Goal: Transaction & Acquisition: Purchase product/service

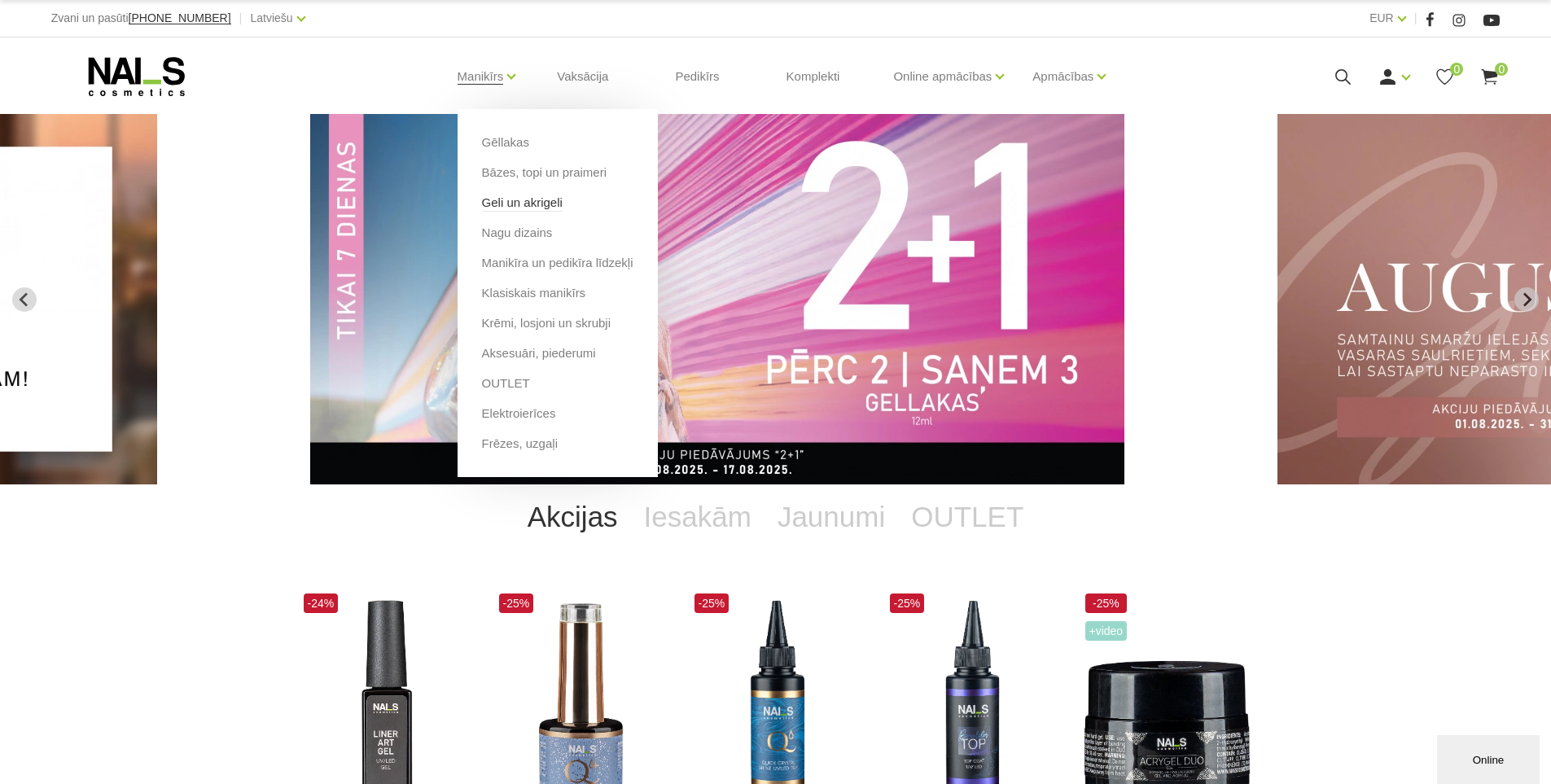
click at [515, 201] on link "Geli un akrigeli" at bounding box center [522, 202] width 81 height 18
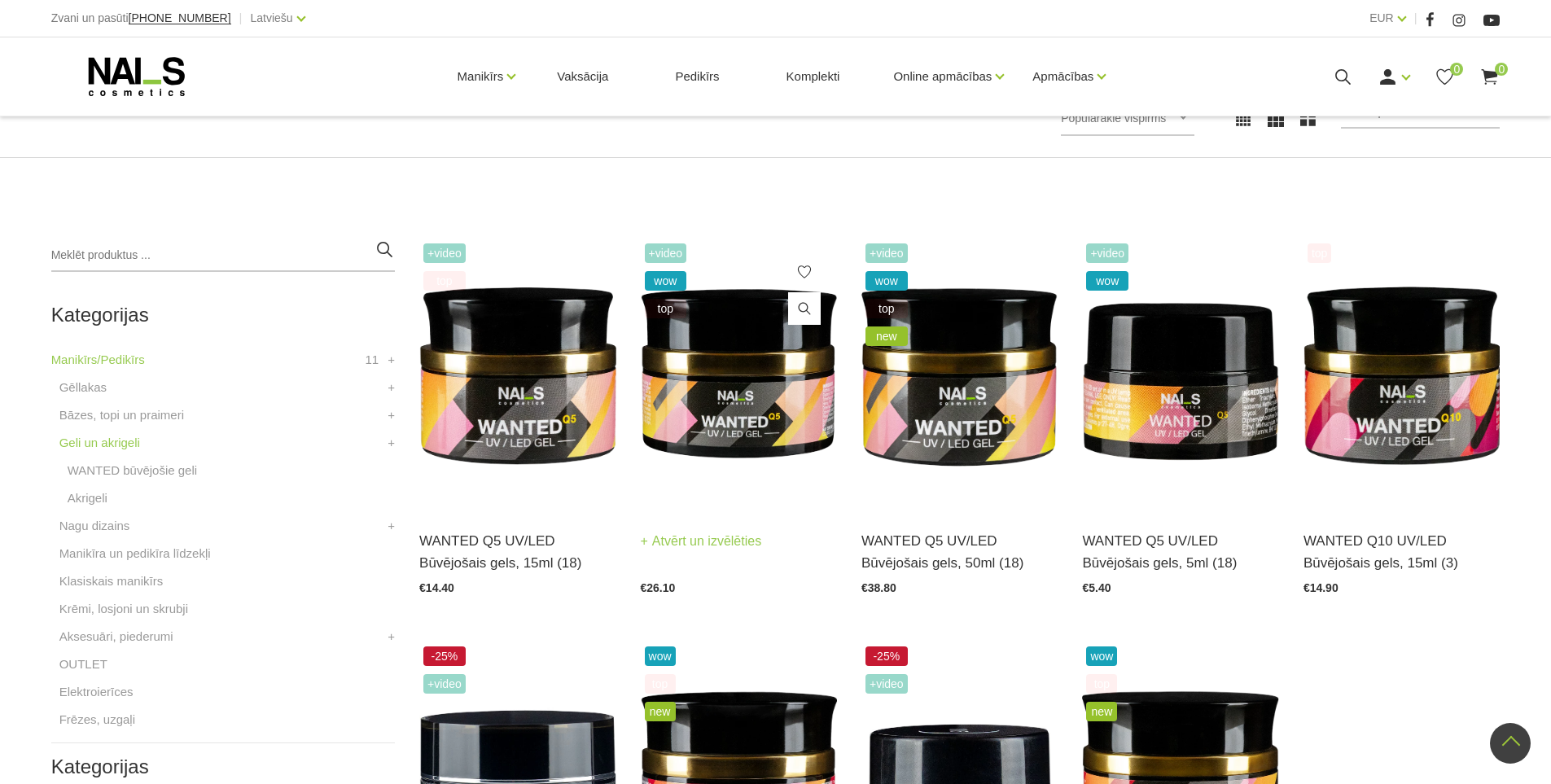
scroll to position [244, 0]
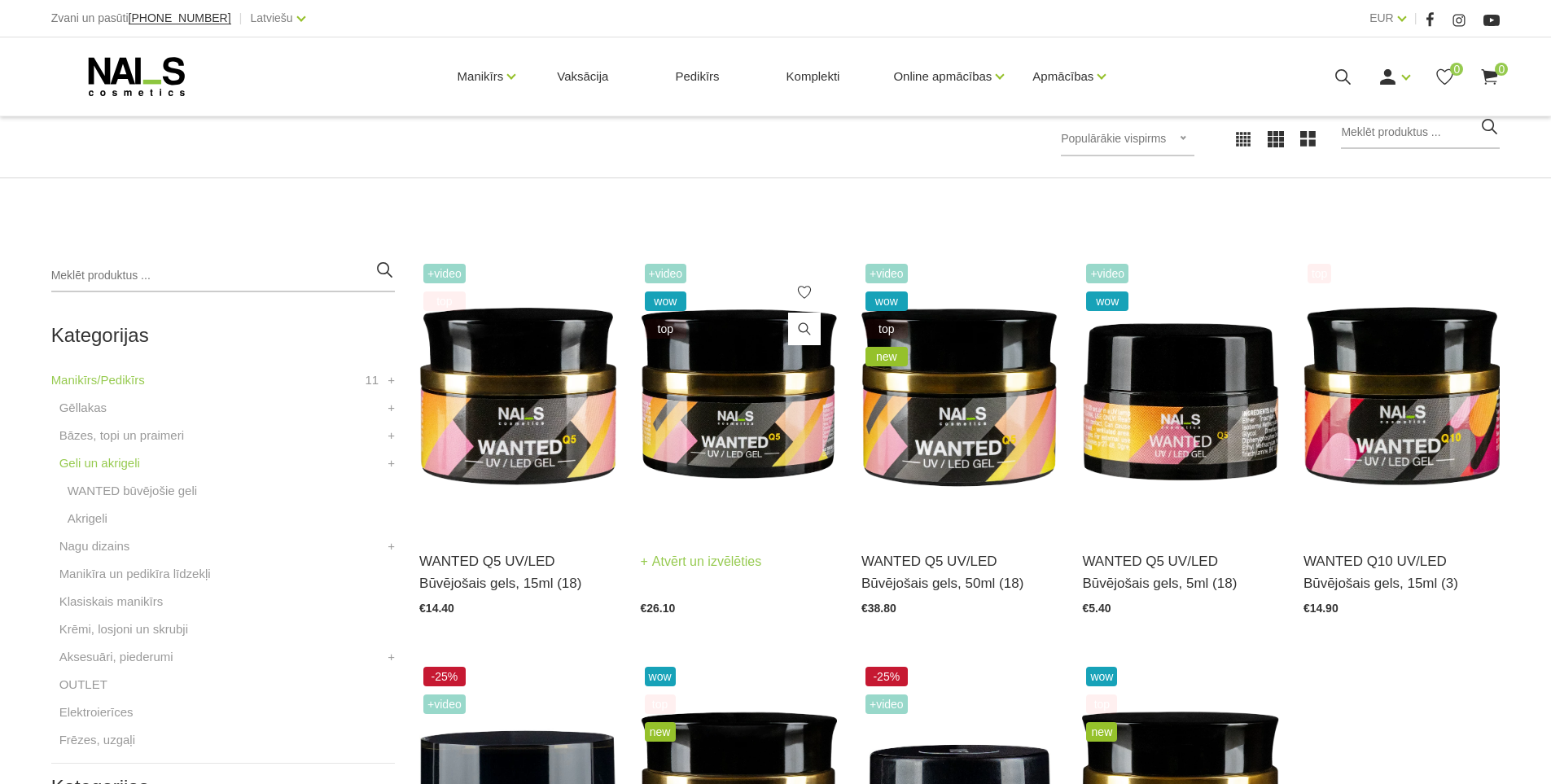
click at [705, 432] on img at bounding box center [739, 395] width 196 height 270
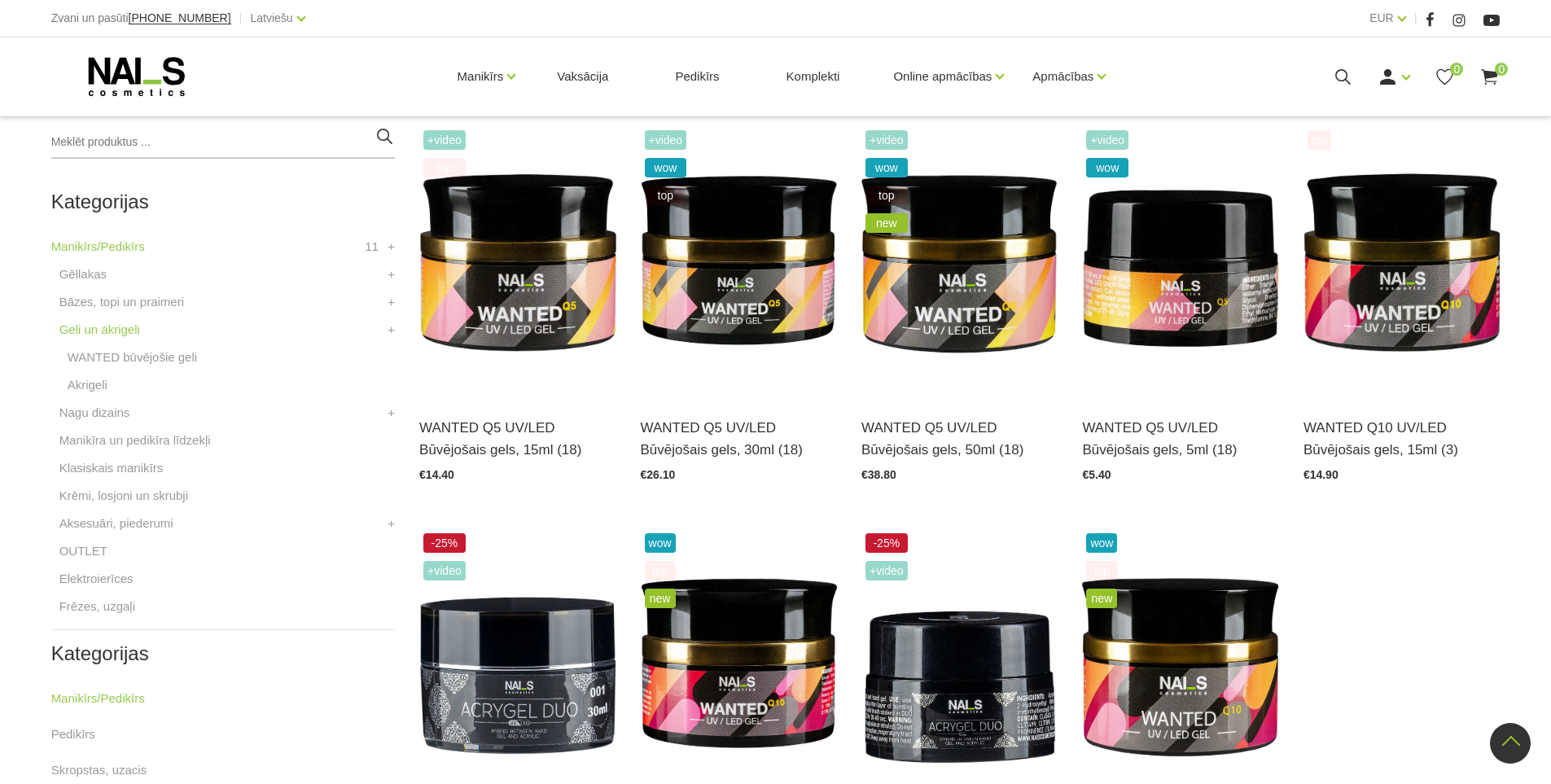
scroll to position [407, 0]
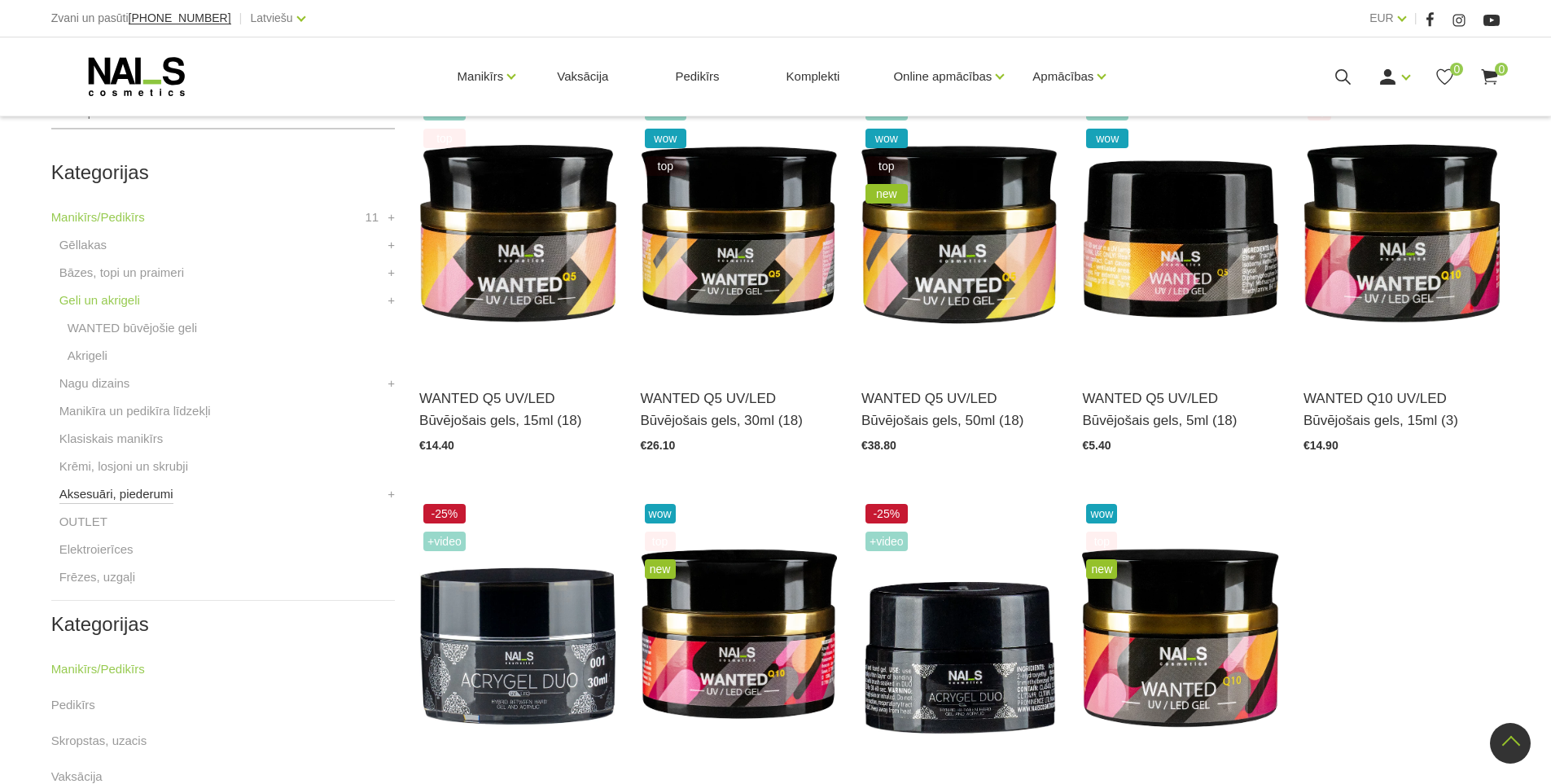
click at [114, 488] on link "Aksesuāri, piederumi" at bounding box center [116, 494] width 114 height 20
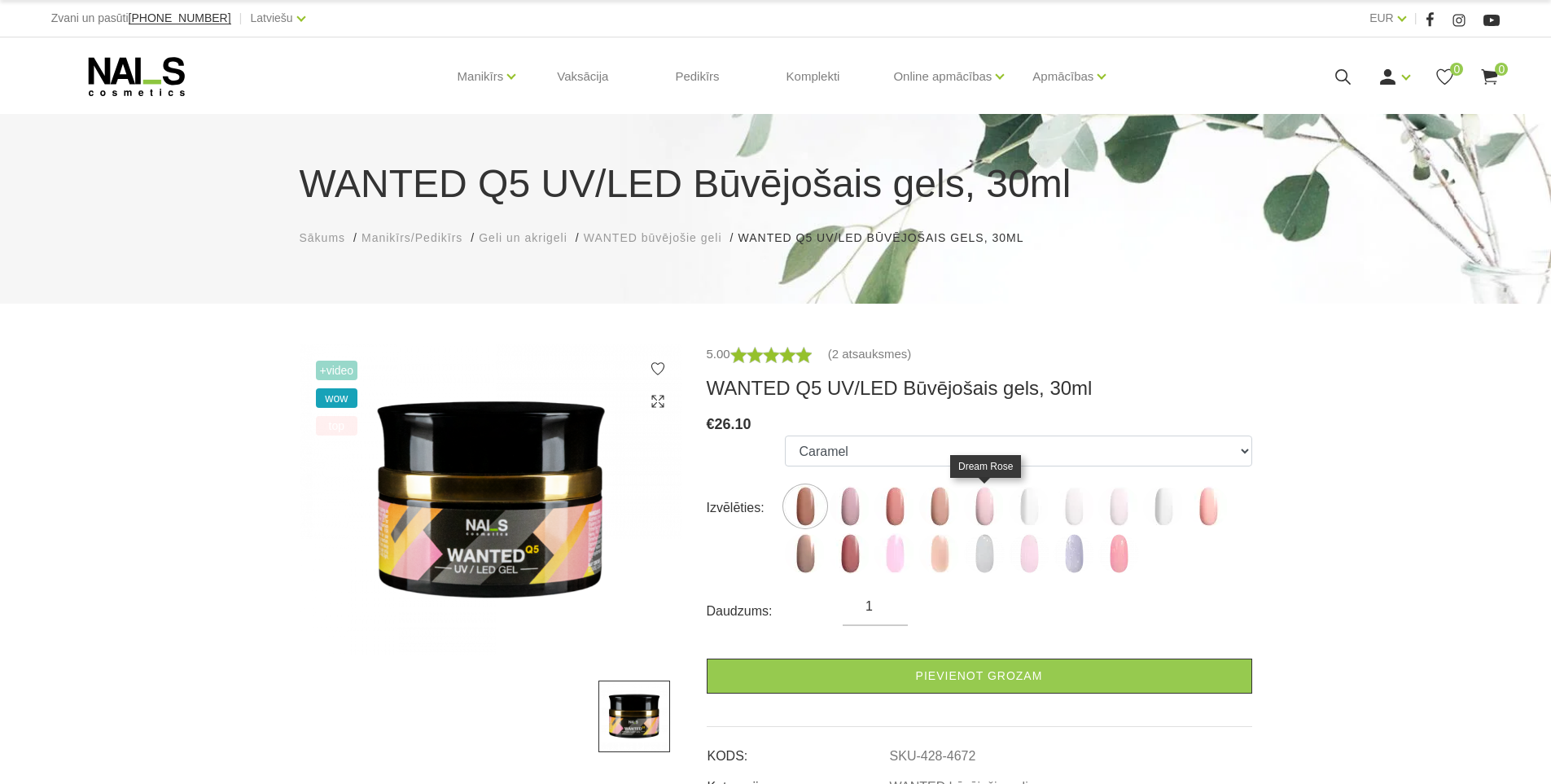
click at [1004, 506] on img at bounding box center [984, 506] width 41 height 41
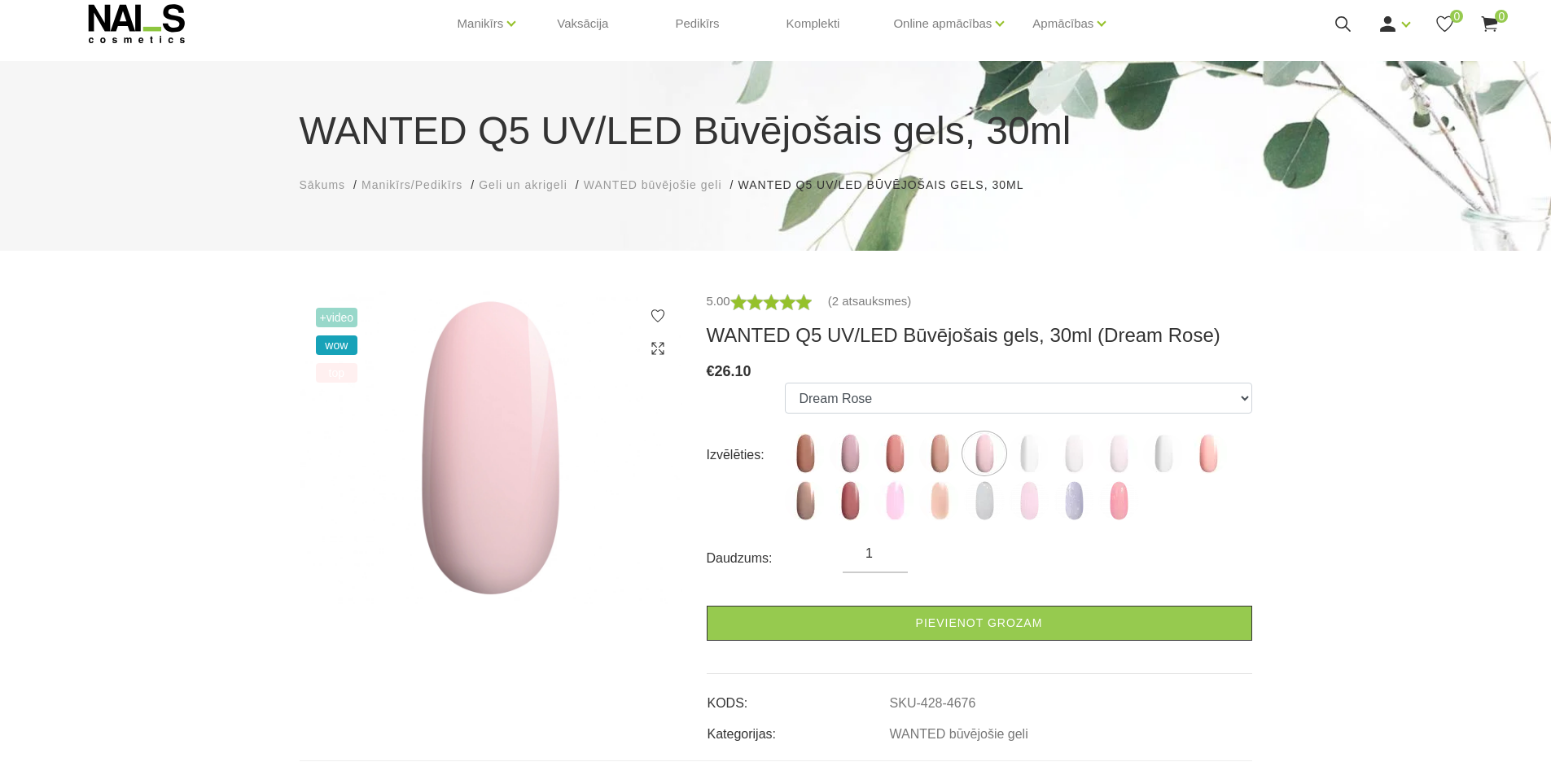
scroll to position [82, 0]
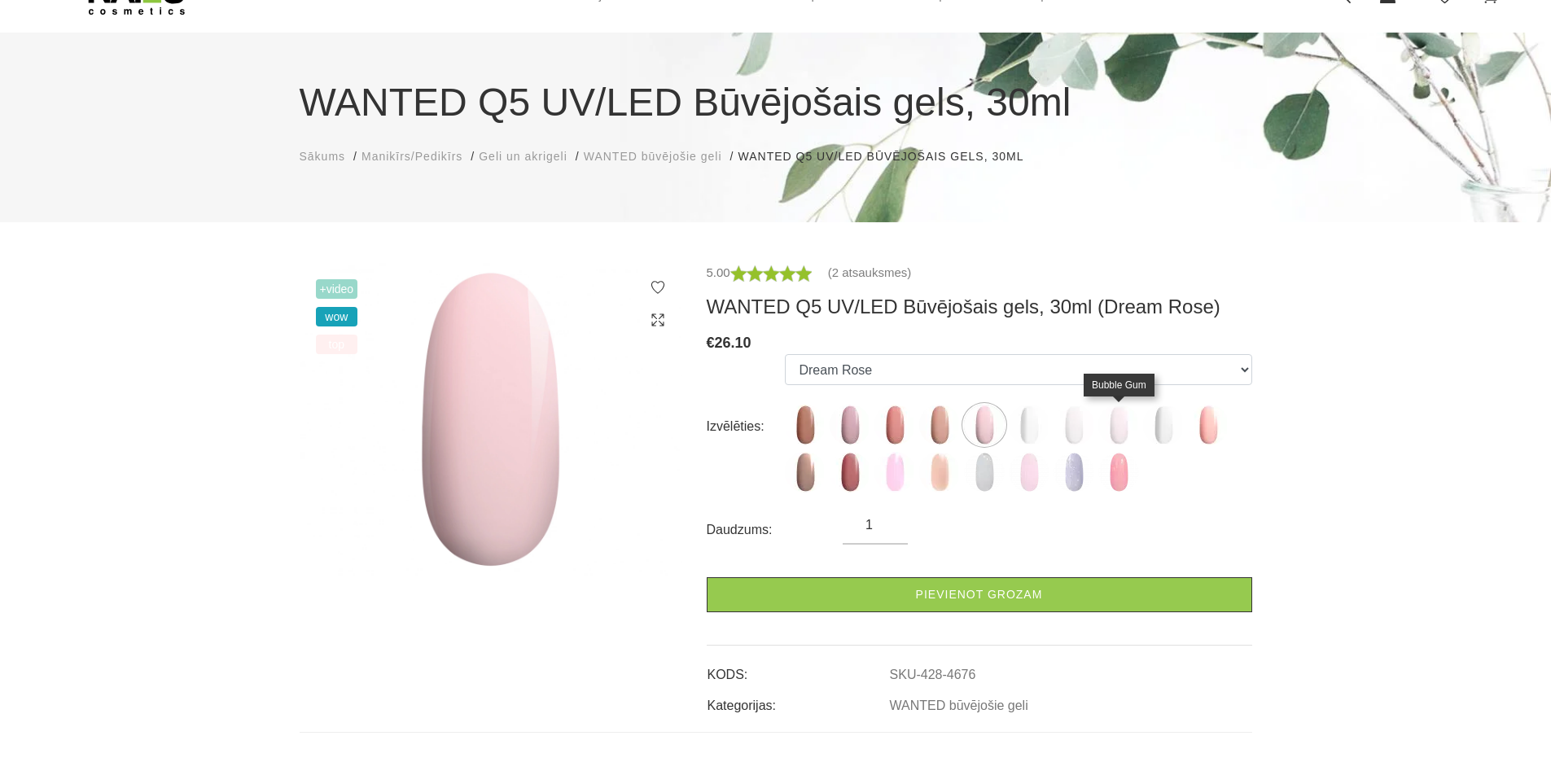
click at [1120, 417] on img at bounding box center [1118, 425] width 41 height 41
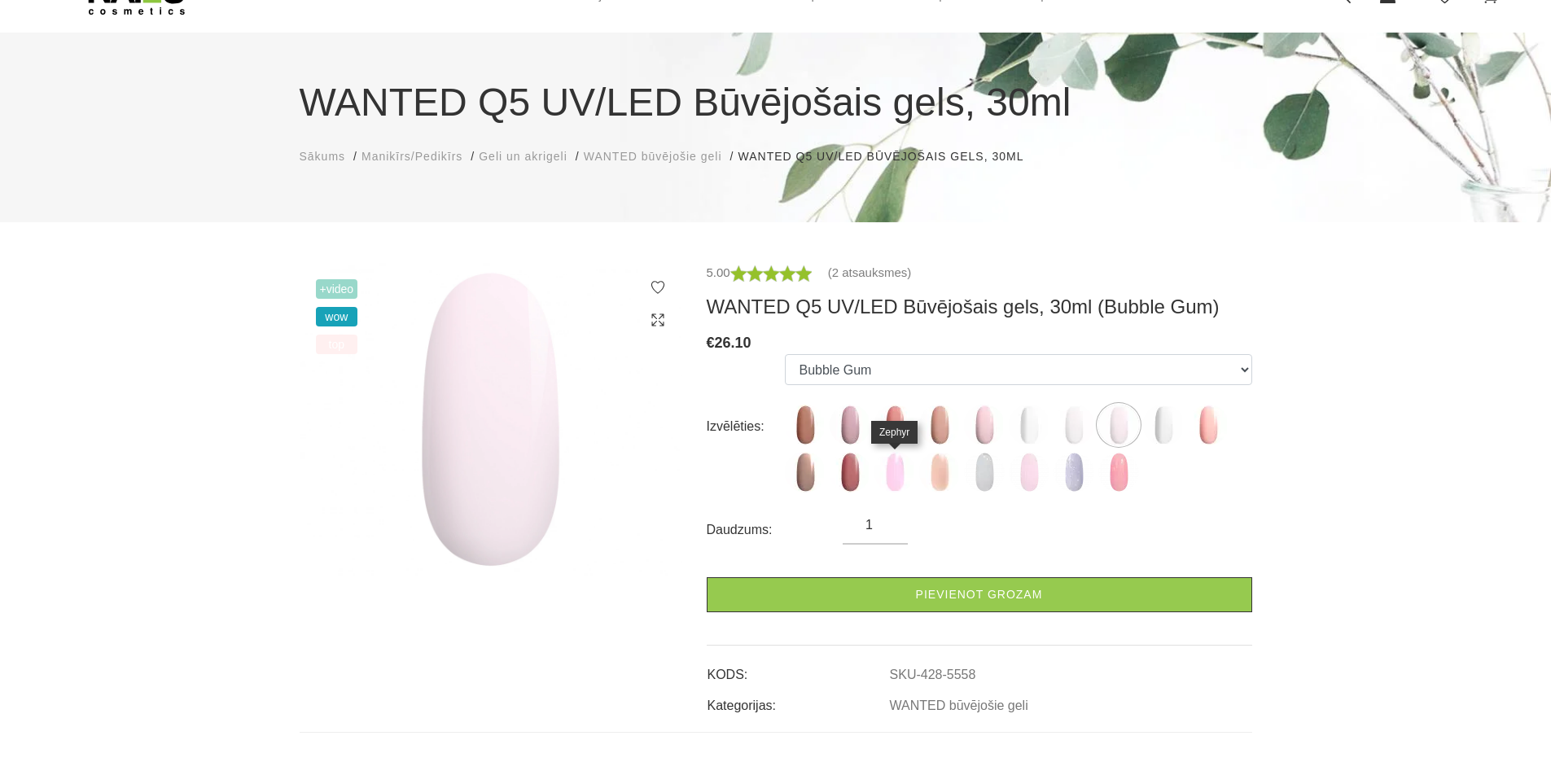
click at [898, 474] on img at bounding box center [895, 472] width 41 height 41
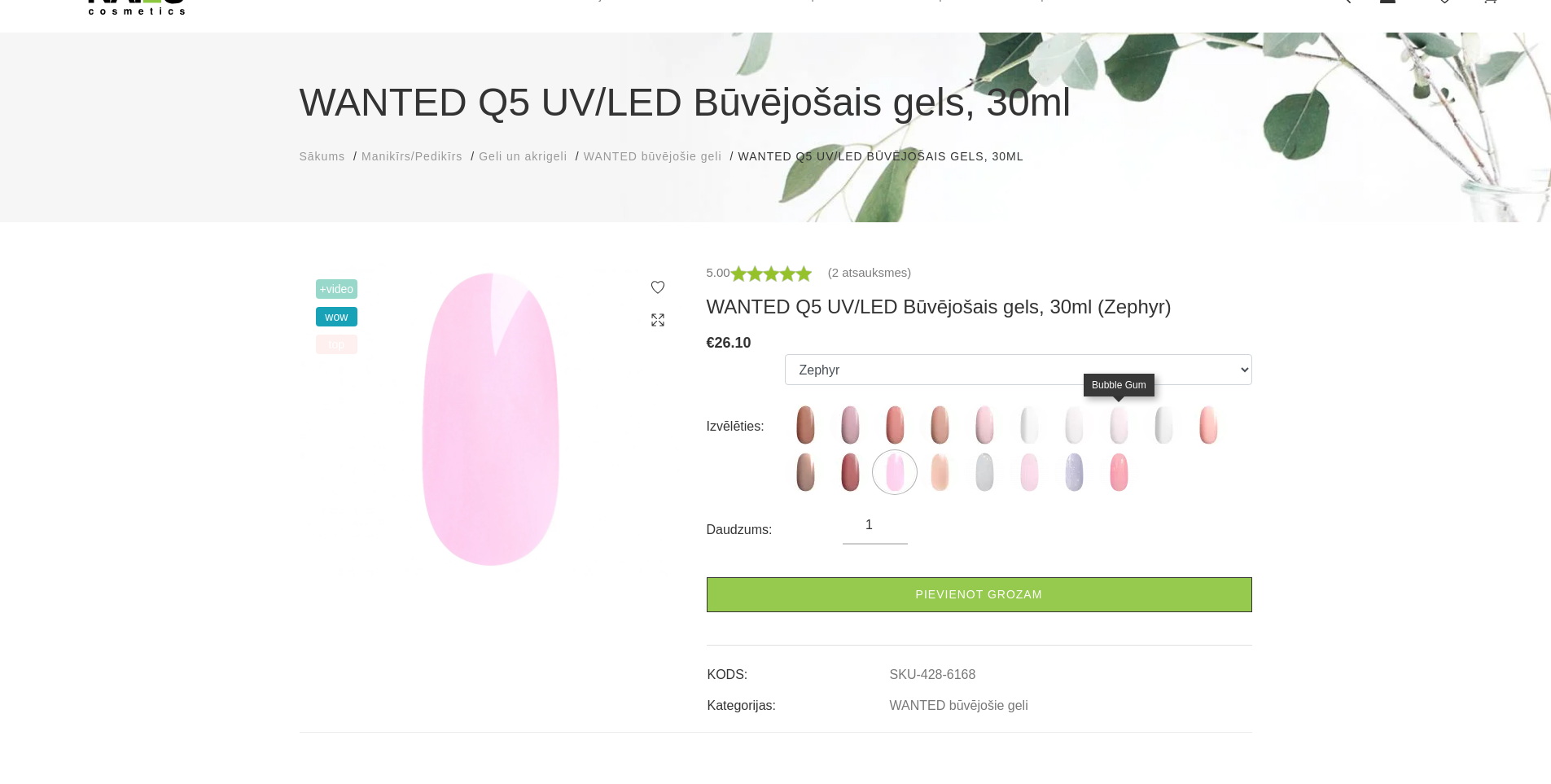
click at [1125, 412] on img at bounding box center [1118, 425] width 41 height 41
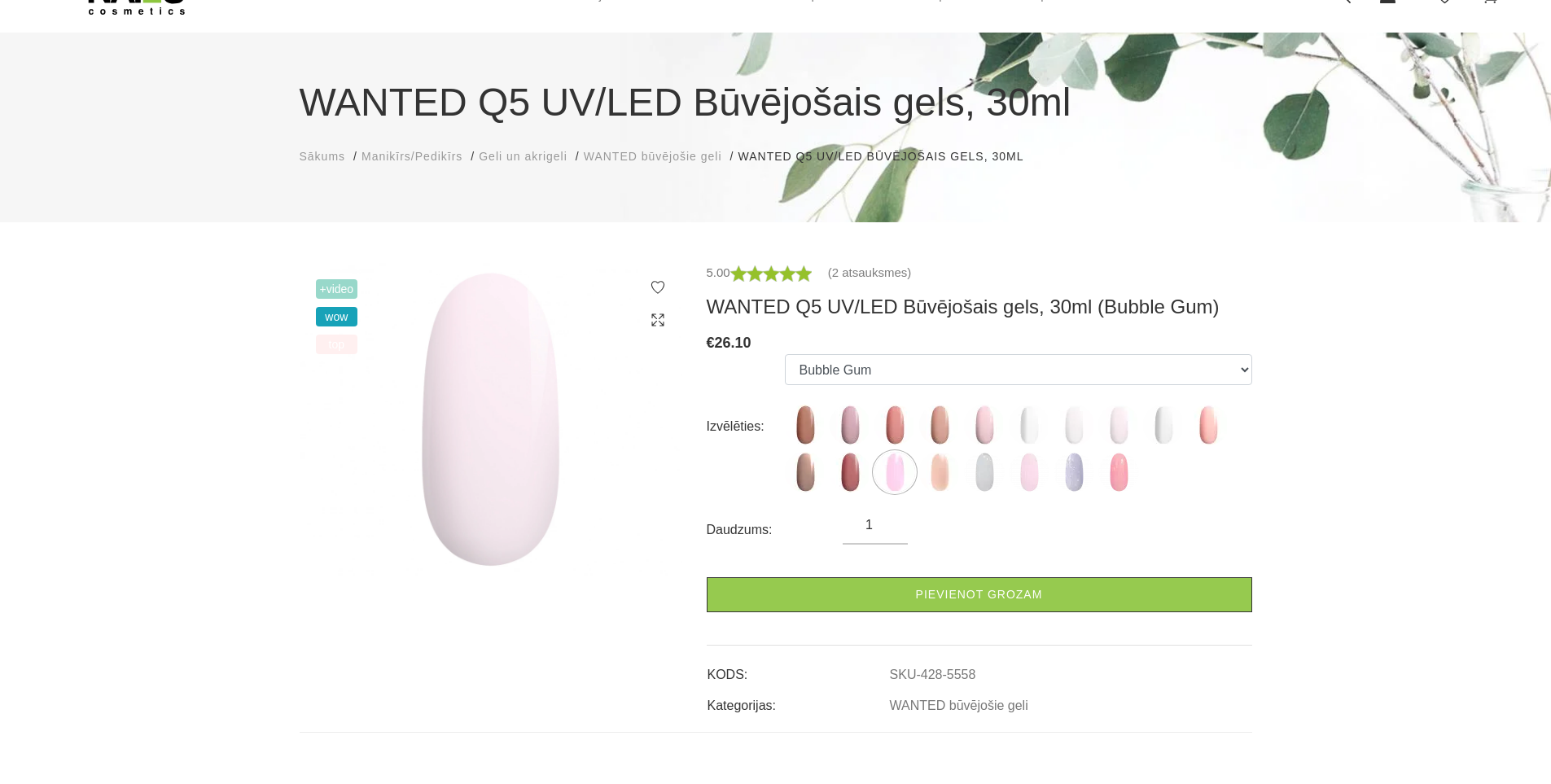
click at [903, 400] on ul "Caramel Nude Sparkle Mood Macchiato Dream Rose Premium Clear Pastel Porcelain B…" at bounding box center [1018, 426] width 467 height 145
click at [841, 340] on div "€ 26.10" at bounding box center [980, 342] width 546 height 23
click at [873, 371] on select "Caramel Nude Sparkle Mood Macchiato Dream Rose Premium Clear Pastel Porcelain B…" at bounding box center [1018, 369] width 467 height 31
click at [845, 359] on select "Caramel Nude Sparkle Mood Macchiato Dream Rose Premium Clear Pastel Porcelain B…" at bounding box center [1018, 369] width 467 height 31
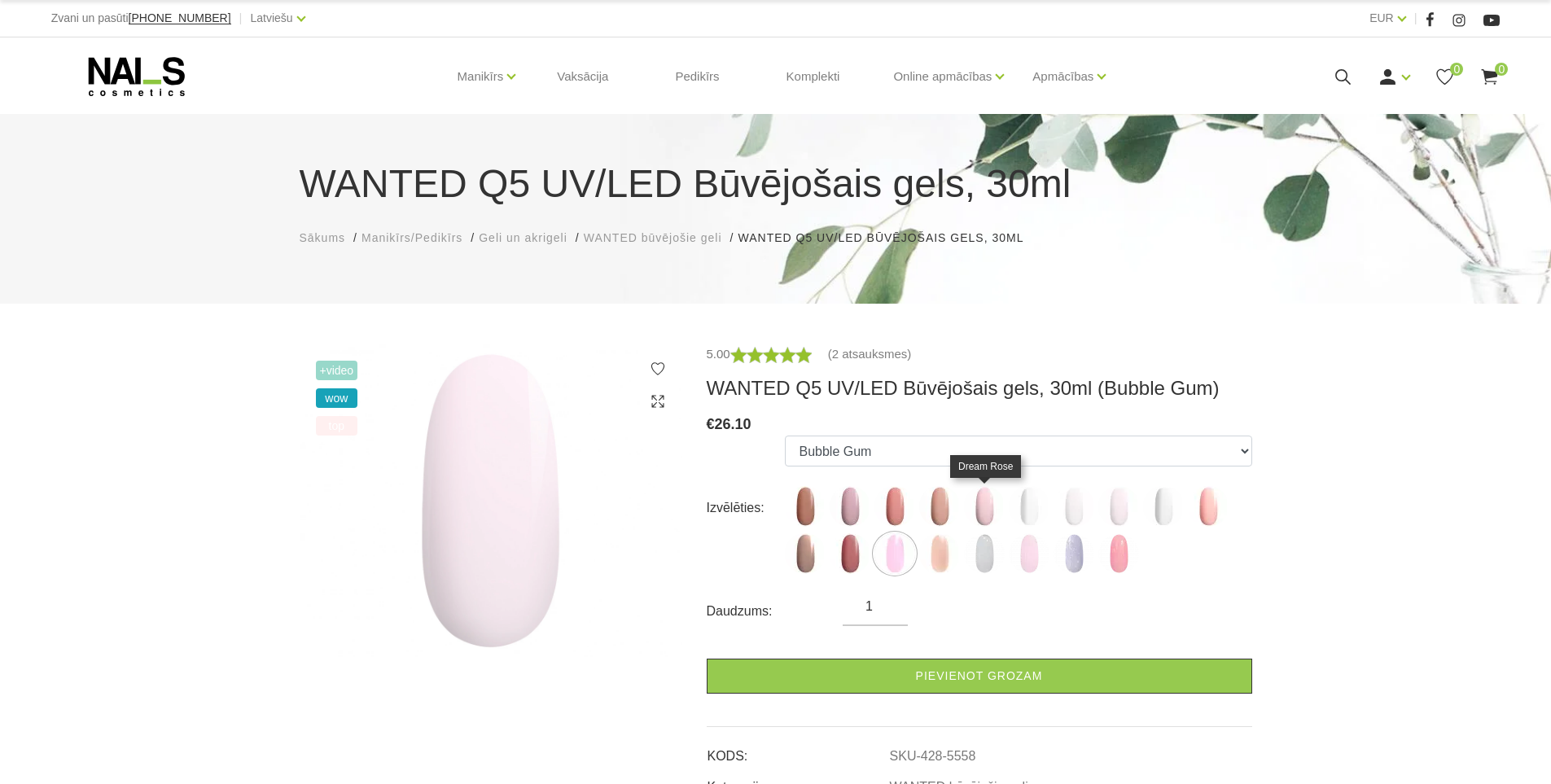
click at [979, 499] on img at bounding box center [984, 506] width 41 height 41
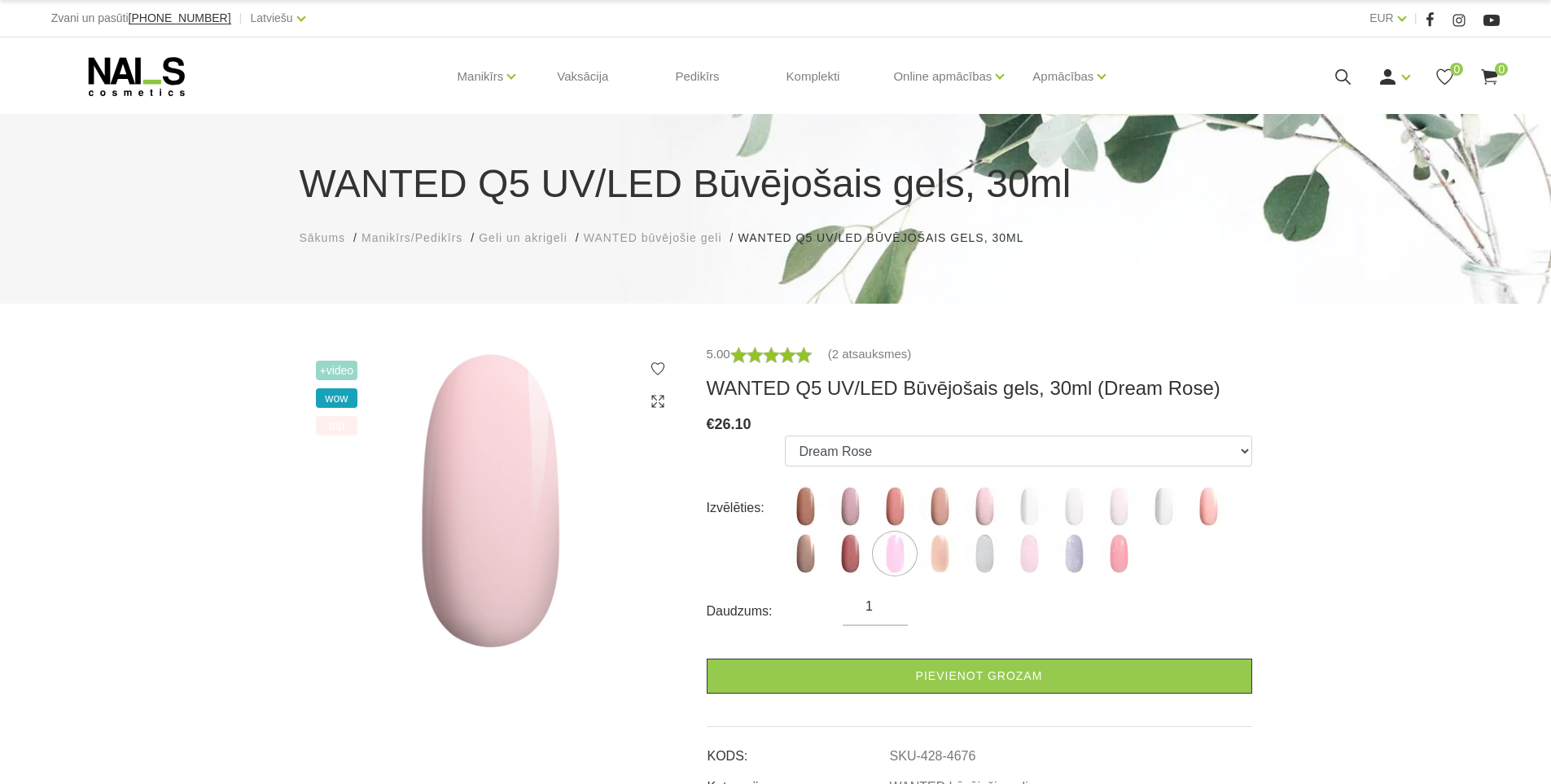
drag, startPoint x: 979, startPoint y: 499, endPoint x: 1078, endPoint y: 476, distance: 101.6
click at [1083, 474] on ul "Caramel Nude Sparkle Mood Macchiato Dream Rose Premium Clear Pastel Porcelain B…" at bounding box center [1018, 508] width 467 height 145
click at [1010, 508] on img at bounding box center [1029, 506] width 41 height 41
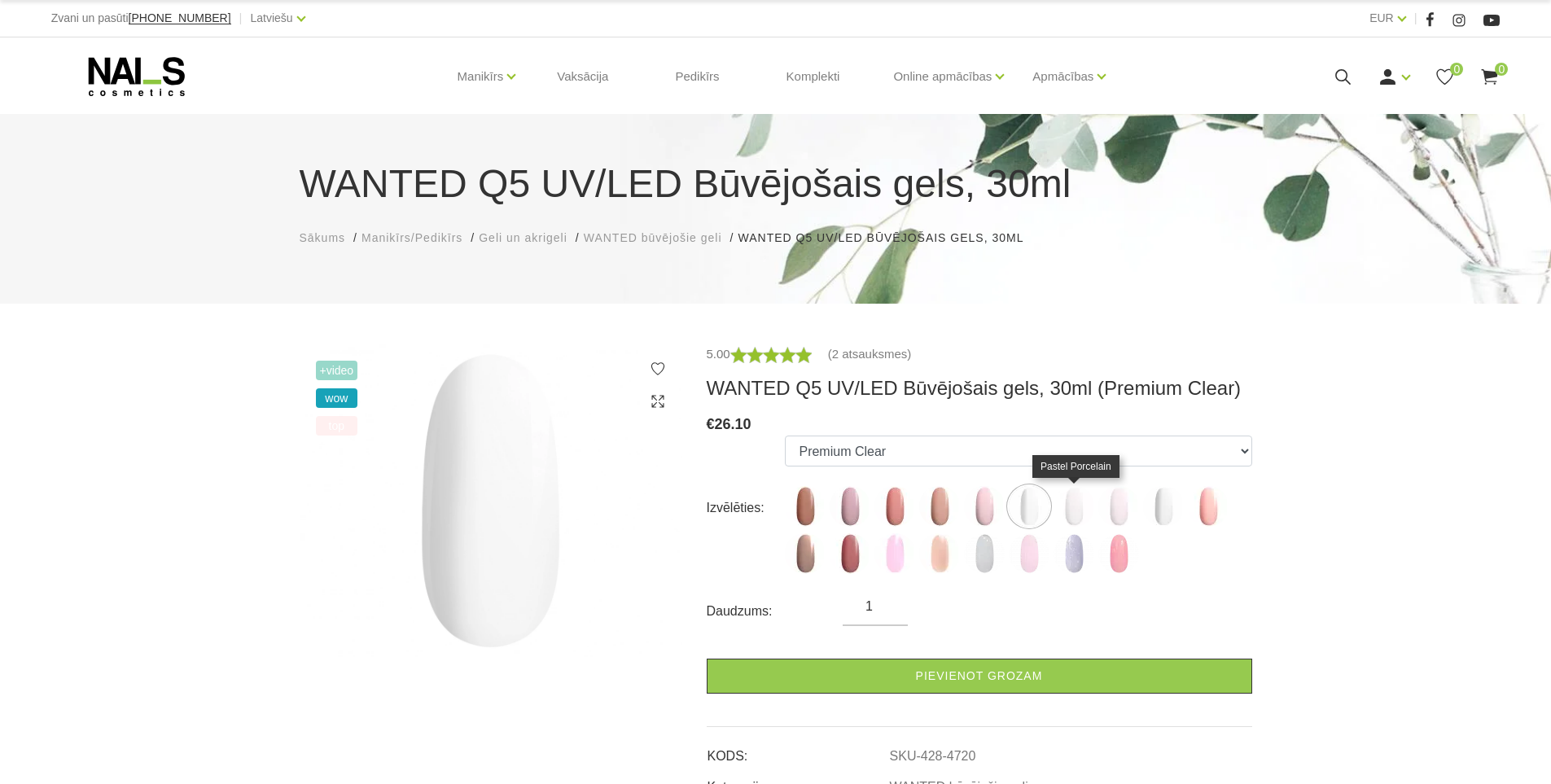
click at [1071, 499] on img at bounding box center [1074, 506] width 41 height 41
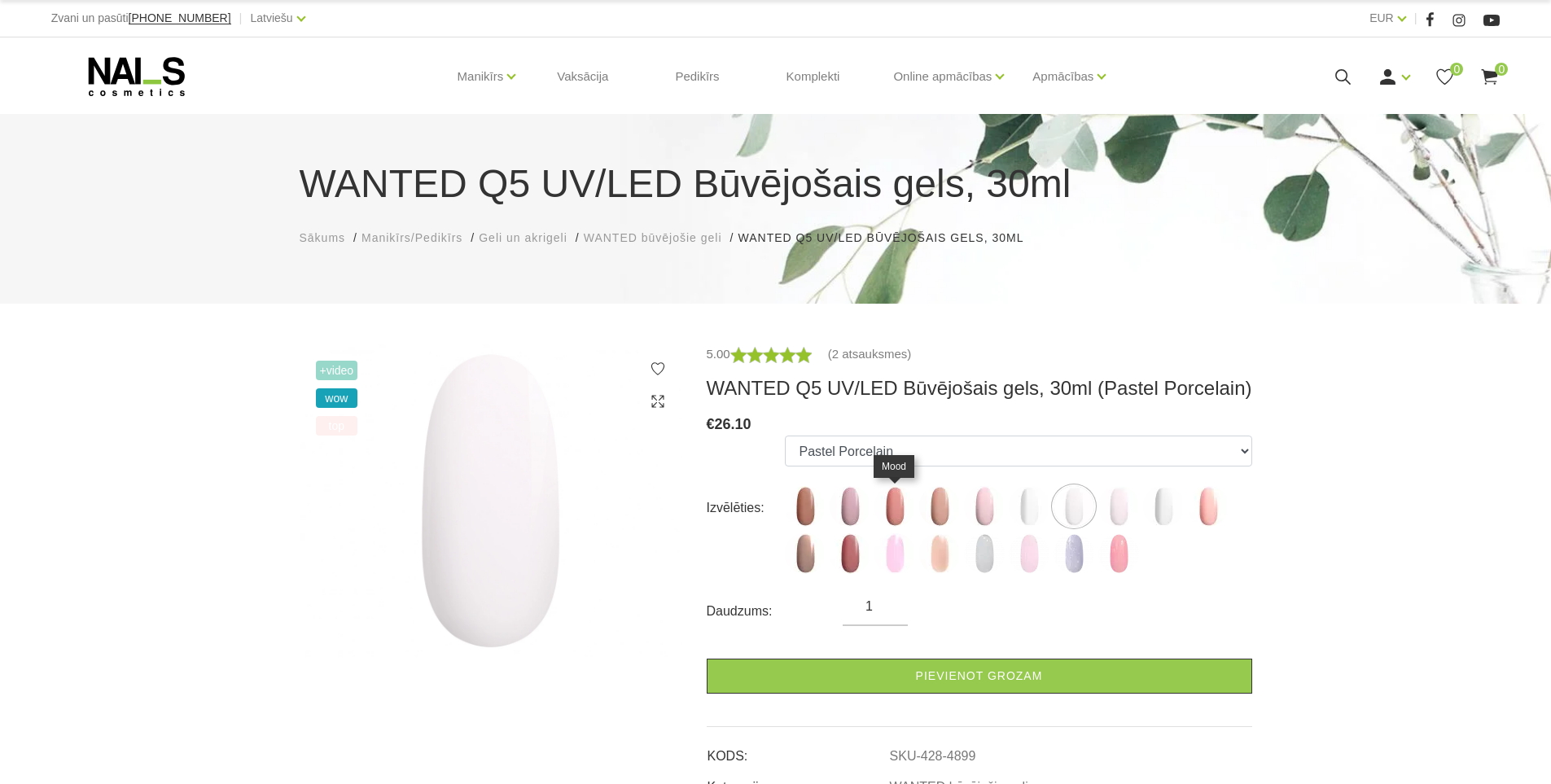
click at [900, 536] on img at bounding box center [895, 554] width 41 height 41
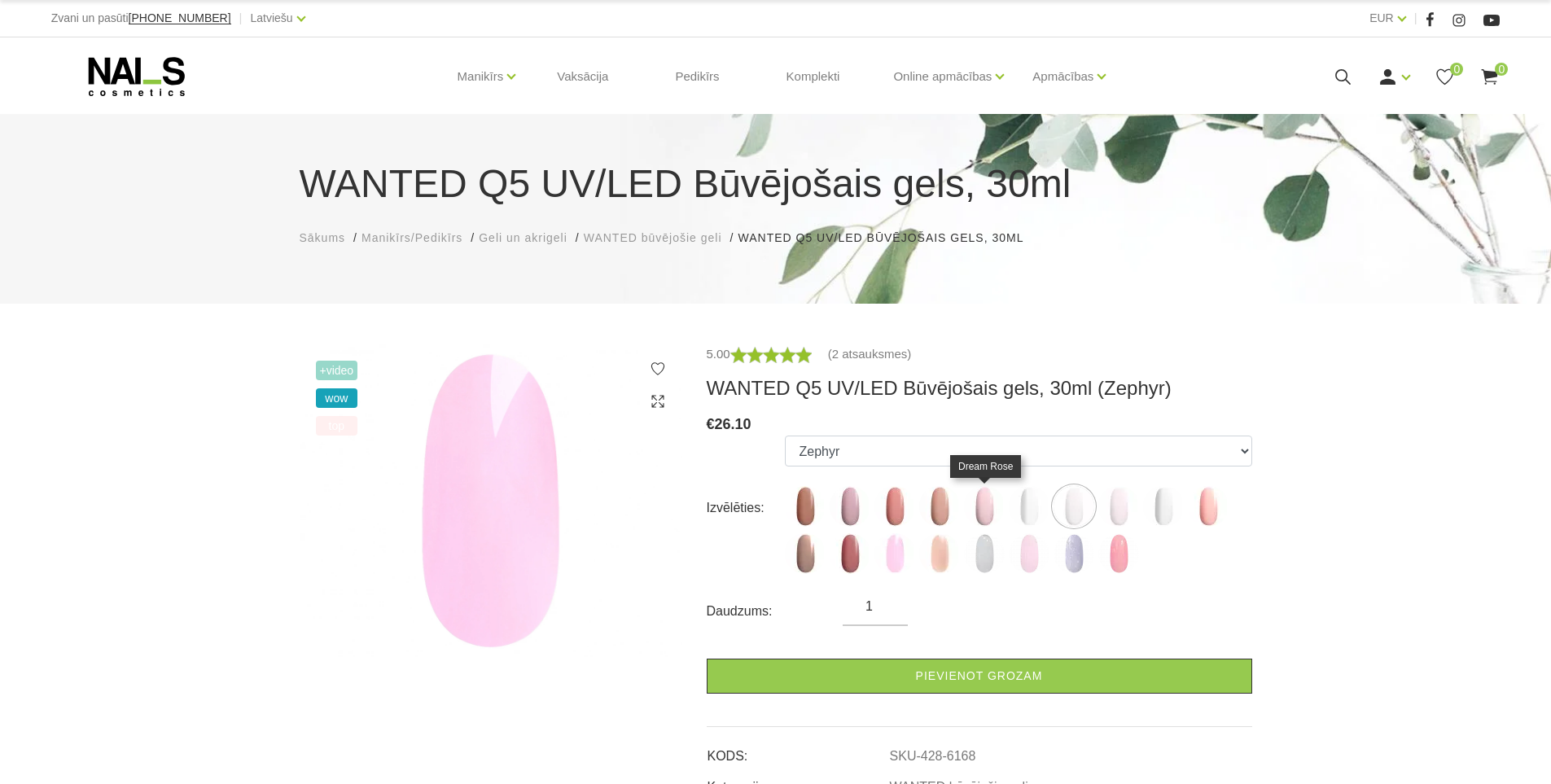
click at [994, 495] on img at bounding box center [984, 506] width 41 height 41
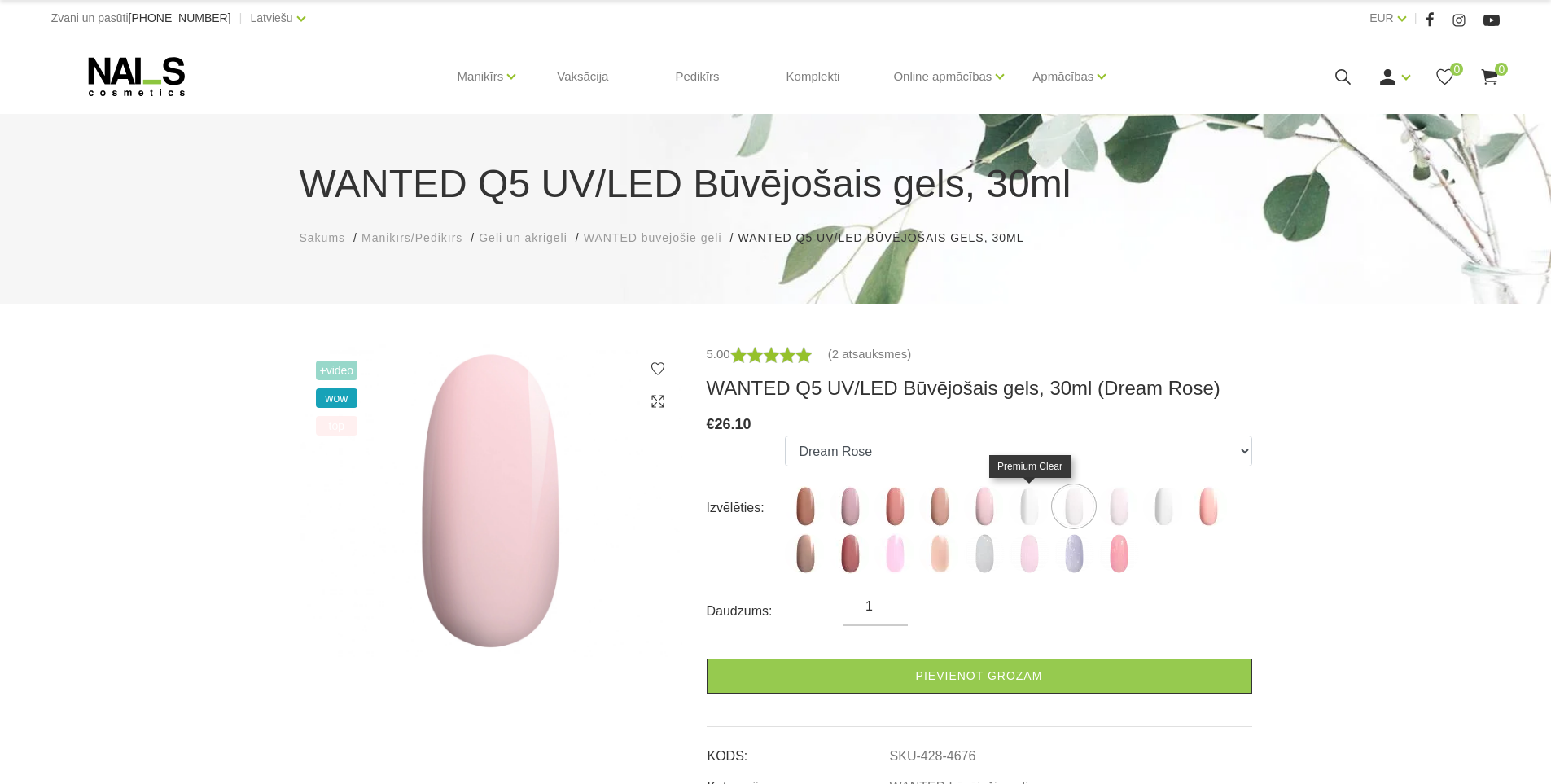
click at [1022, 498] on img at bounding box center [1029, 506] width 41 height 41
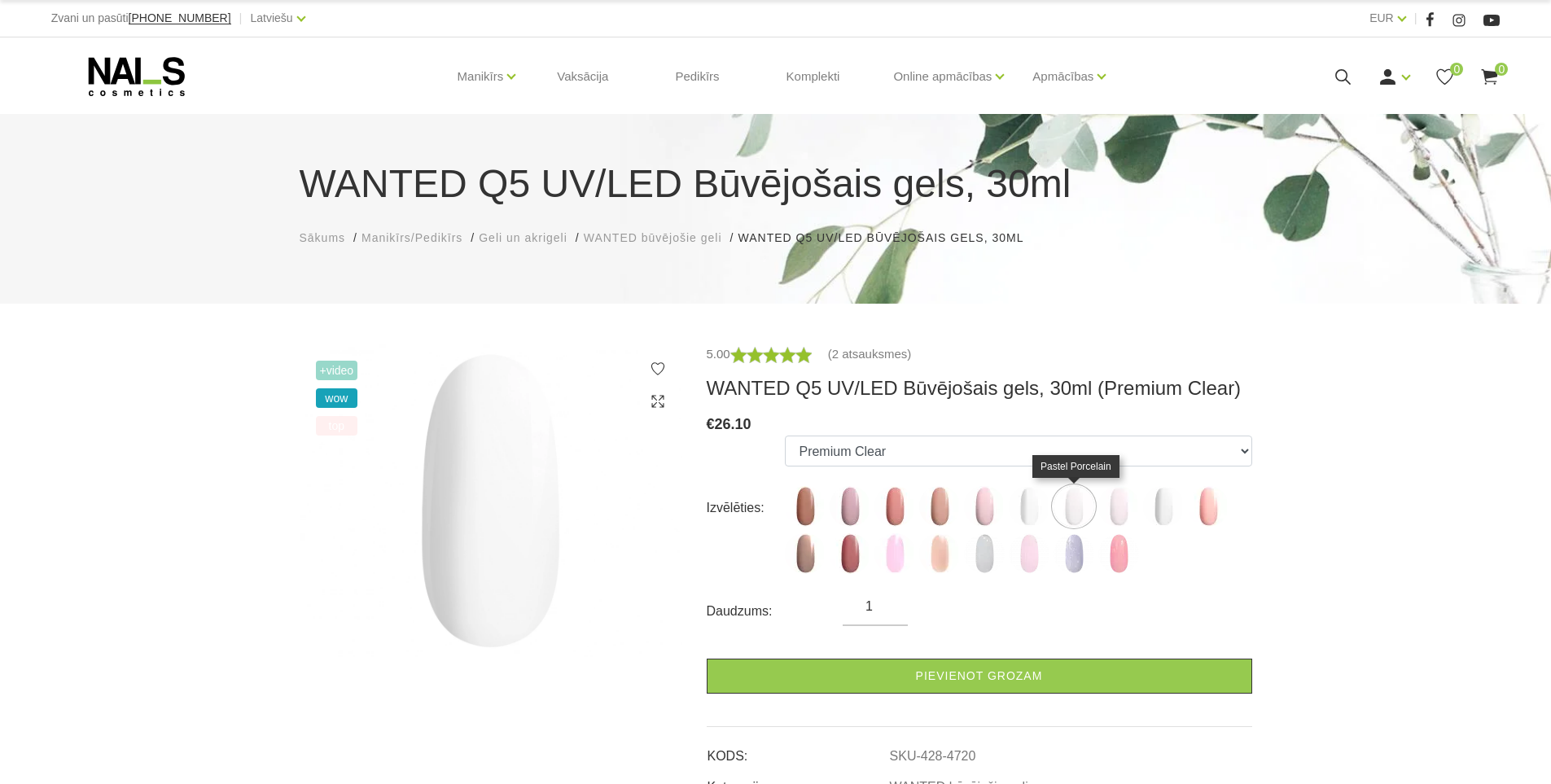
click at [1071, 499] on img at bounding box center [1074, 506] width 41 height 41
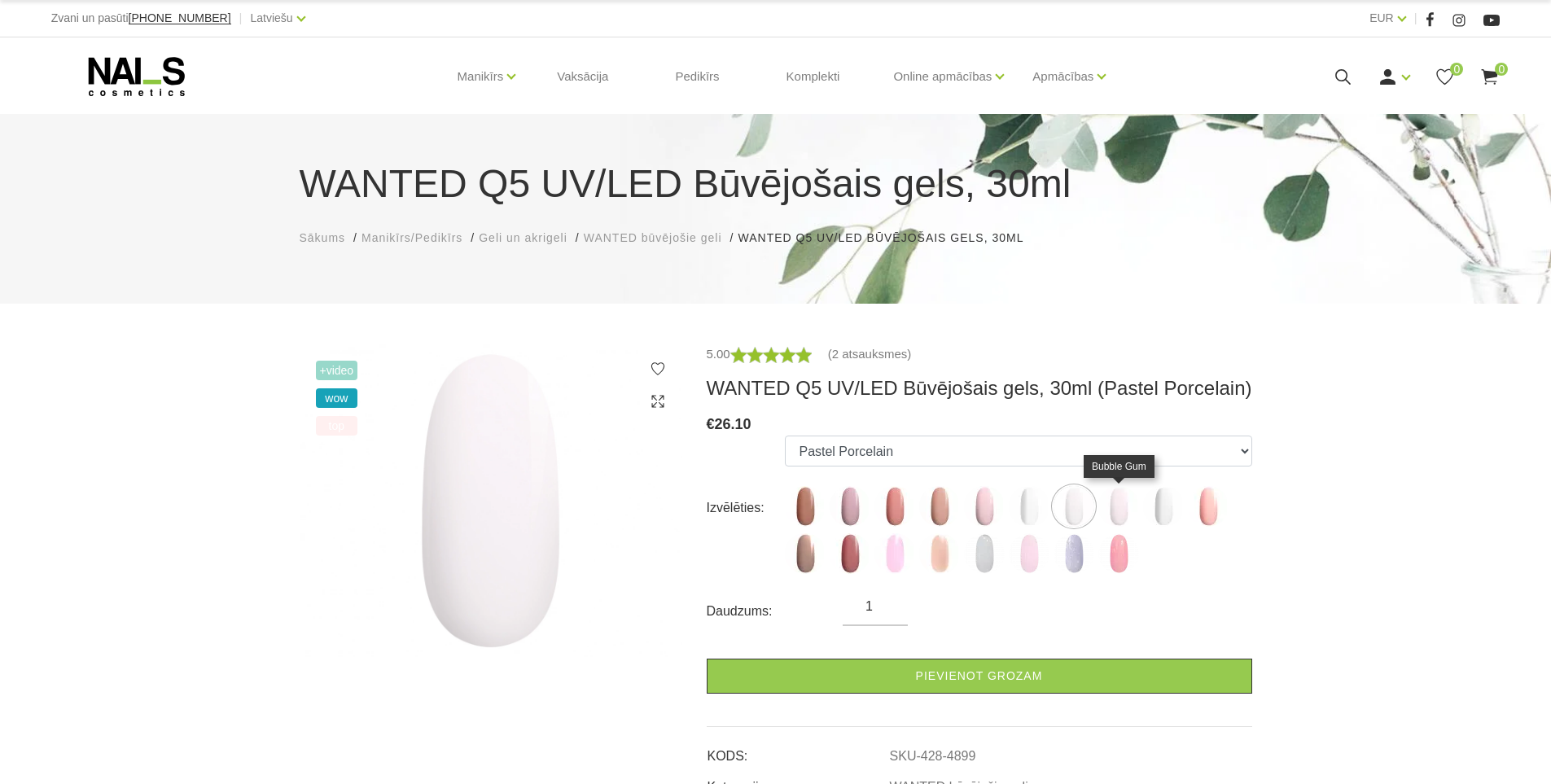
click at [1129, 508] on img at bounding box center [1118, 506] width 41 height 41
click at [988, 501] on img at bounding box center [984, 506] width 41 height 41
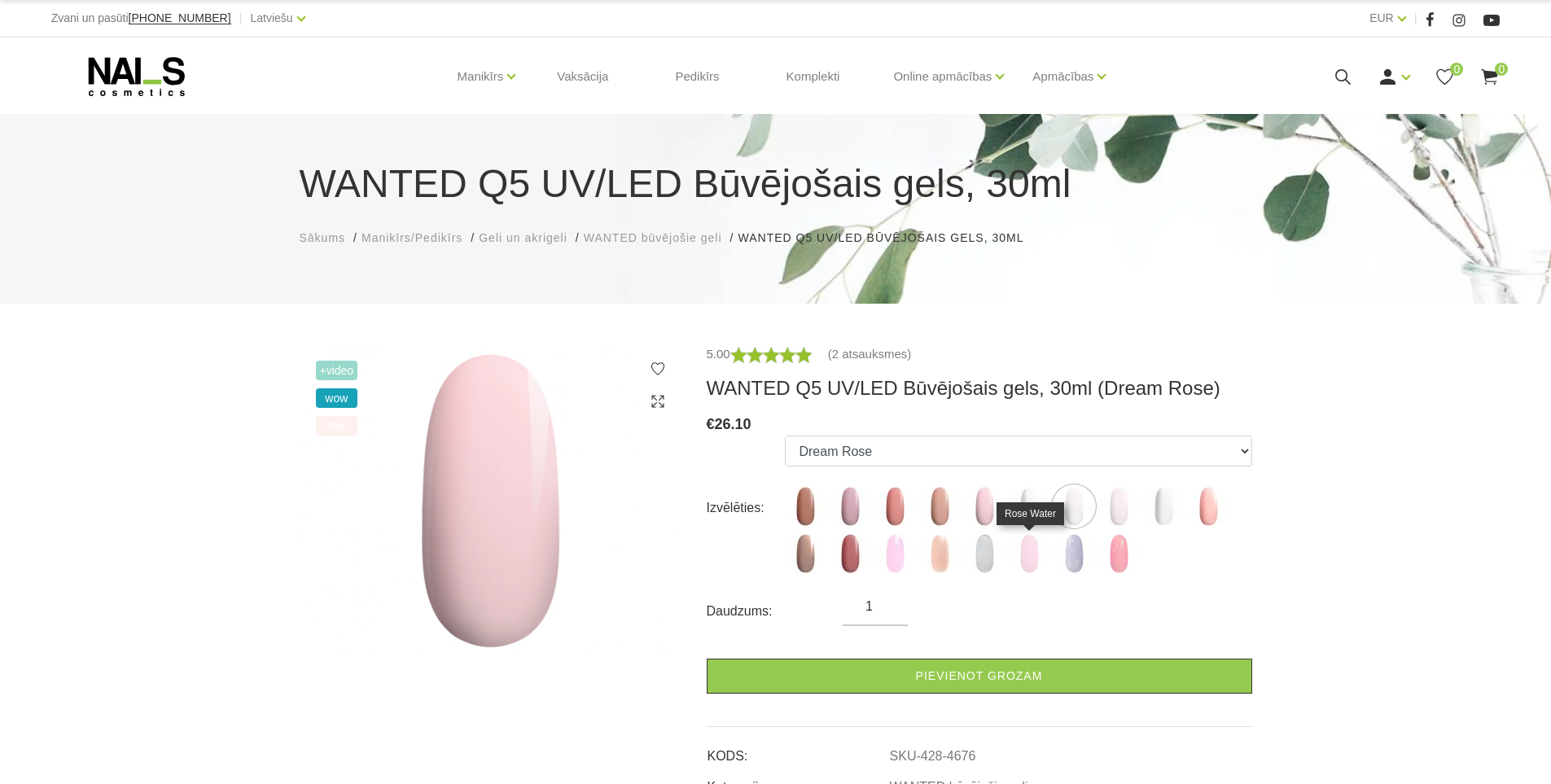
click at [1023, 567] on img at bounding box center [1029, 554] width 41 height 41
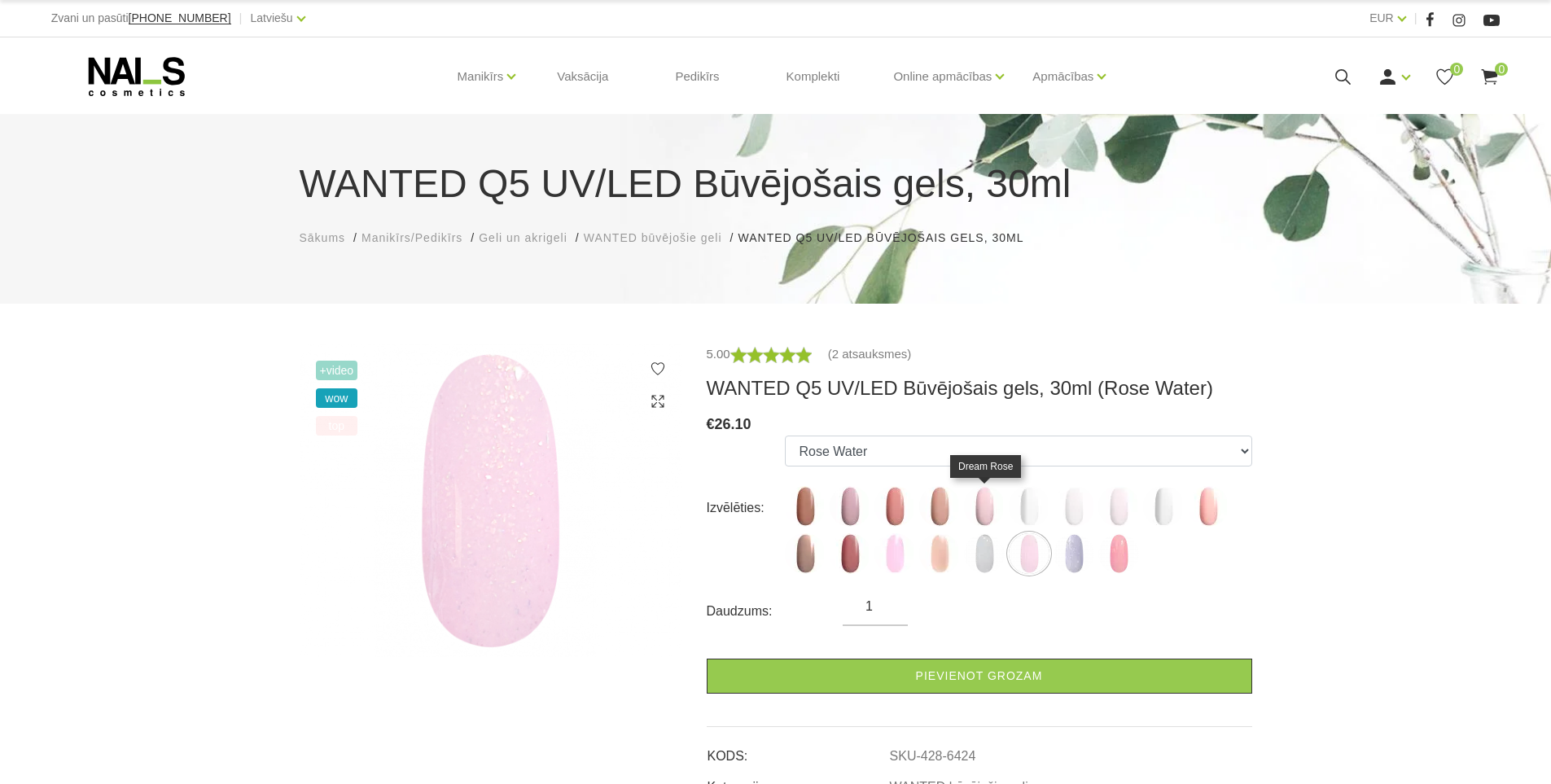
click at [978, 497] on img at bounding box center [984, 506] width 41 height 41
select select "4676"
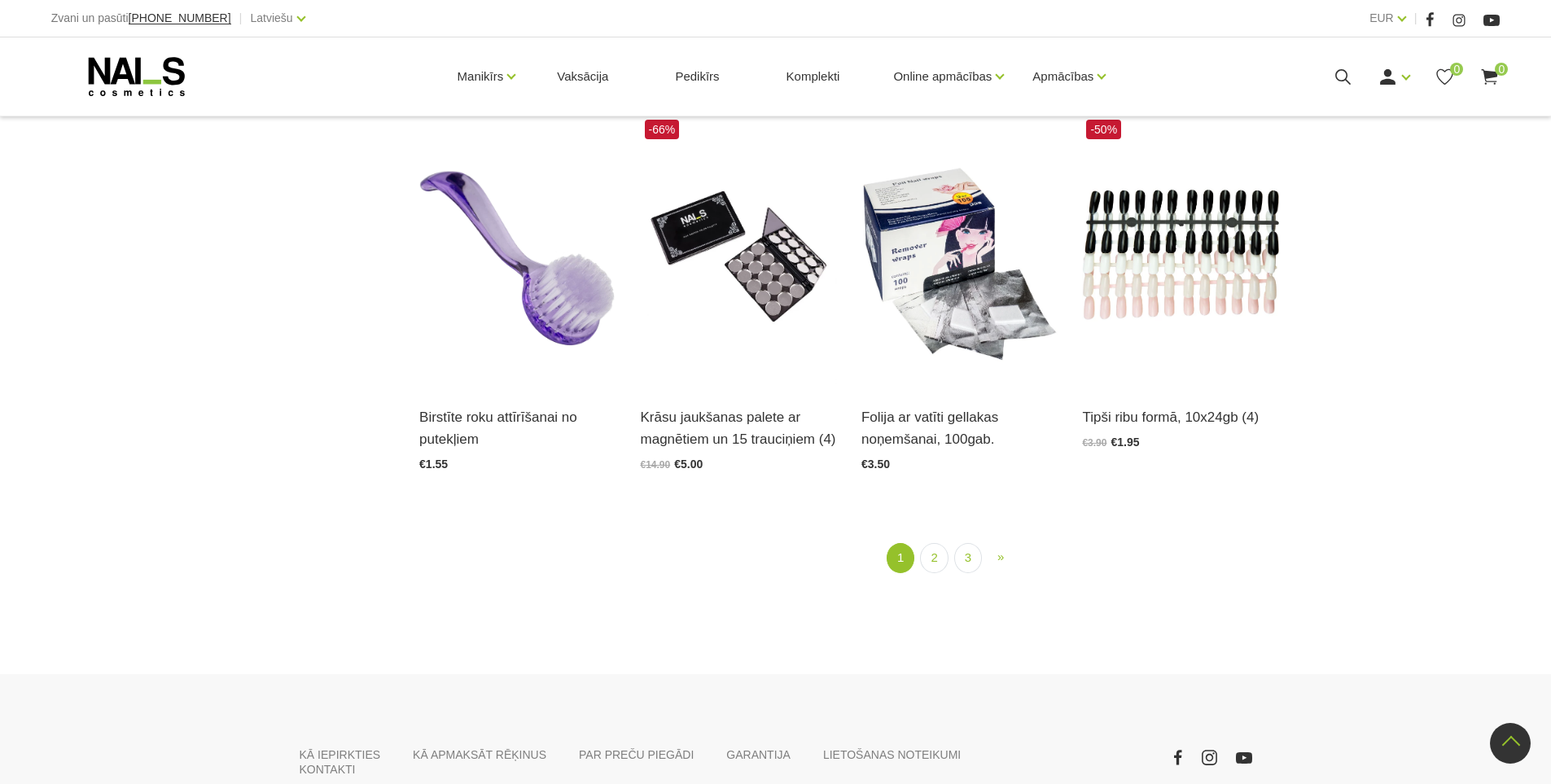
scroll to position [2034, 0]
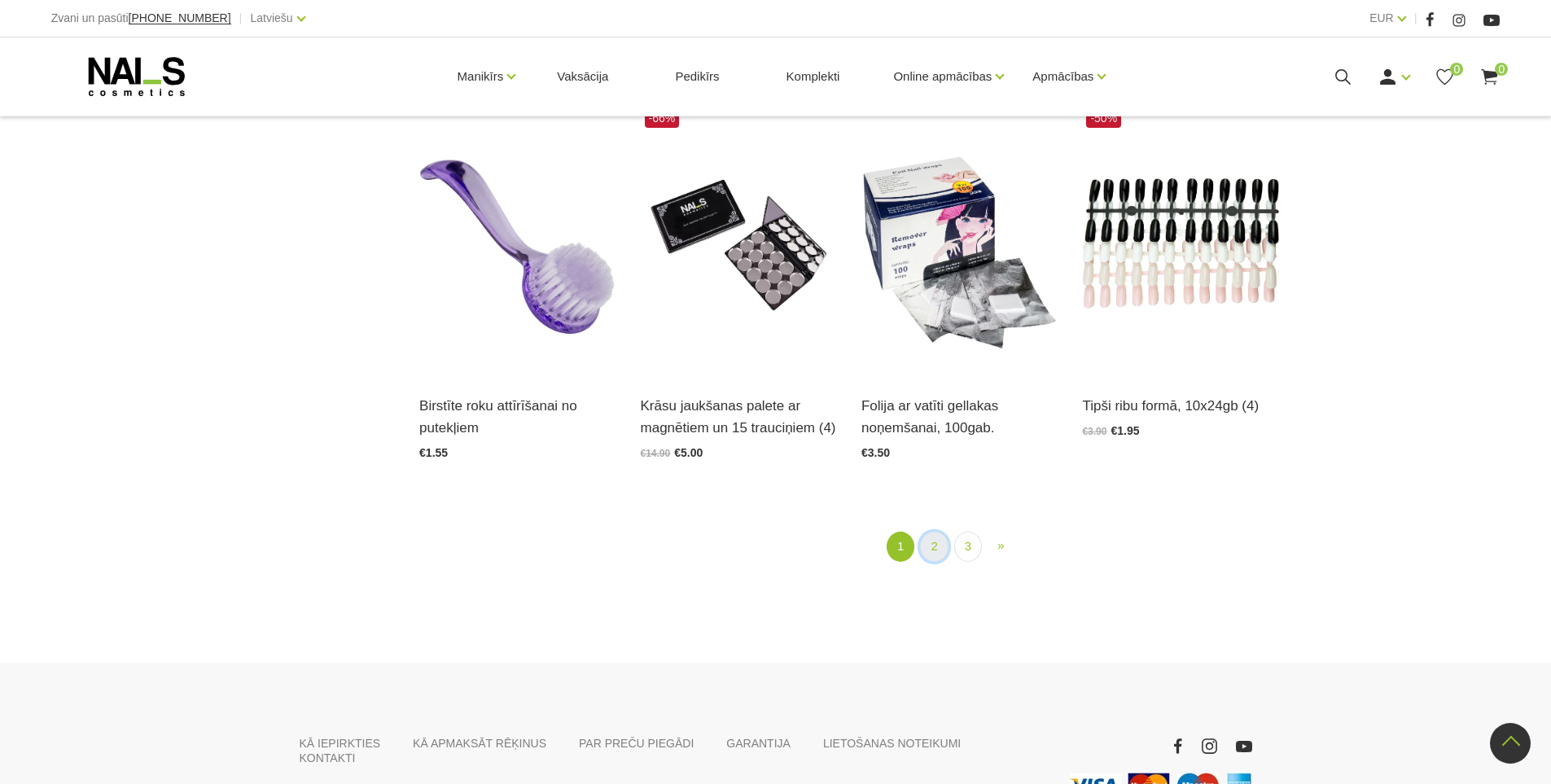
click at [933, 545] on link "2" at bounding box center [934, 546] width 28 height 30
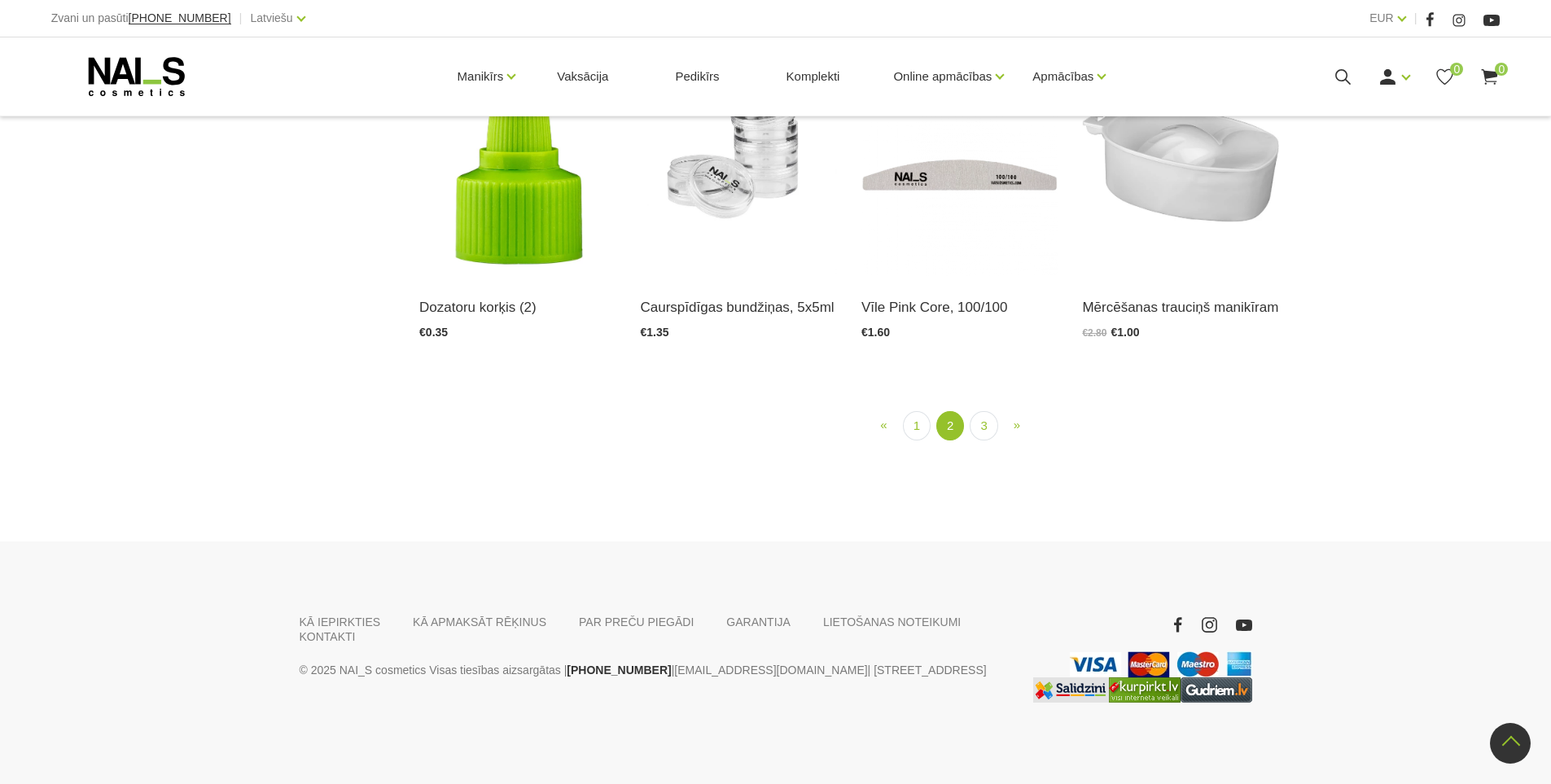
scroll to position [2042, 0]
click at [979, 441] on link "3" at bounding box center [983, 426] width 28 height 30
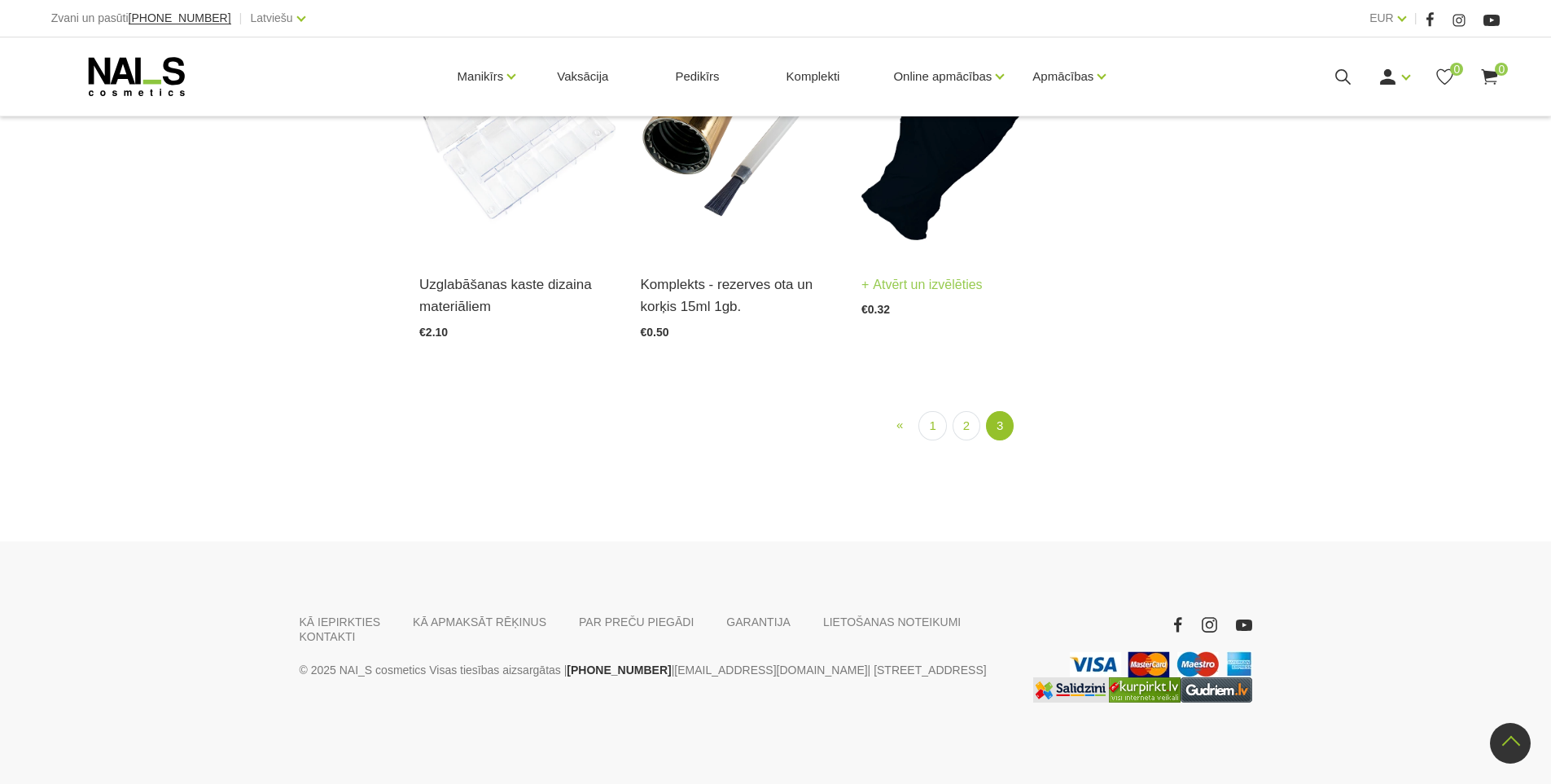
scroll to position [1635, 0]
click at [965, 441] on link "2" at bounding box center [966, 426] width 28 height 30
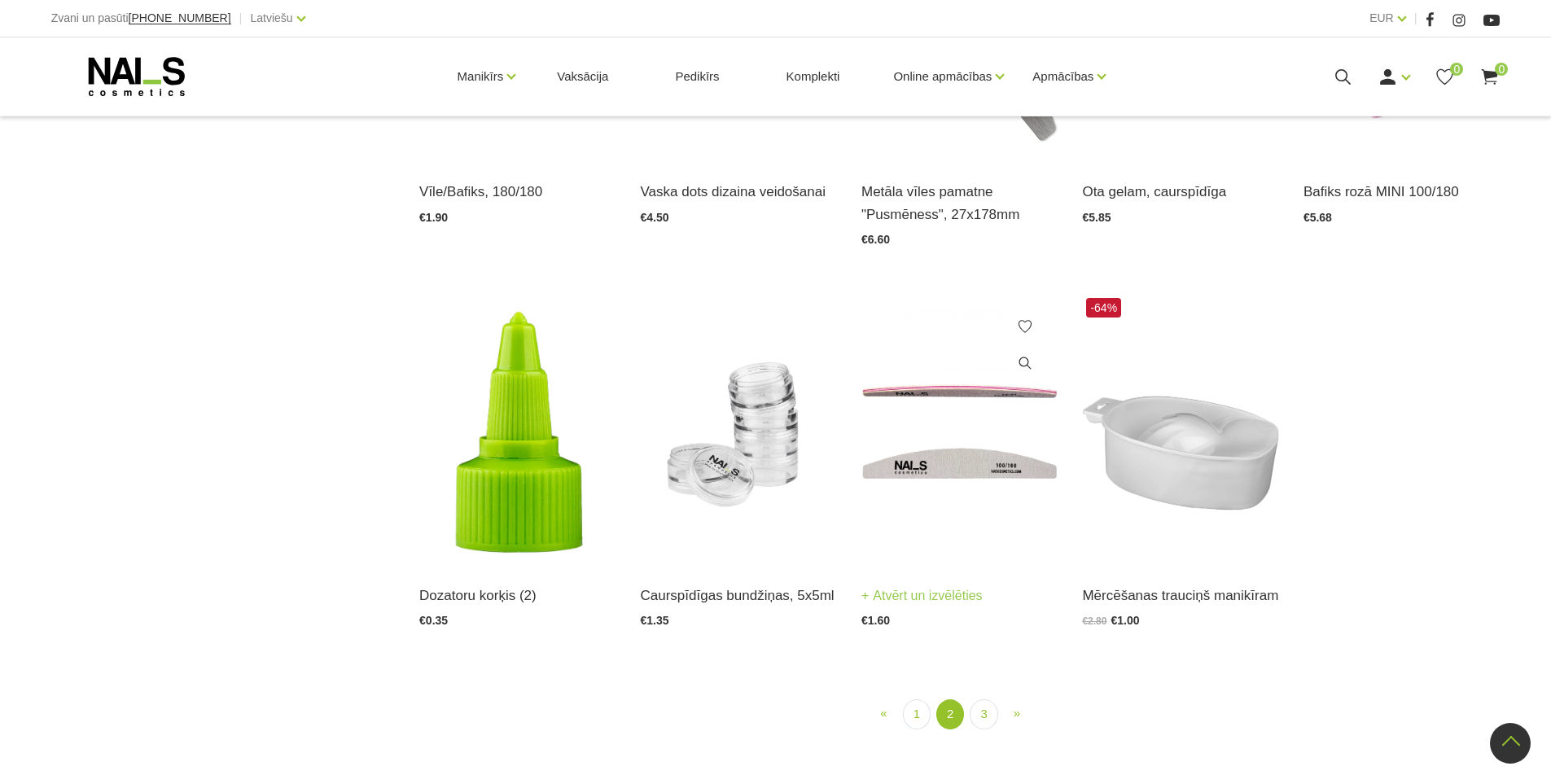
scroll to position [1960, 0]
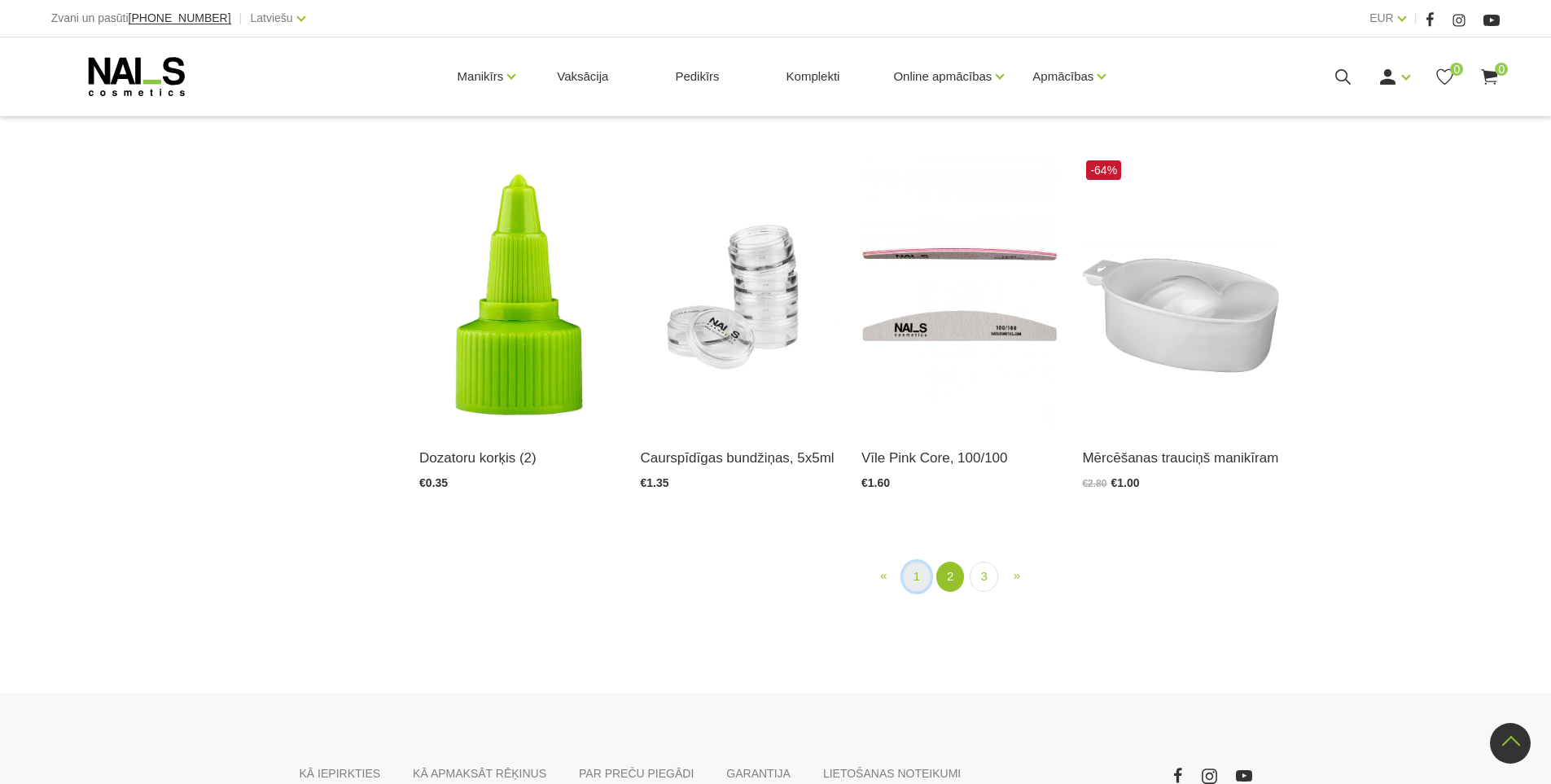
click at [913, 579] on link "1" at bounding box center [917, 576] width 28 height 30
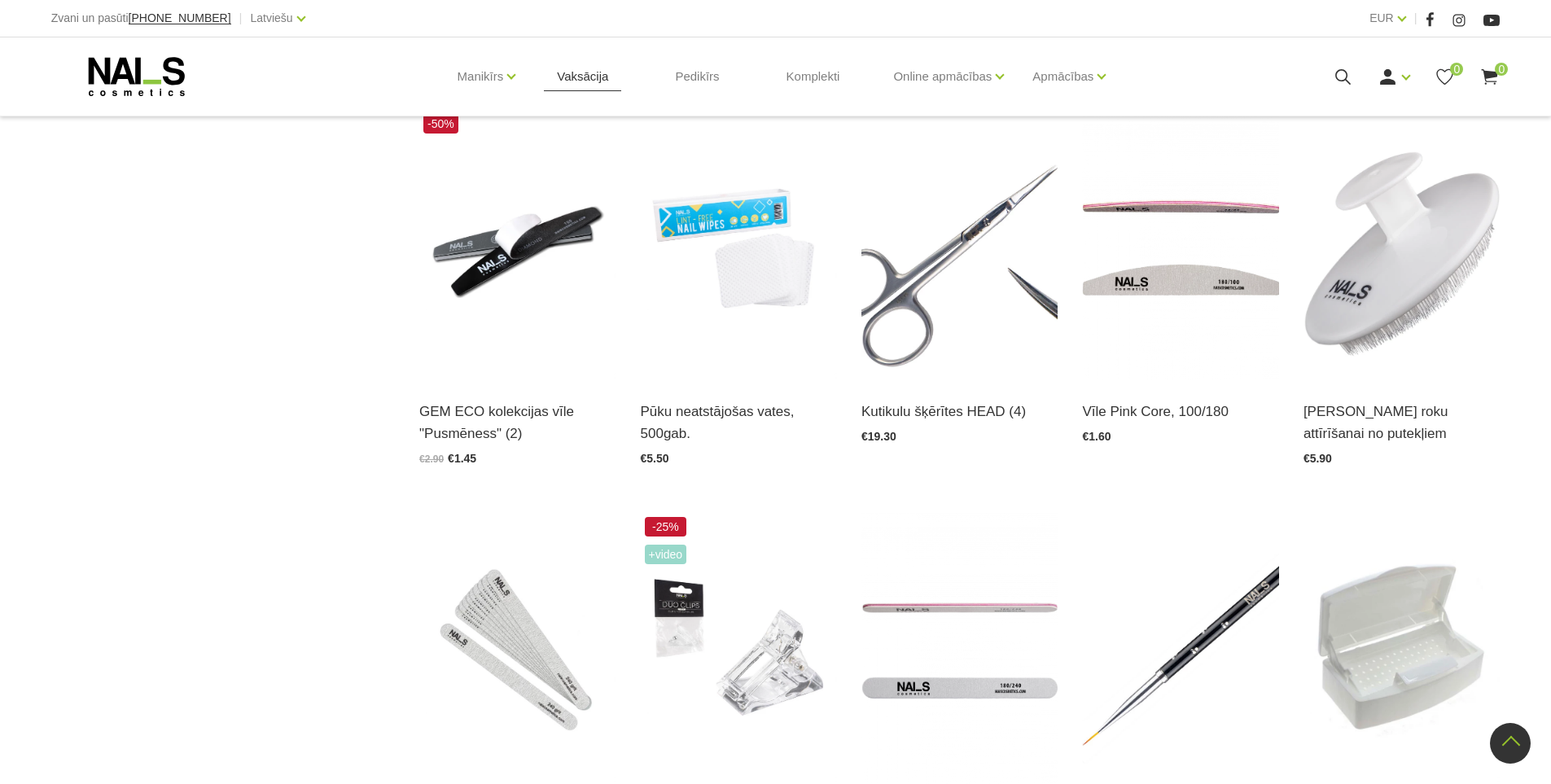
scroll to position [1147, 0]
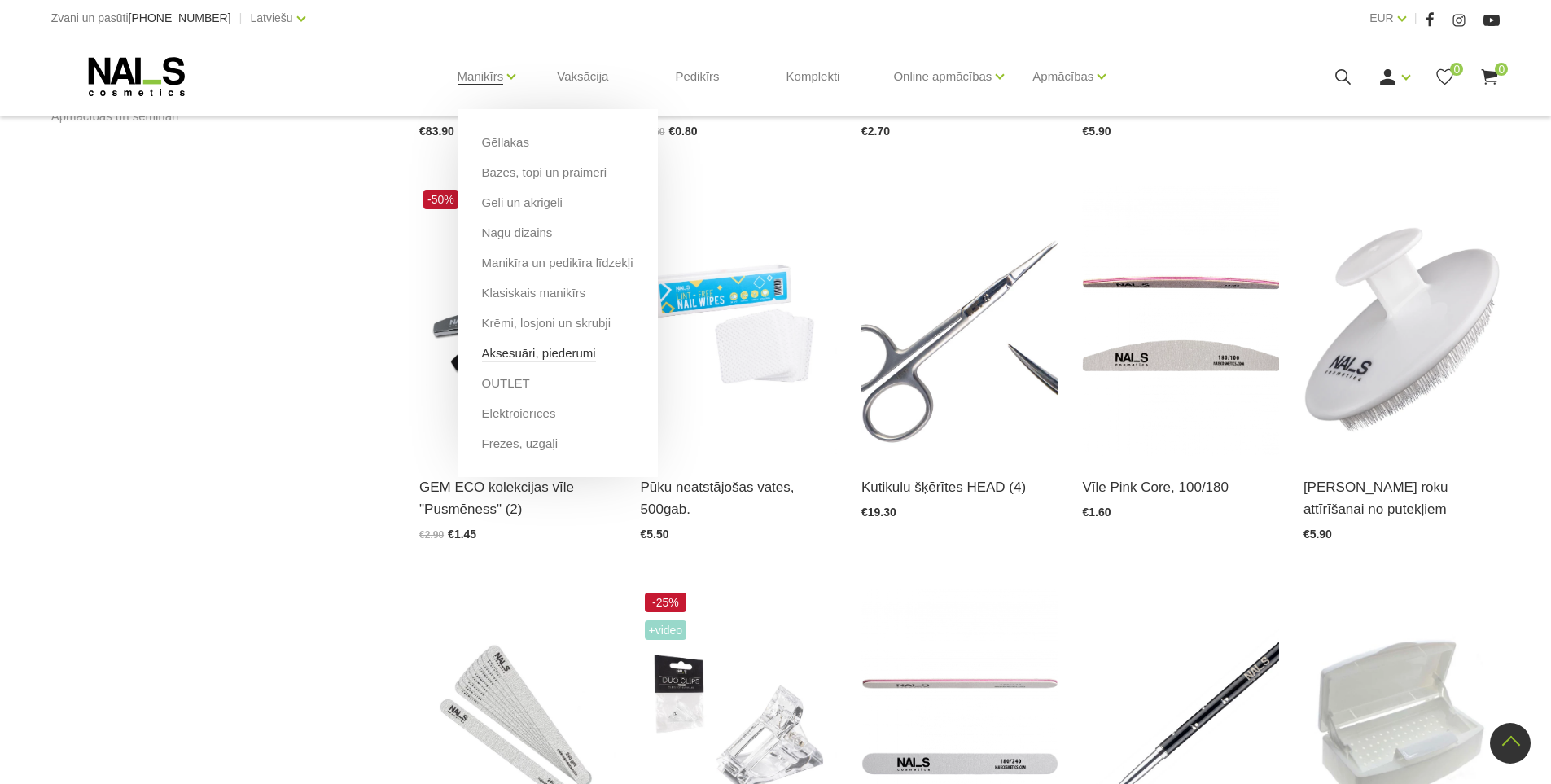
click at [555, 353] on link "Aksesuāri, piederumi" at bounding box center [539, 353] width 114 height 18
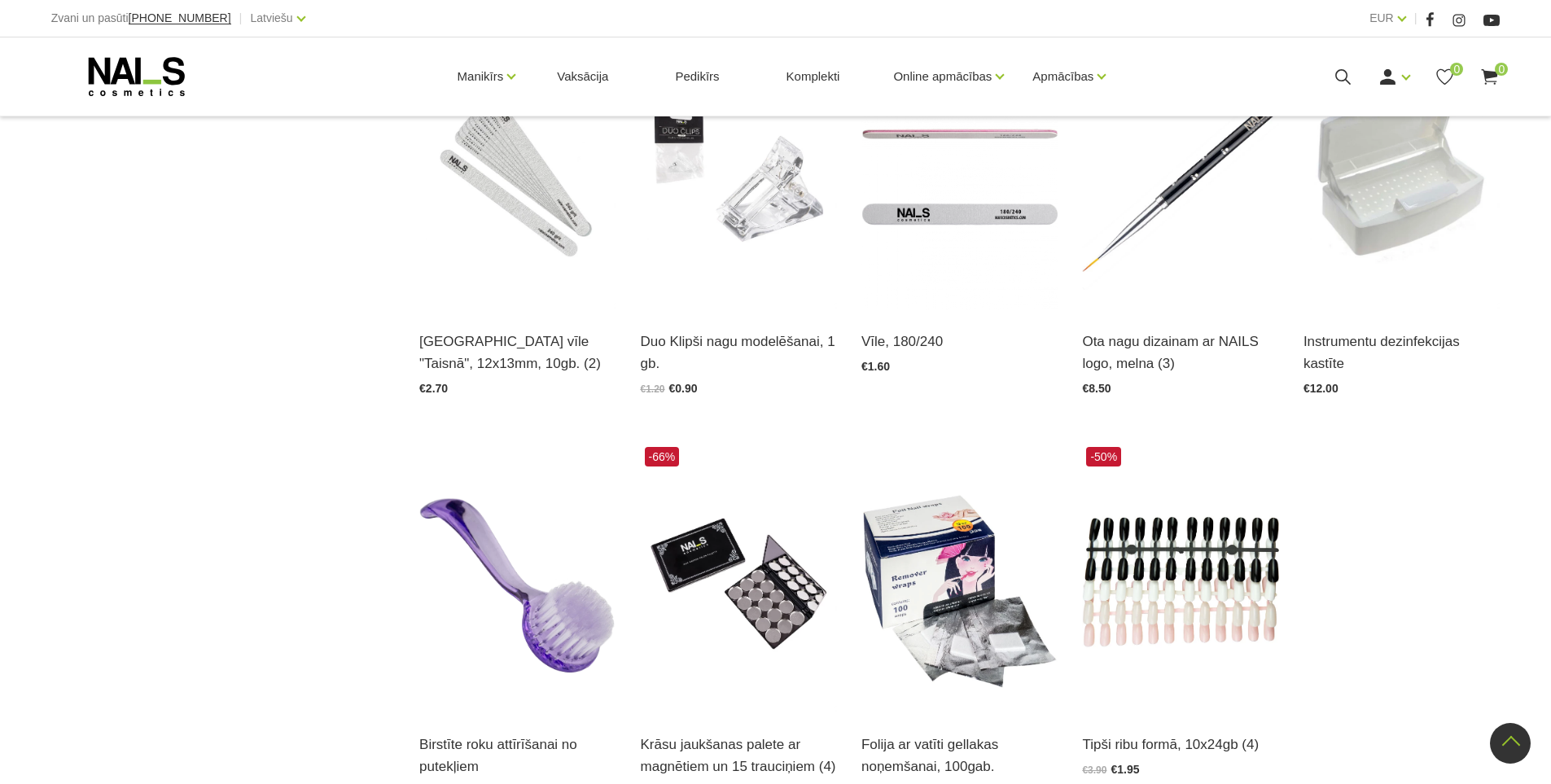
scroll to position [1709, 0]
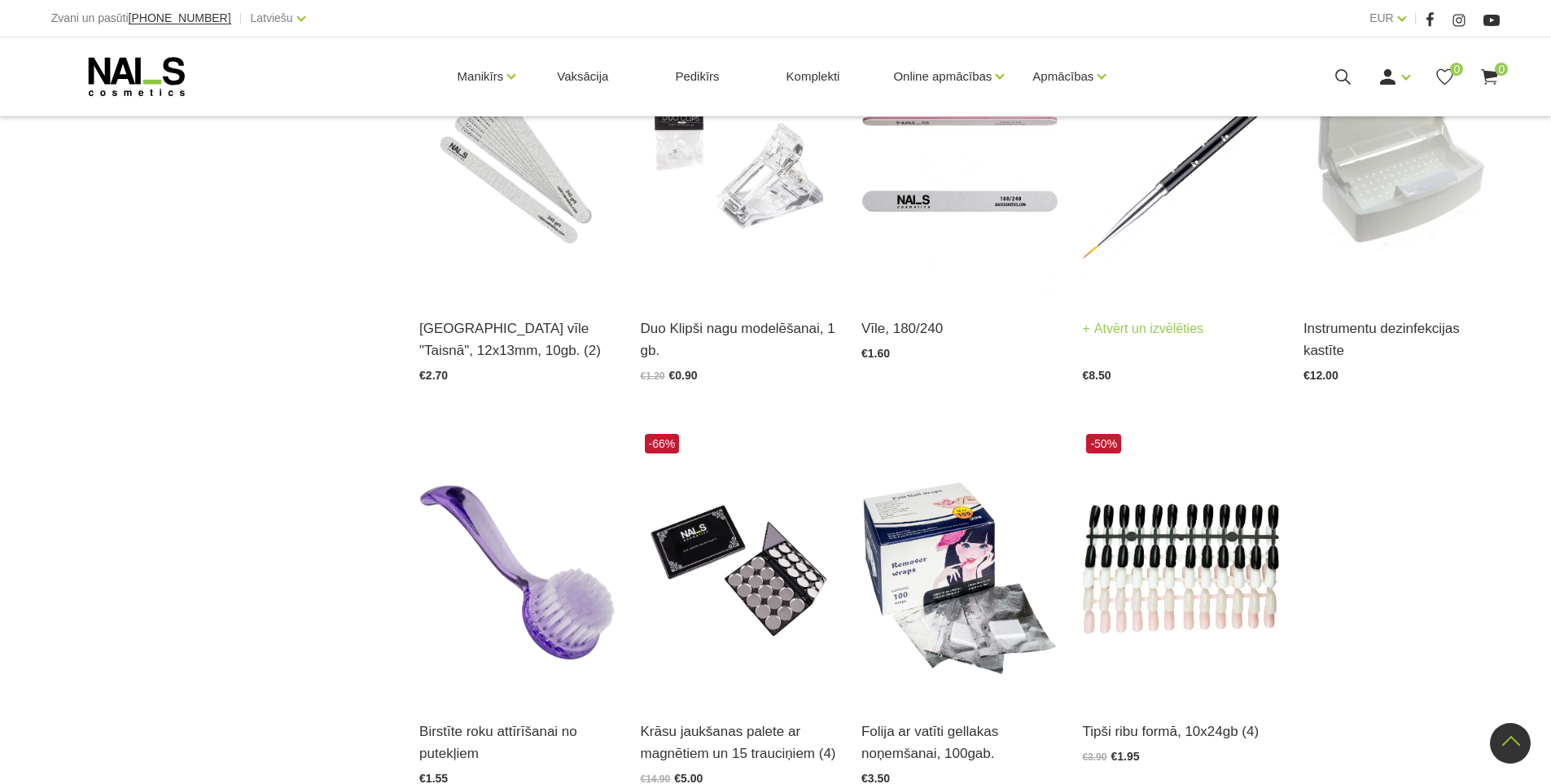
click at [1187, 223] on img at bounding box center [1180, 161] width 196 height 270
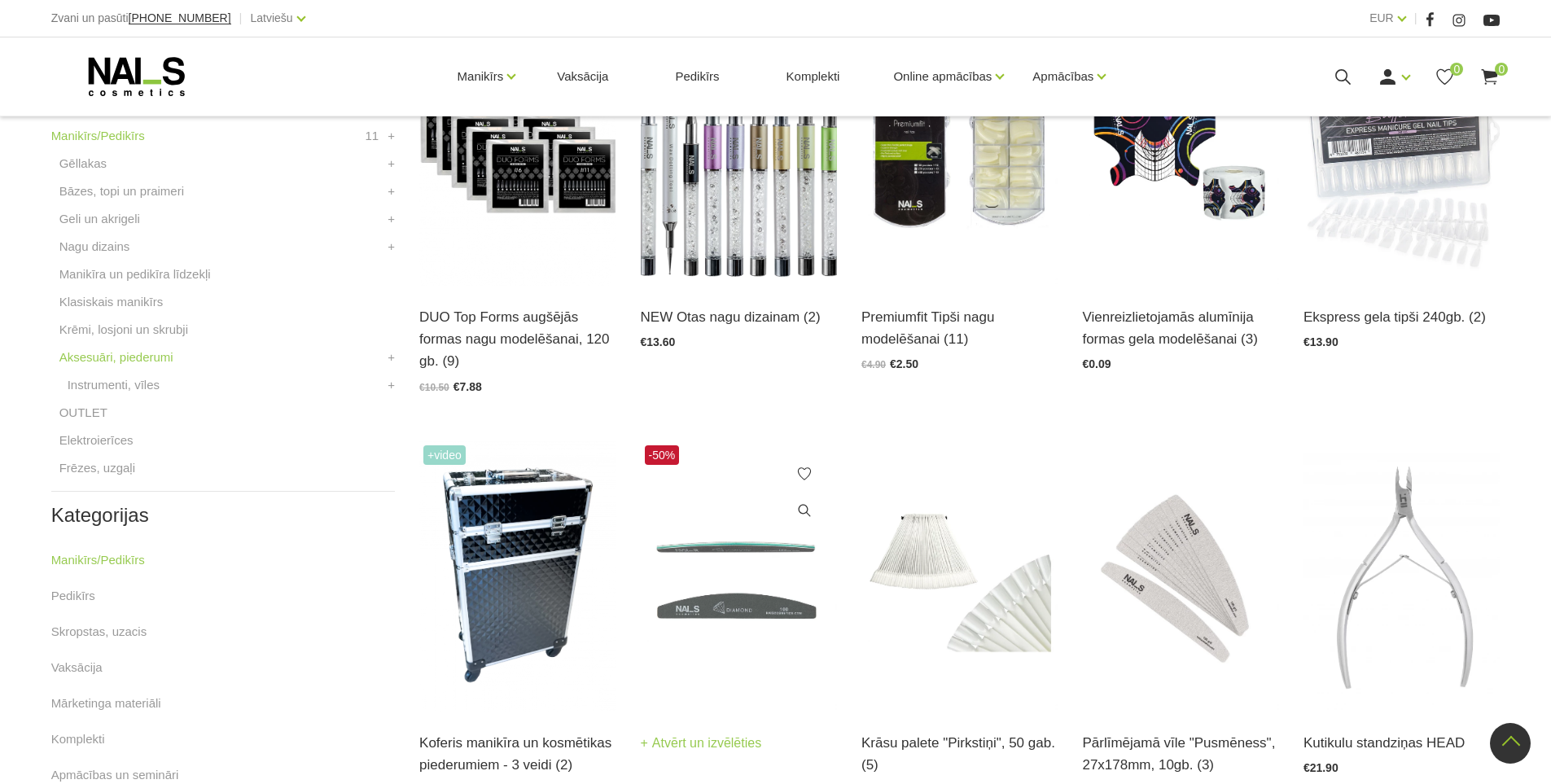
scroll to position [407, 0]
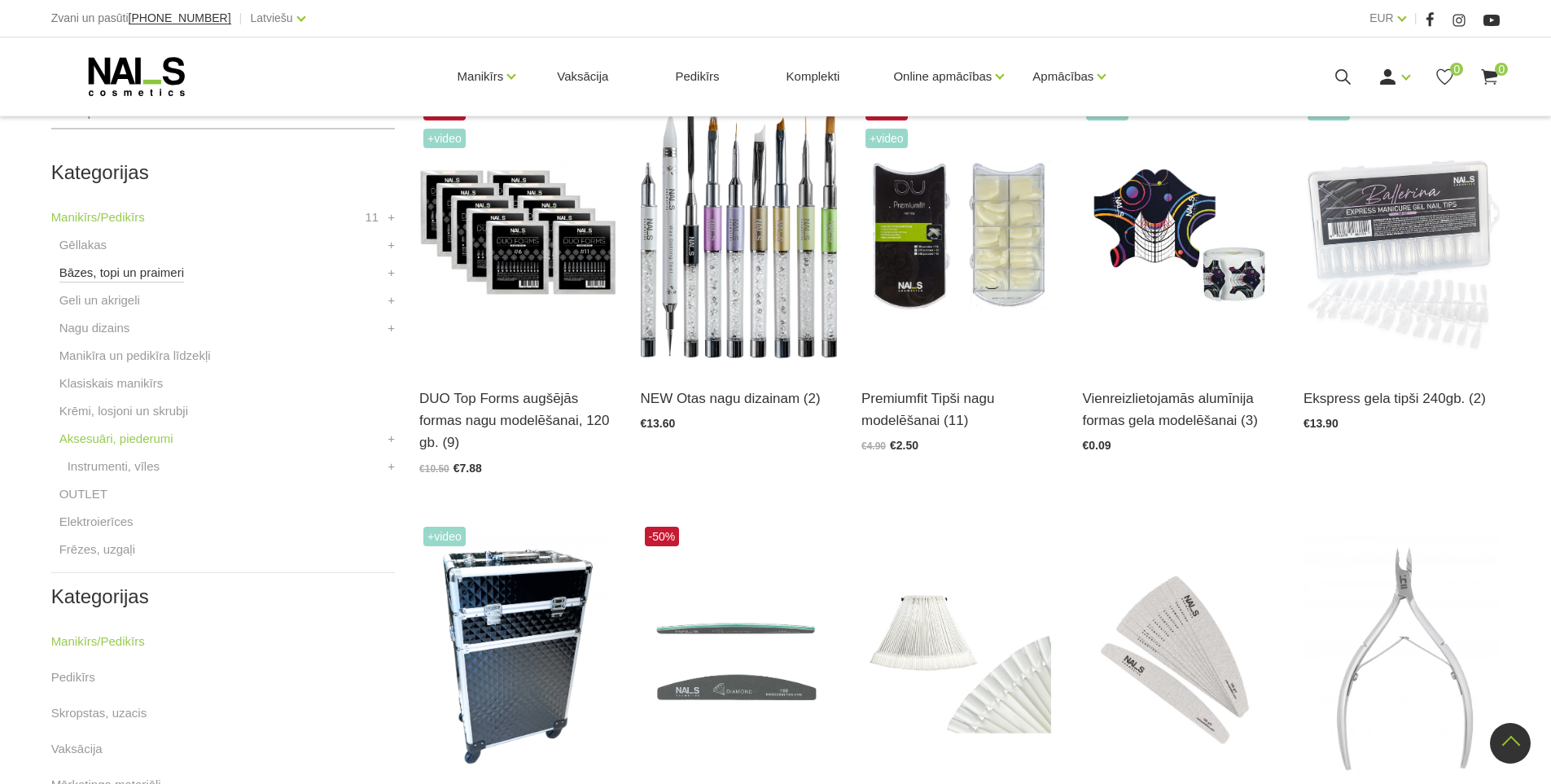
click at [87, 279] on link "Bāzes, topi un praimeri" at bounding box center [122, 272] width 125 height 20
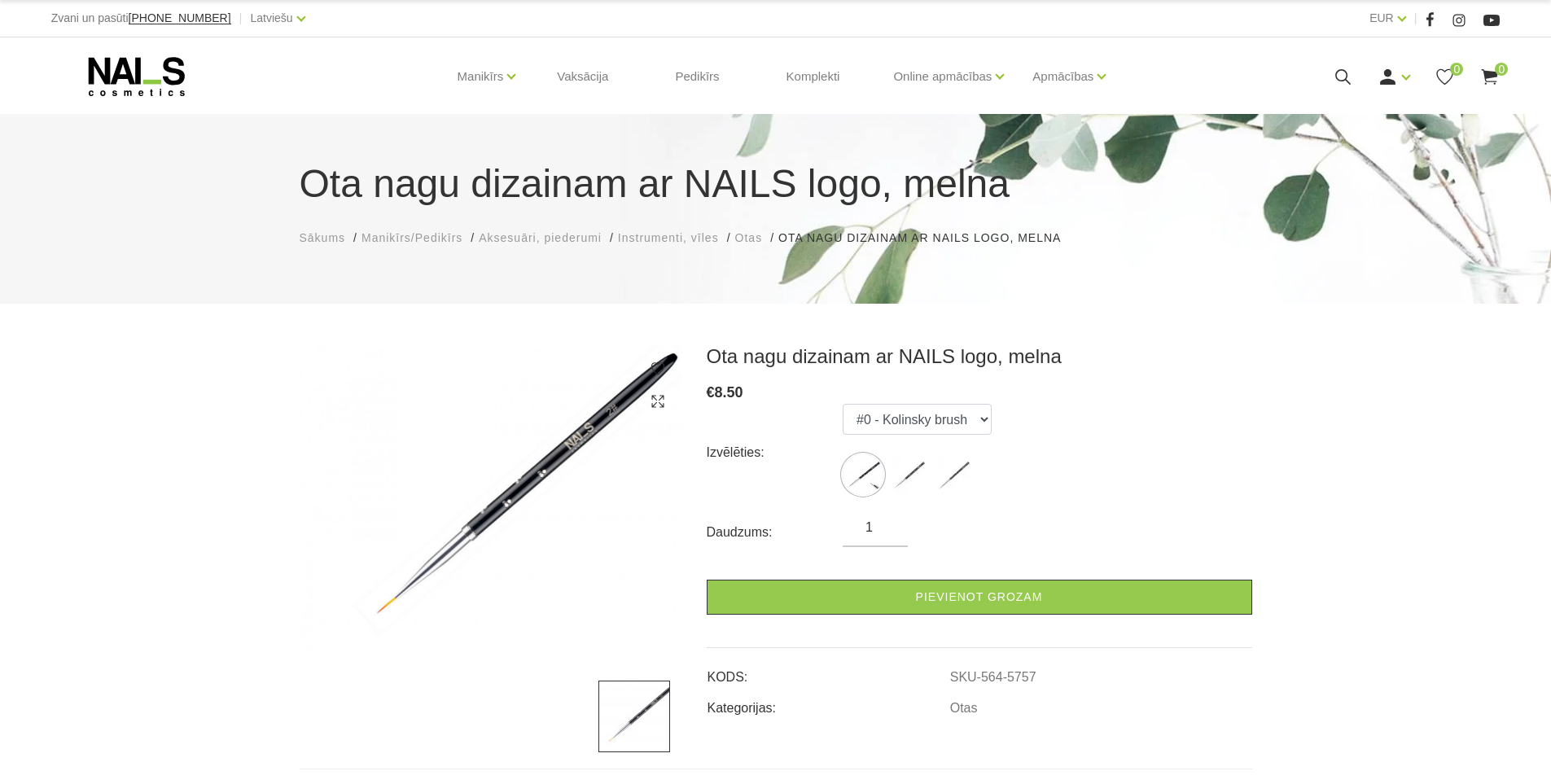
scroll to position [82, 0]
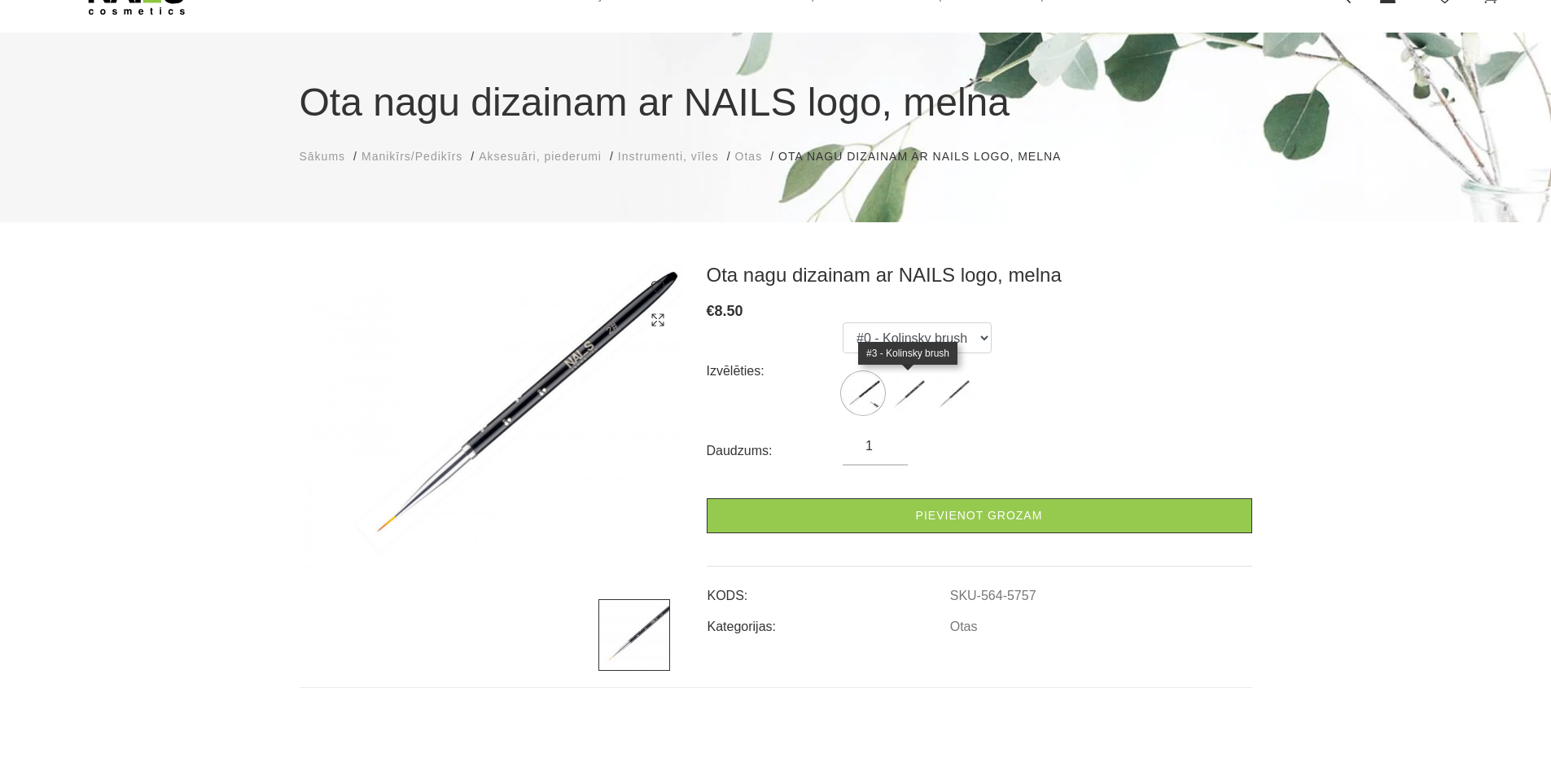
click at [917, 392] on img at bounding box center [908, 393] width 41 height 41
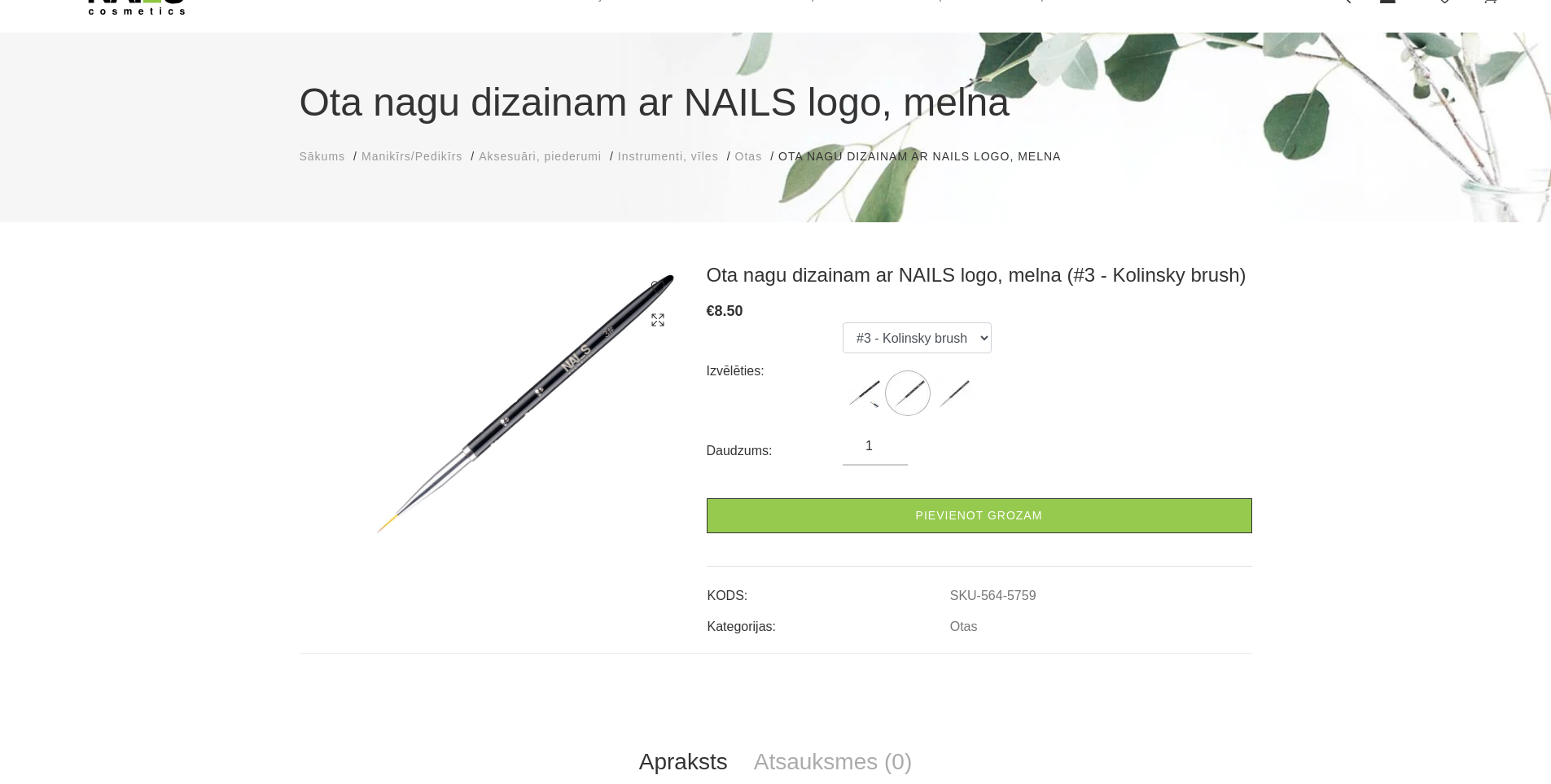
click at [971, 413] on label at bounding box center [953, 393] width 41 height 41
click at [954, 400] on img at bounding box center [953, 393] width 41 height 41
click at [897, 387] on img at bounding box center [908, 393] width 41 height 41
click at [874, 398] on img at bounding box center [863, 393] width 41 height 41
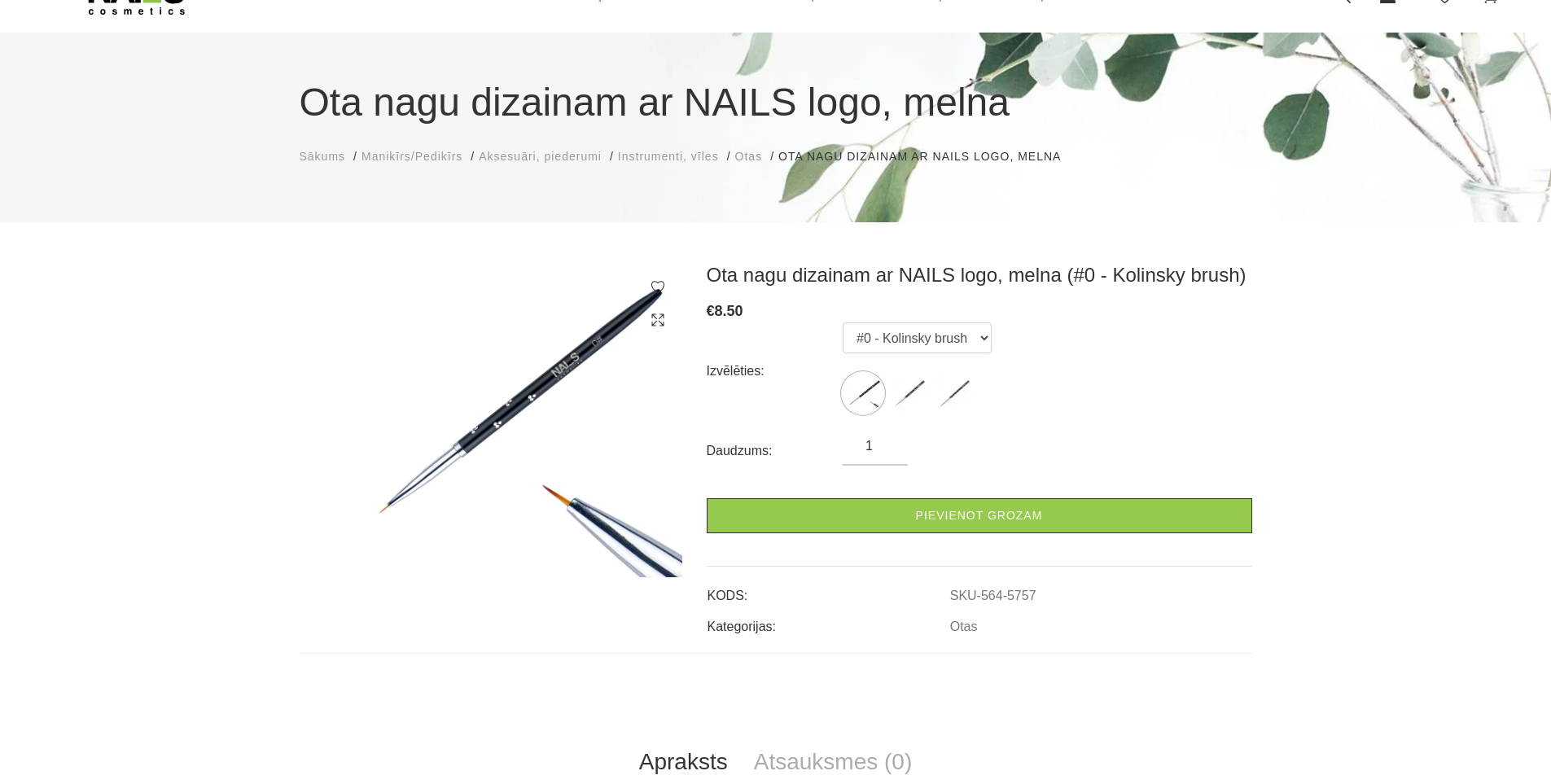
click at [971, 381] on label at bounding box center [953, 393] width 41 height 41
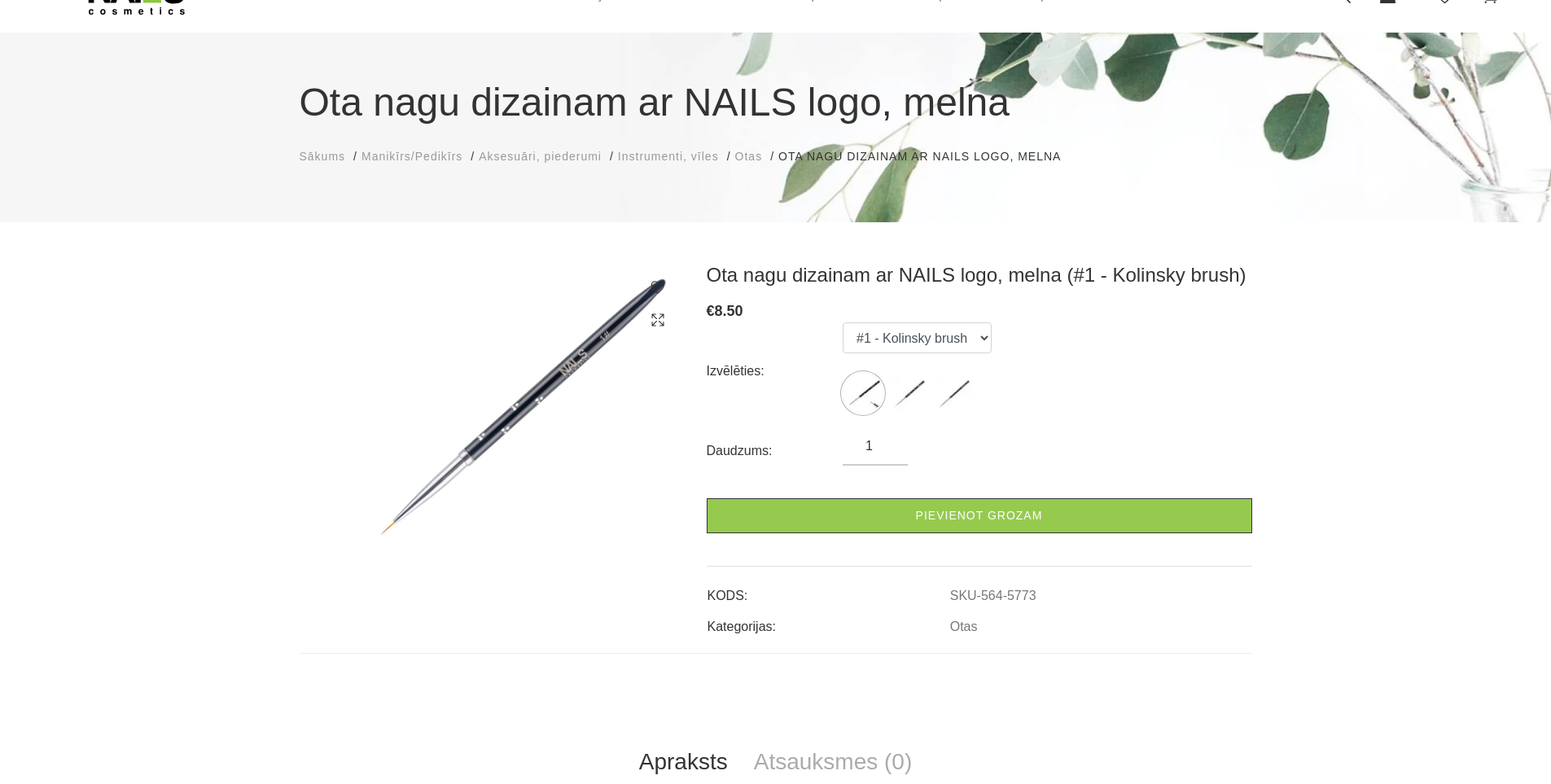
click at [1003, 392] on div "Izvēlēties: #0 - Kolinsky brush #3 - Kolinsky brush #1 - Kolinsky brush" at bounding box center [980, 370] width 546 height 98
click at [920, 397] on img at bounding box center [908, 393] width 41 height 41
click at [866, 398] on img at bounding box center [863, 393] width 41 height 41
select select "5757"
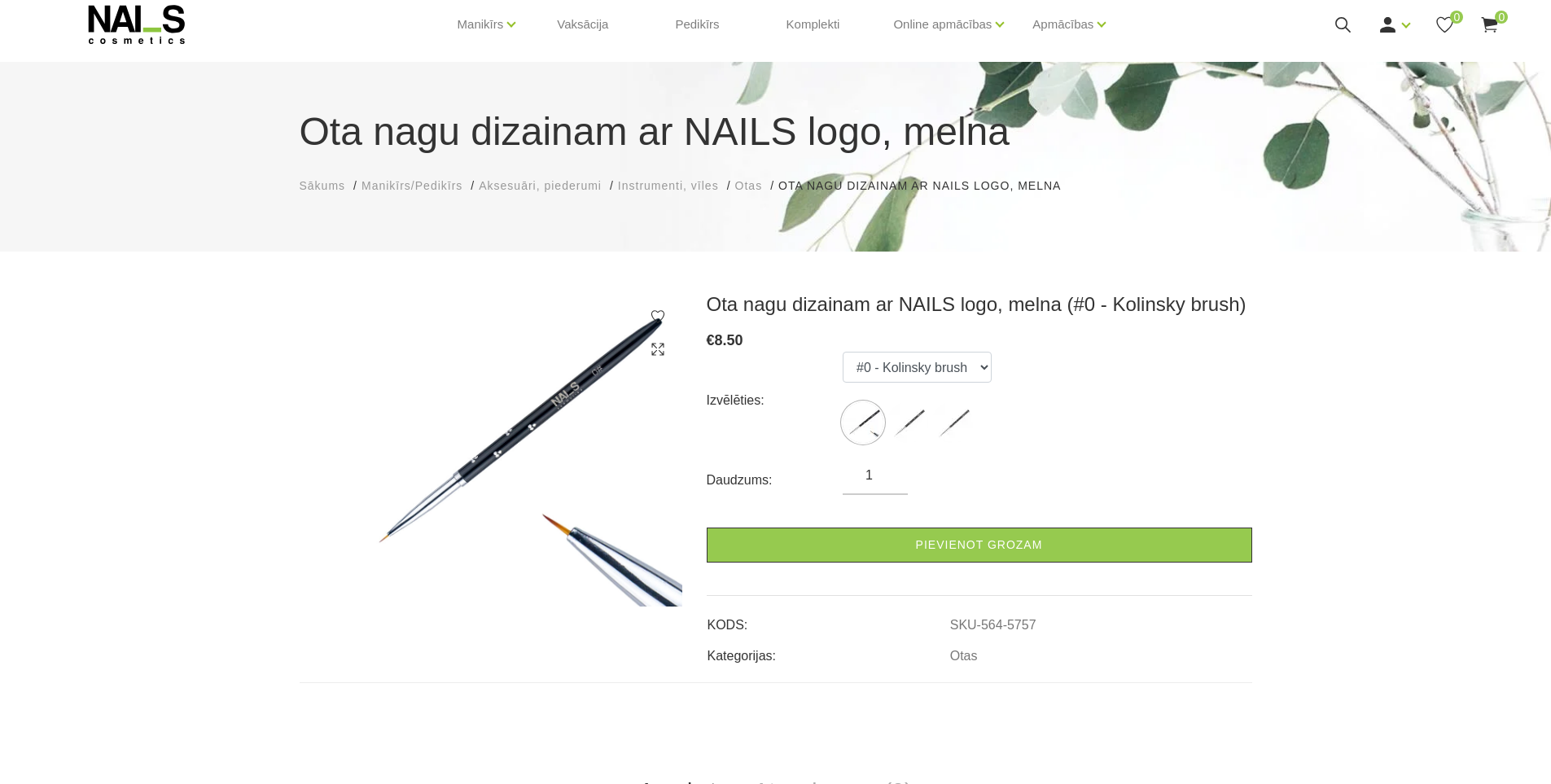
scroll to position [0, 0]
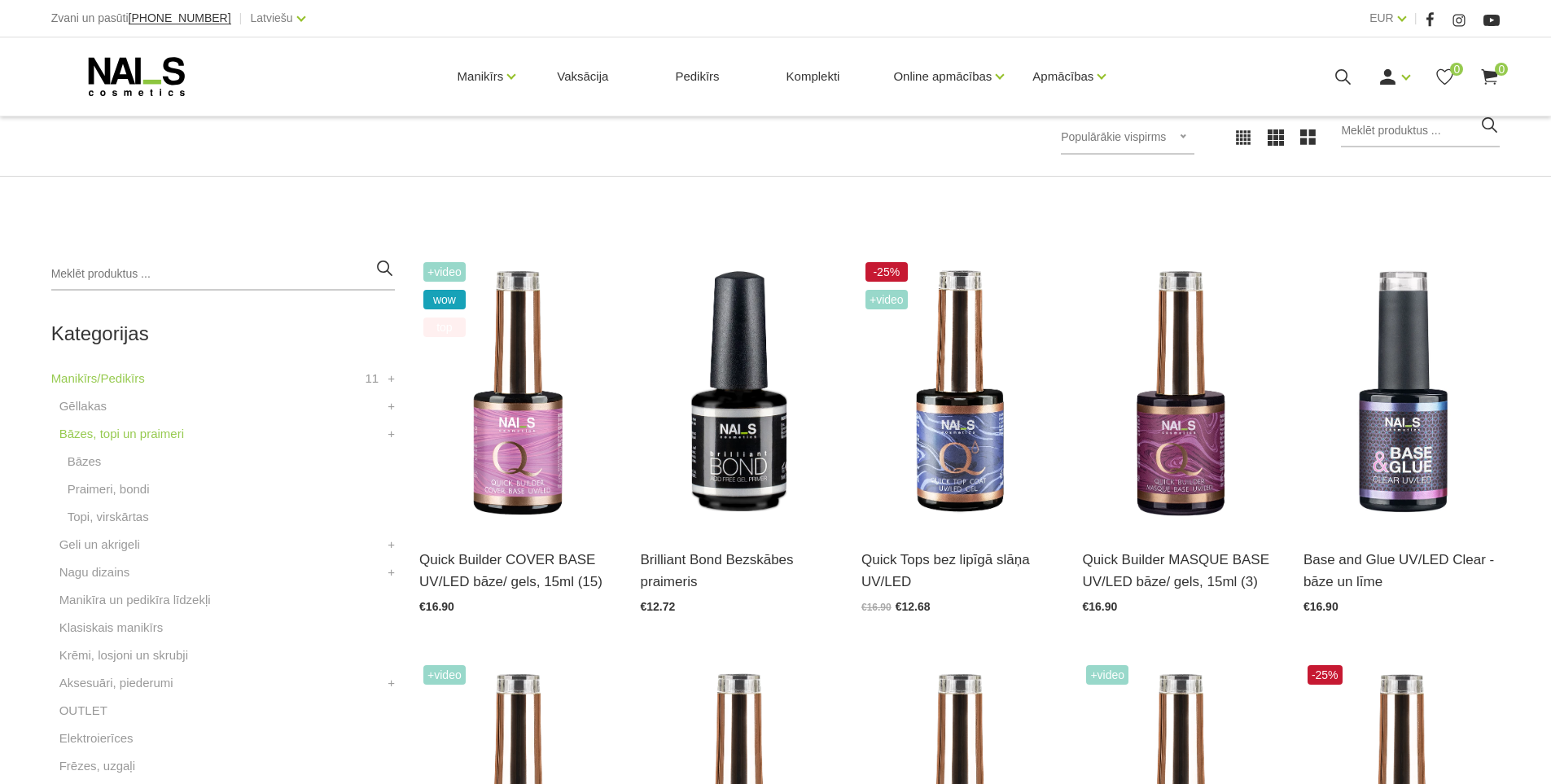
scroll to position [325, 0]
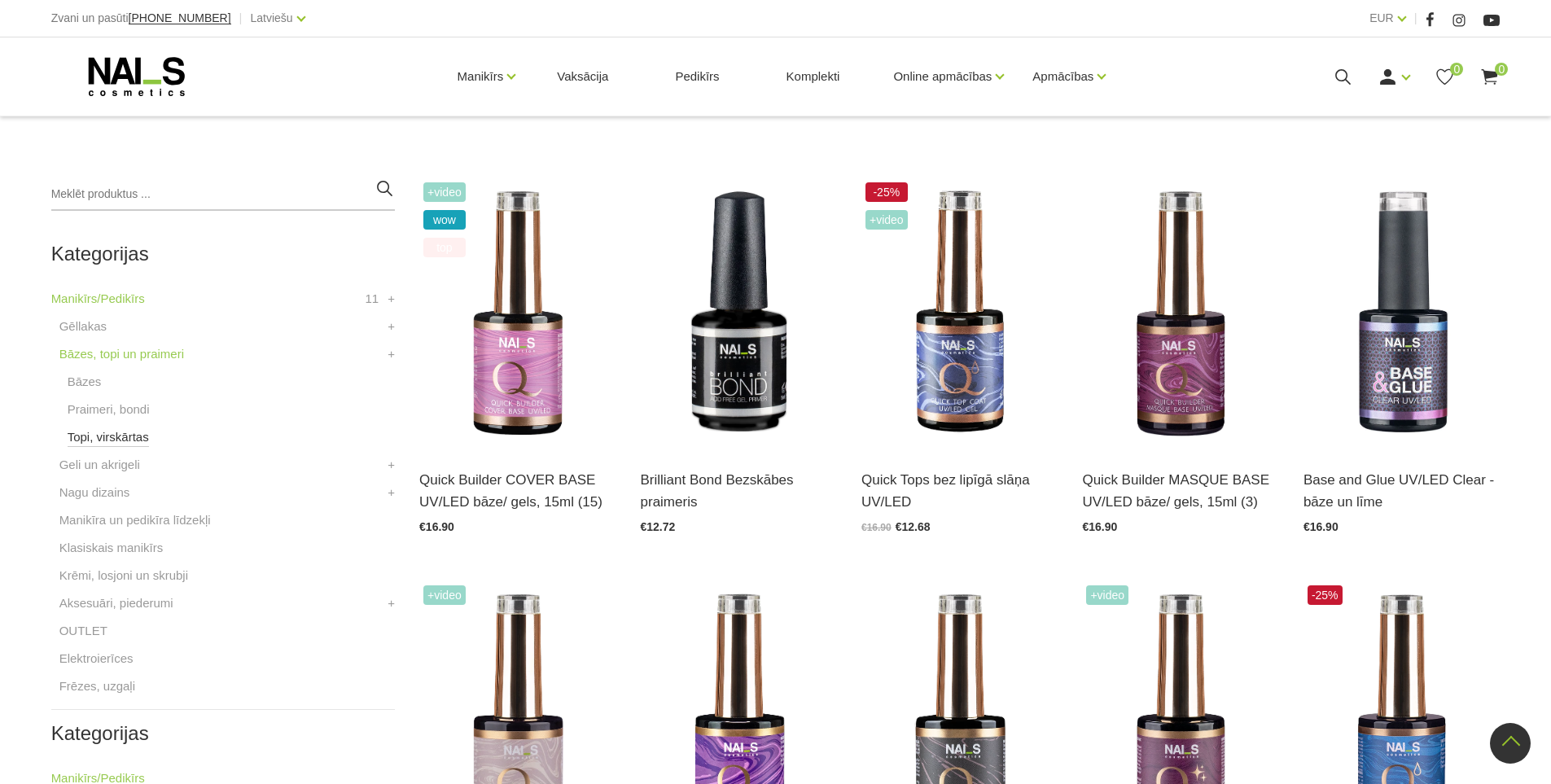
click at [138, 440] on link "Topi, virskārtas" at bounding box center [109, 437] width 82 height 20
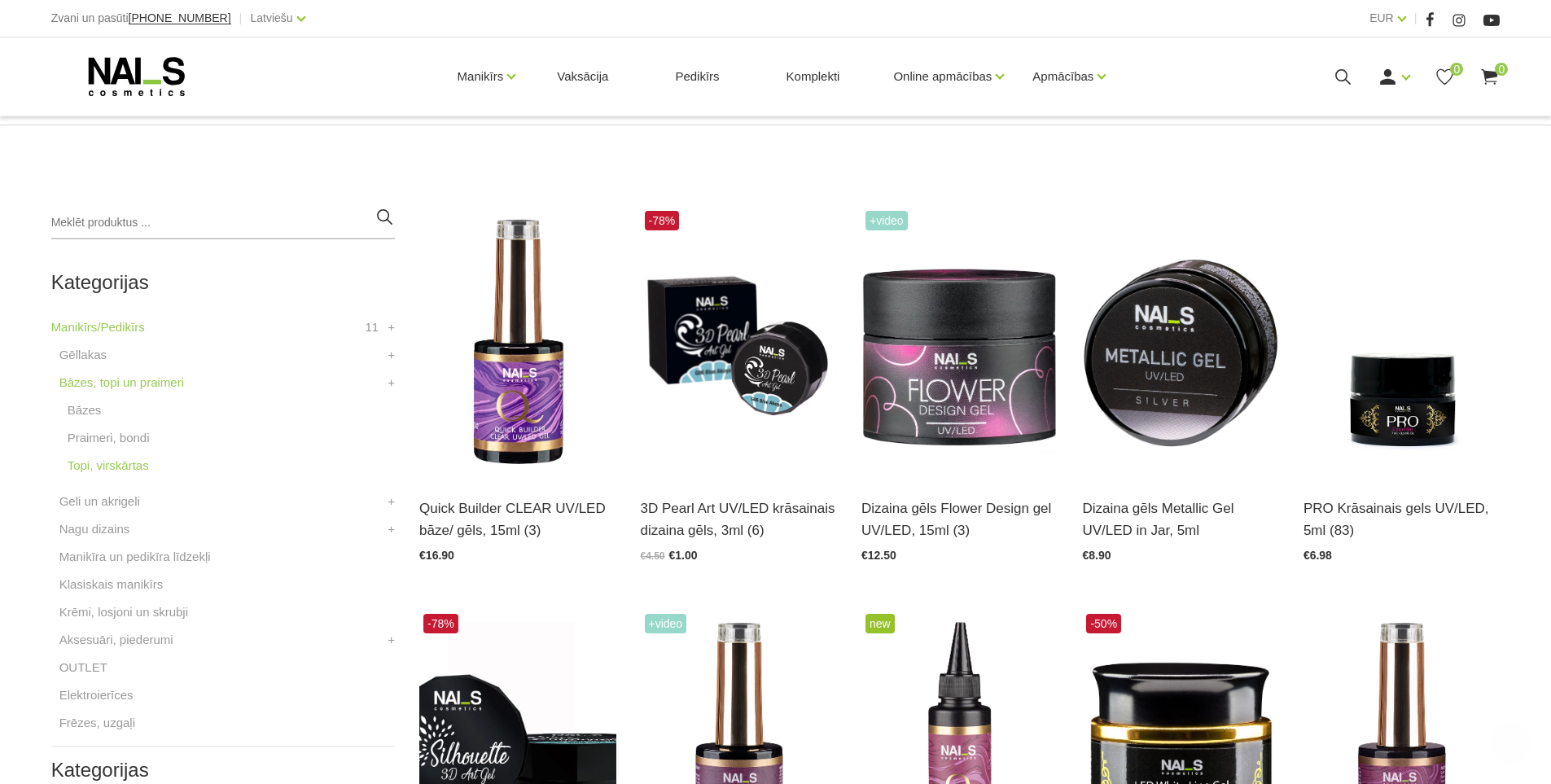
scroll to position [325, 0]
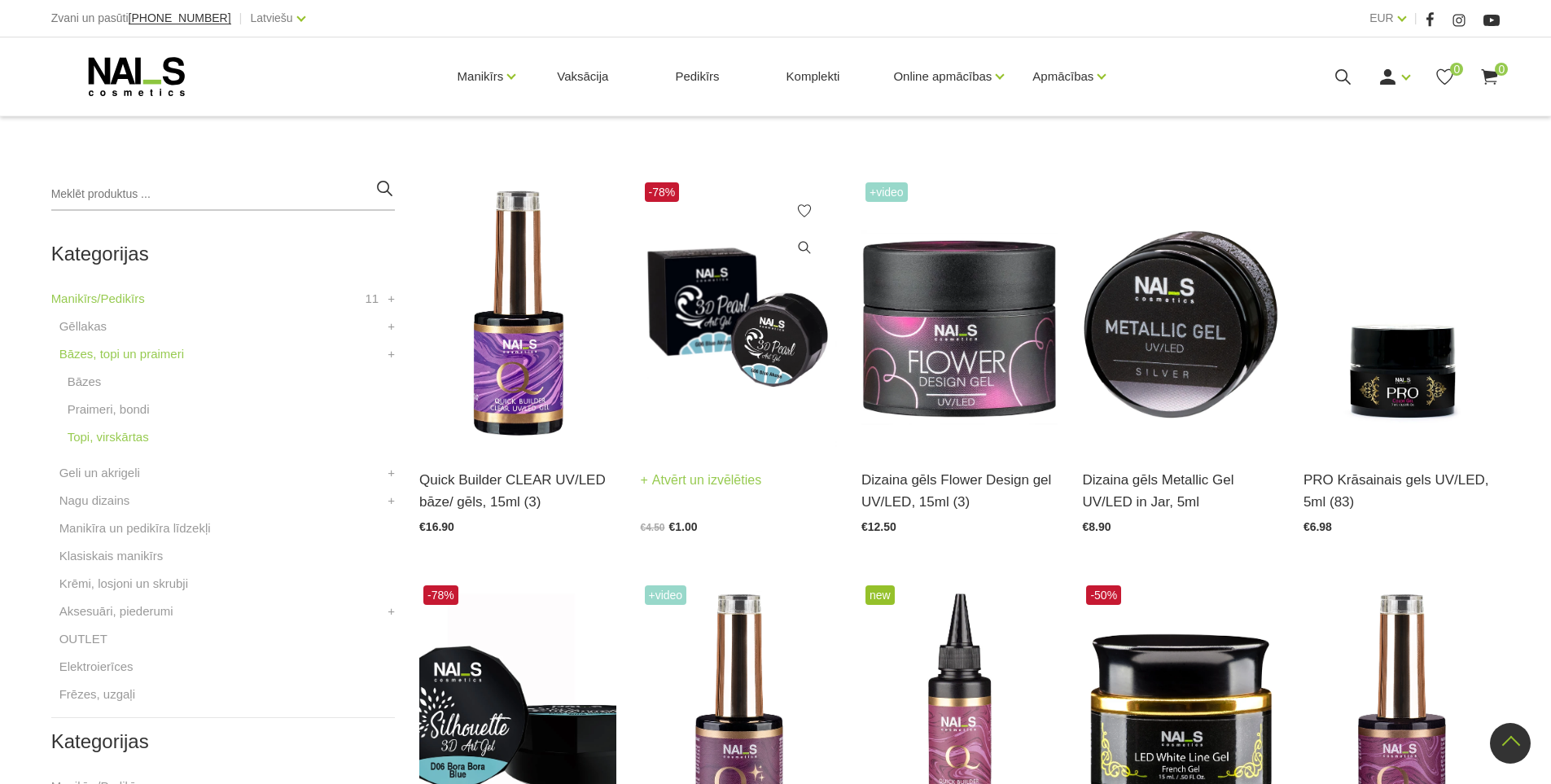
type input "3d gēls"
click at [695, 362] on img at bounding box center [739, 313] width 196 height 270
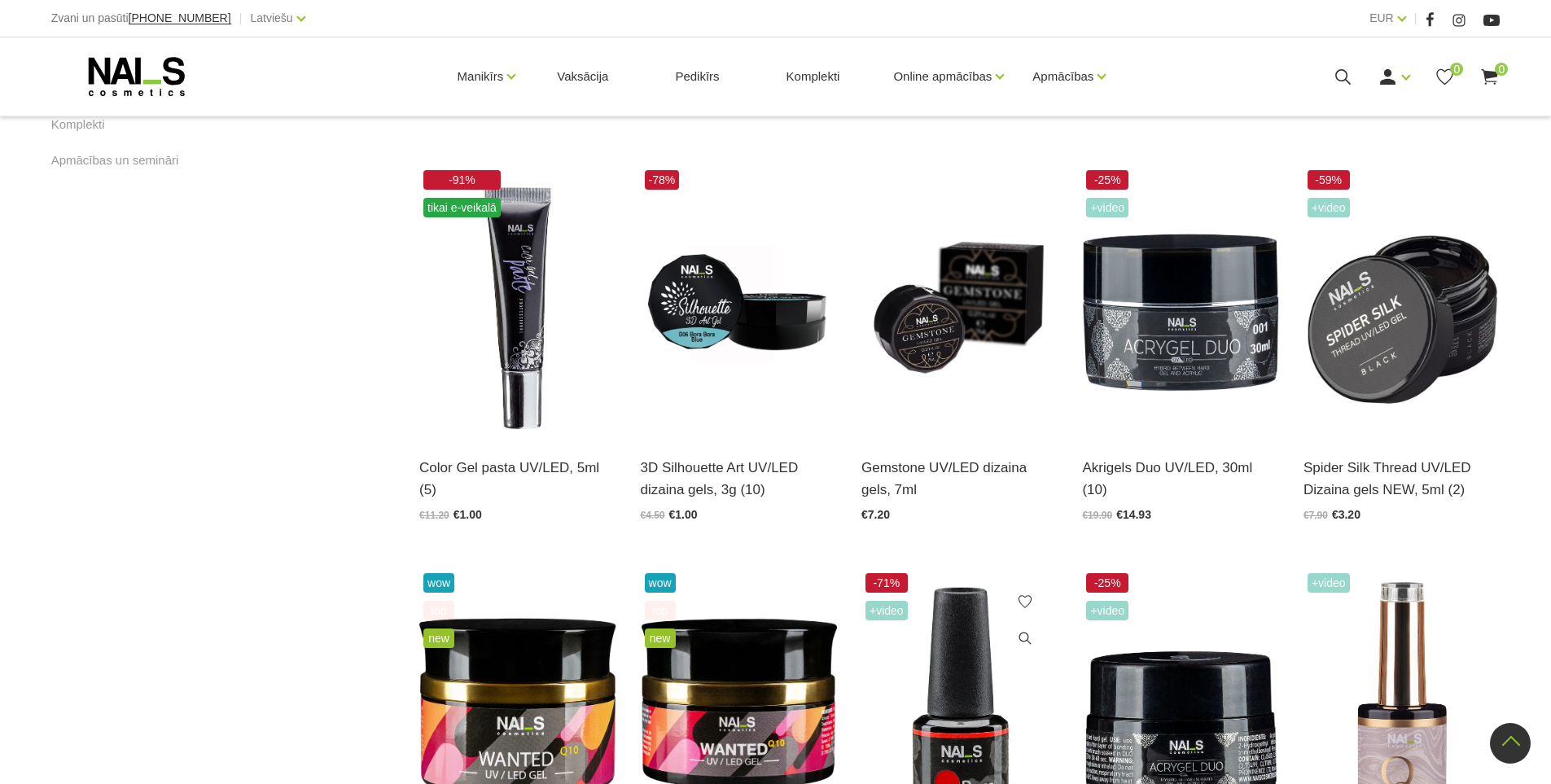
scroll to position [1139, 0]
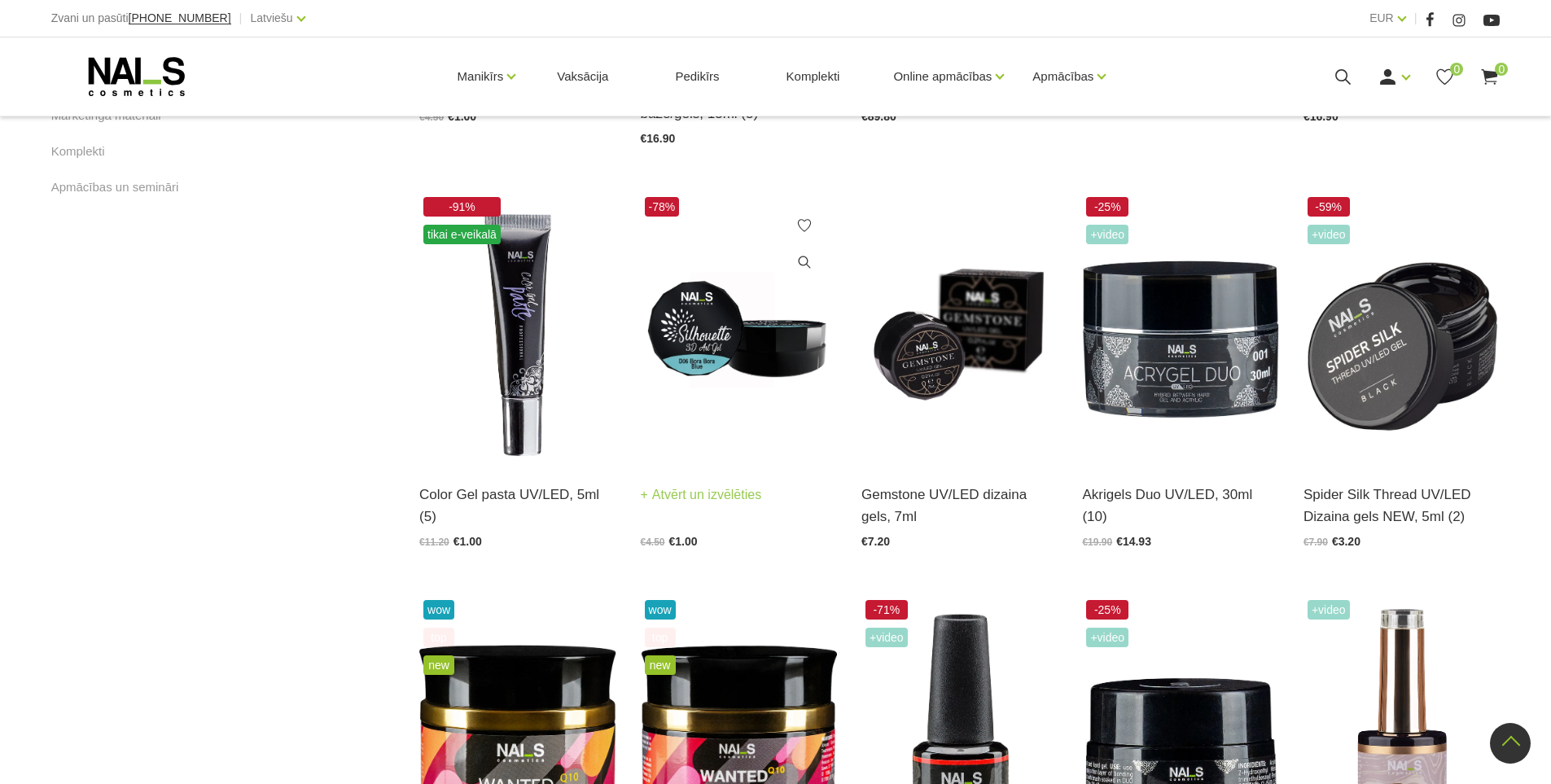
click at [651, 383] on img at bounding box center [739, 328] width 196 height 270
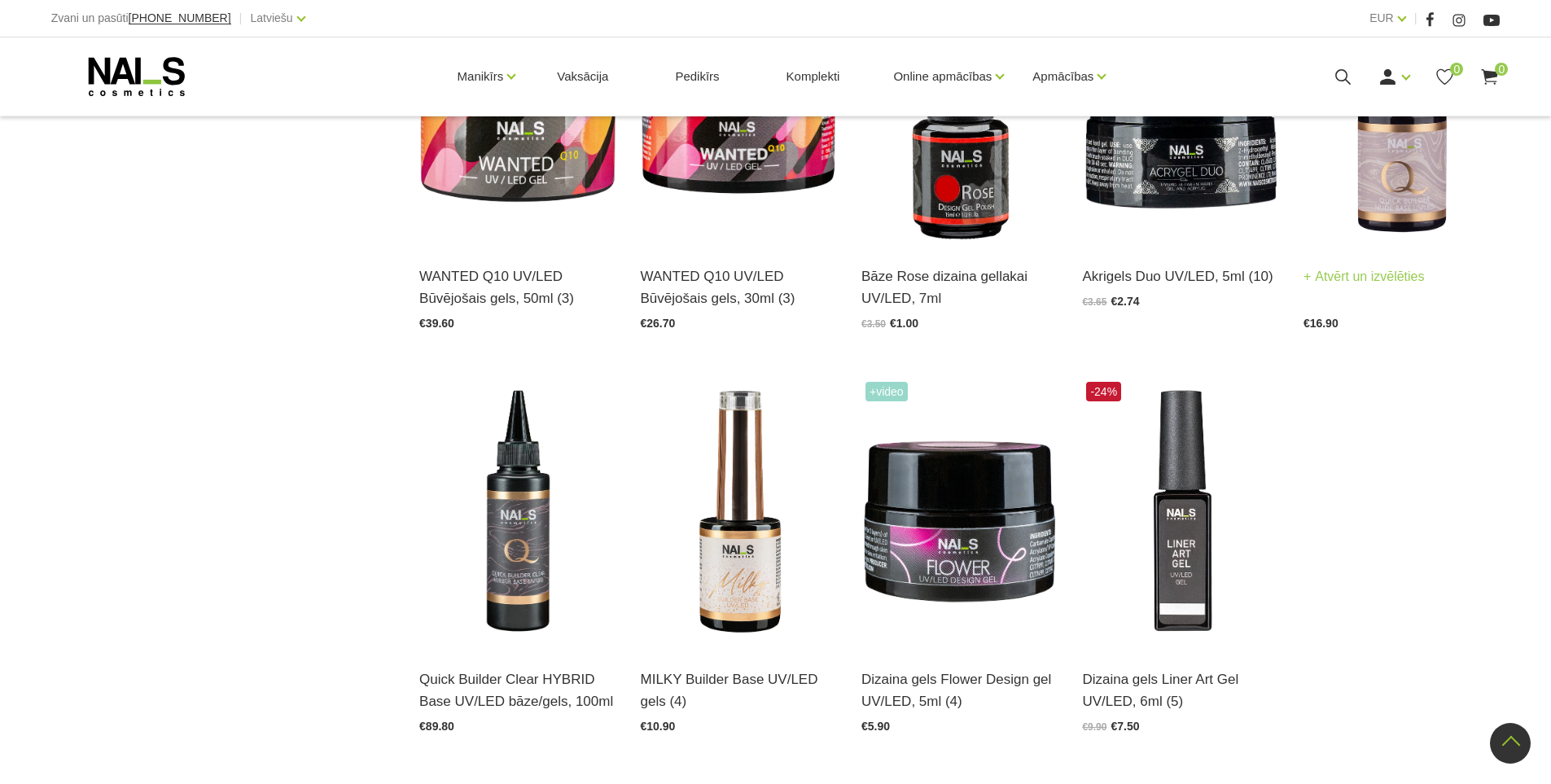
scroll to position [1791, 0]
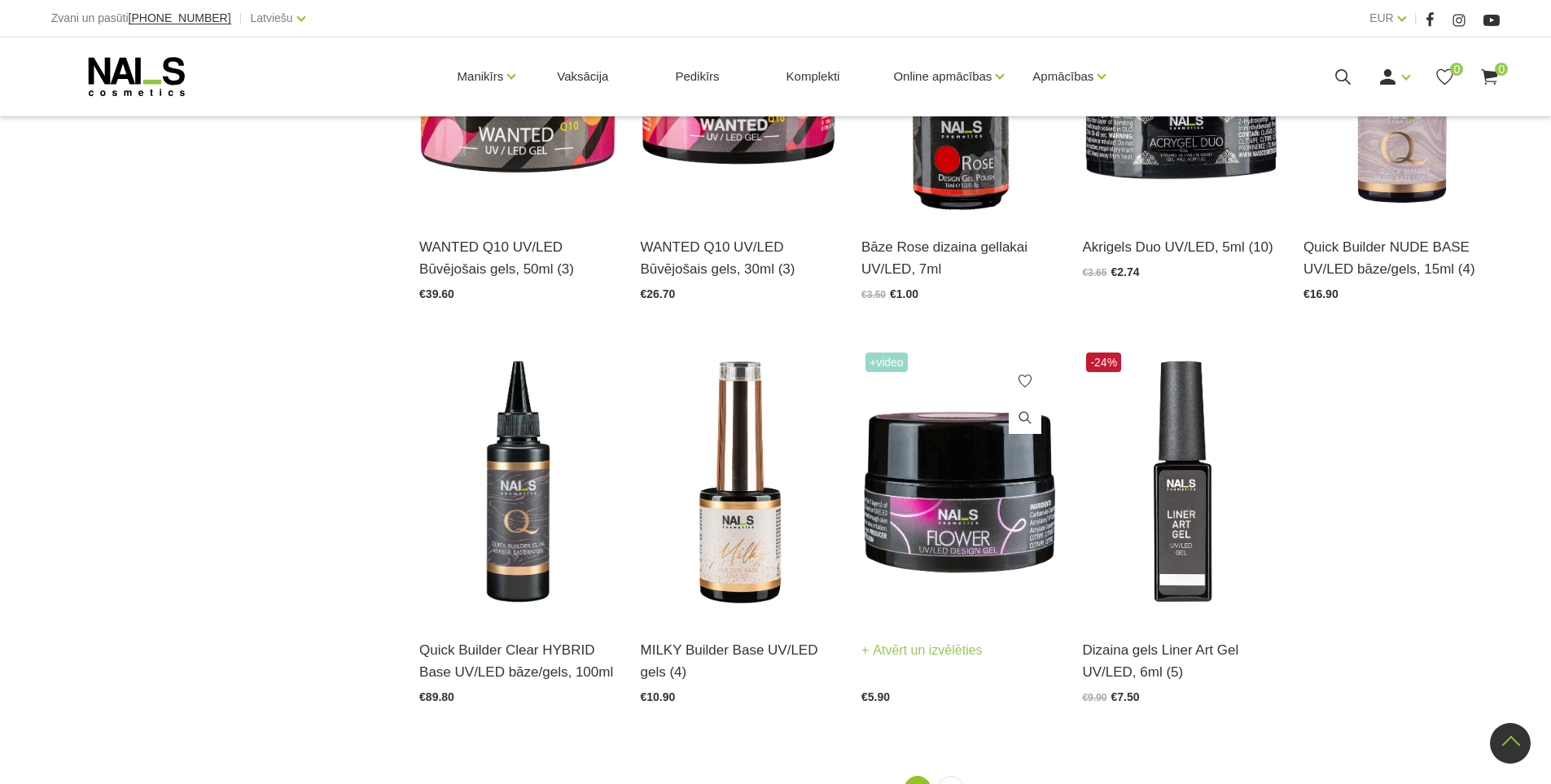
click at [992, 544] on img at bounding box center [959, 483] width 196 height 270
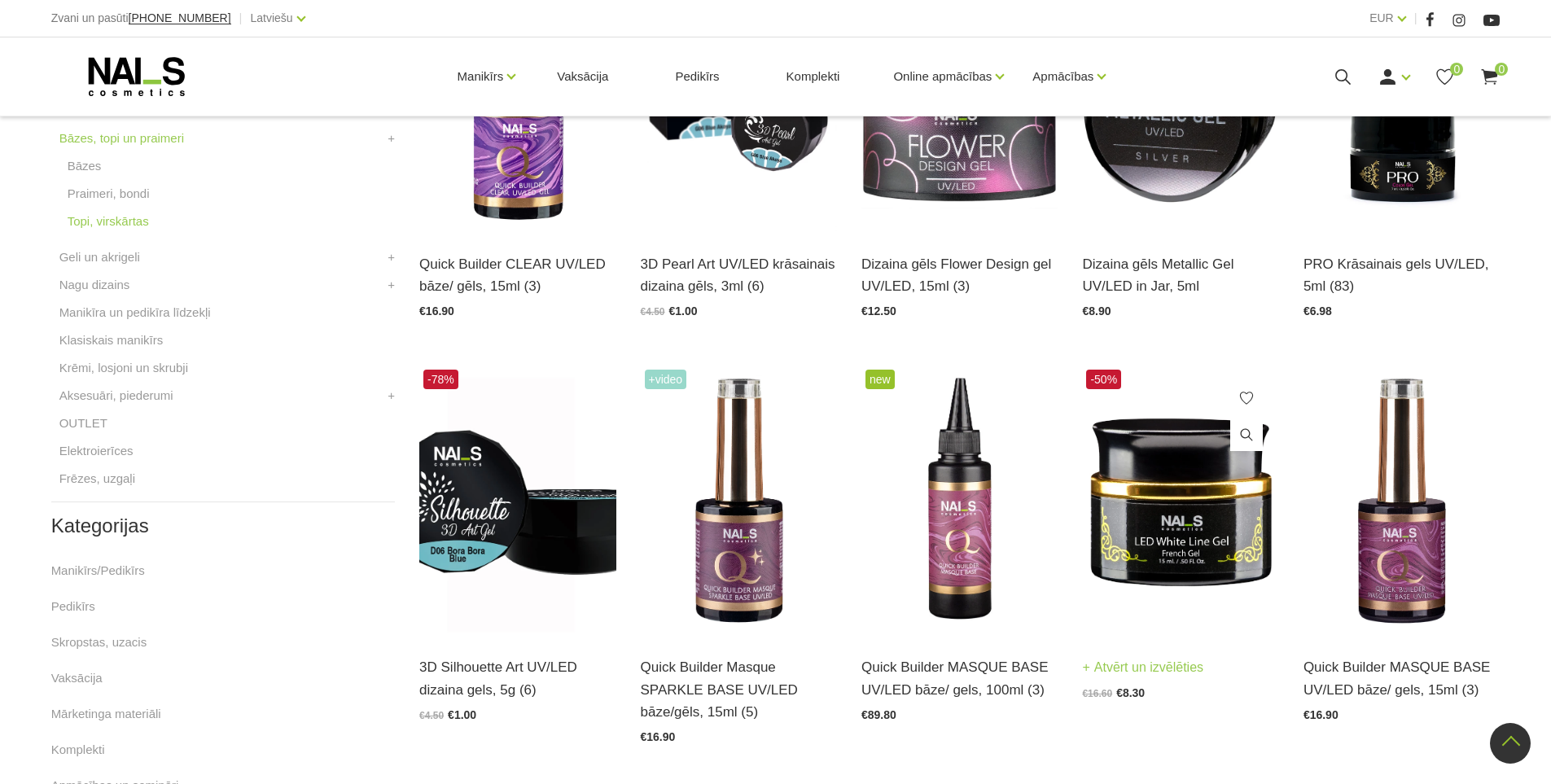
scroll to position [570, 0]
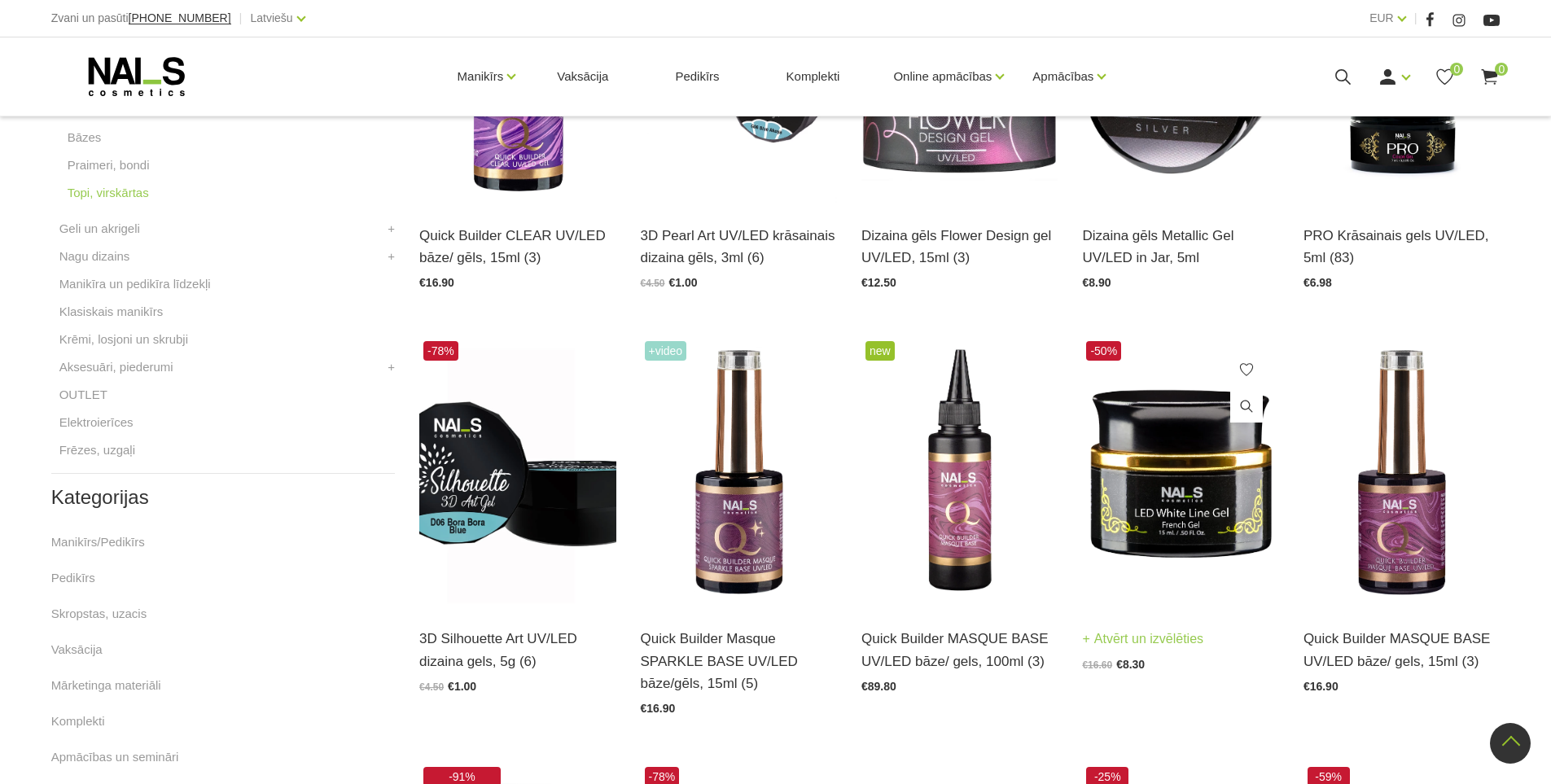
click at [1167, 544] on img at bounding box center [1180, 472] width 196 height 270
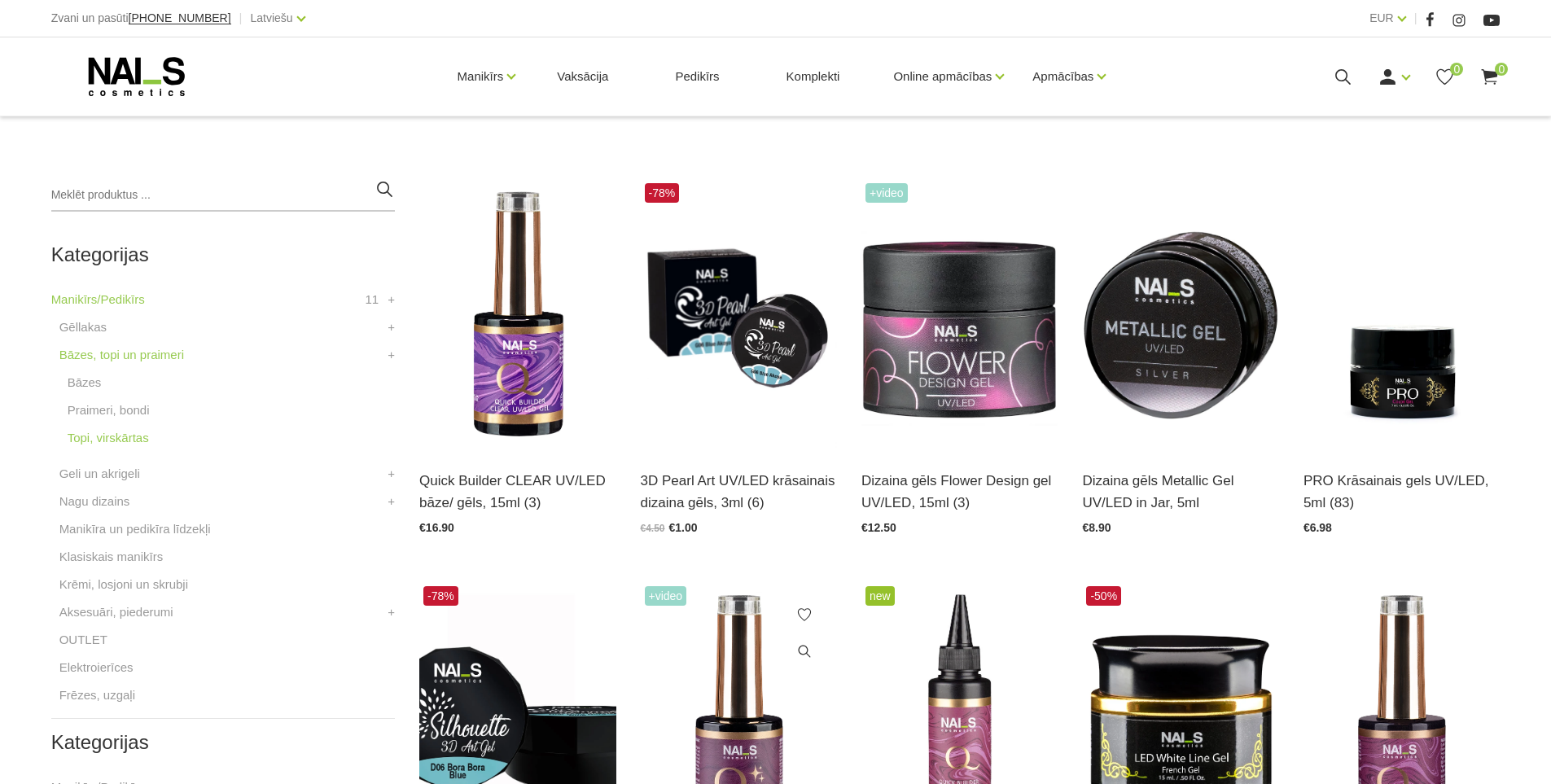
scroll to position [325, 0]
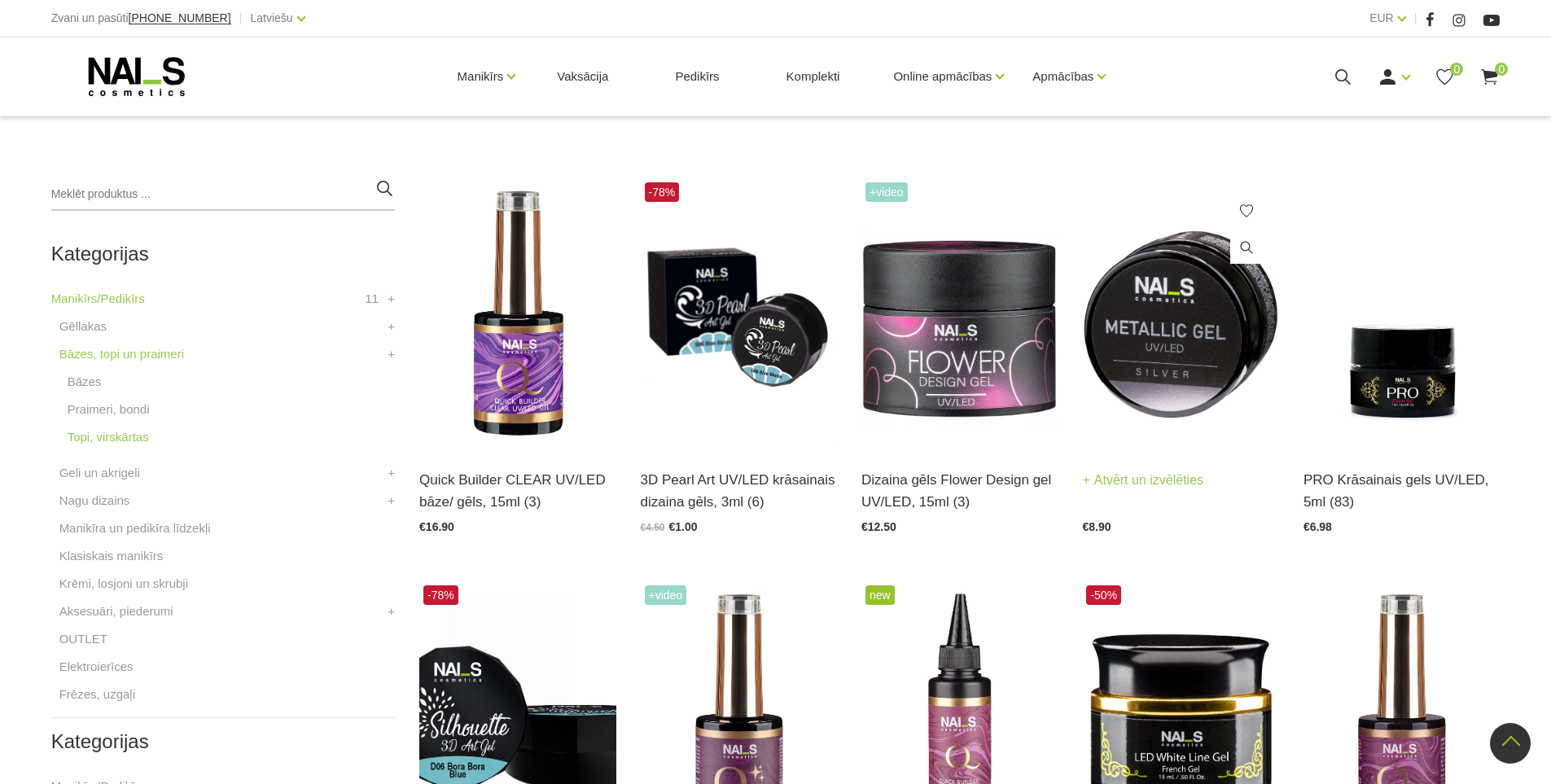
click at [1118, 386] on img at bounding box center [1180, 313] width 196 height 270
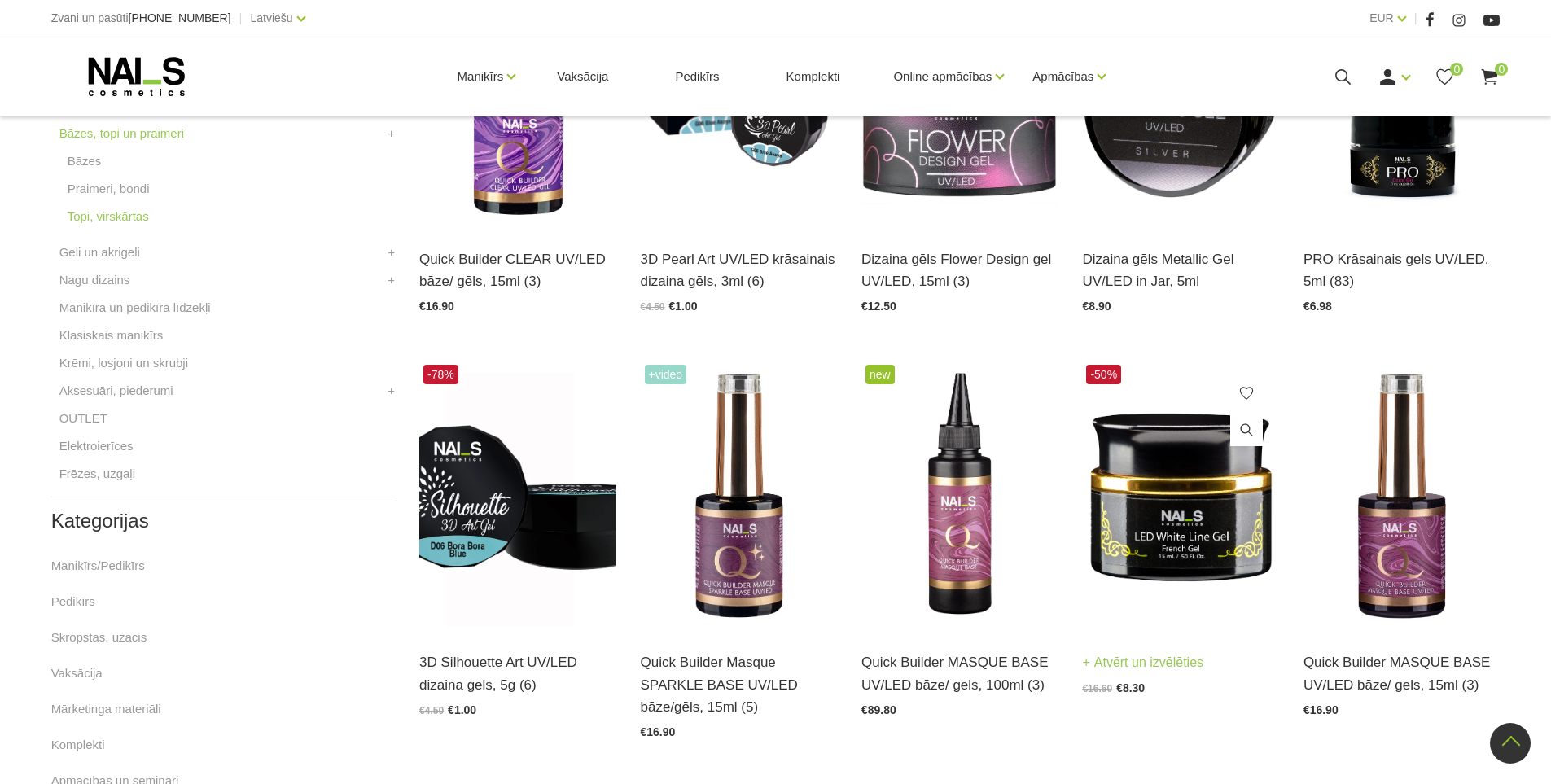
scroll to position [570, 0]
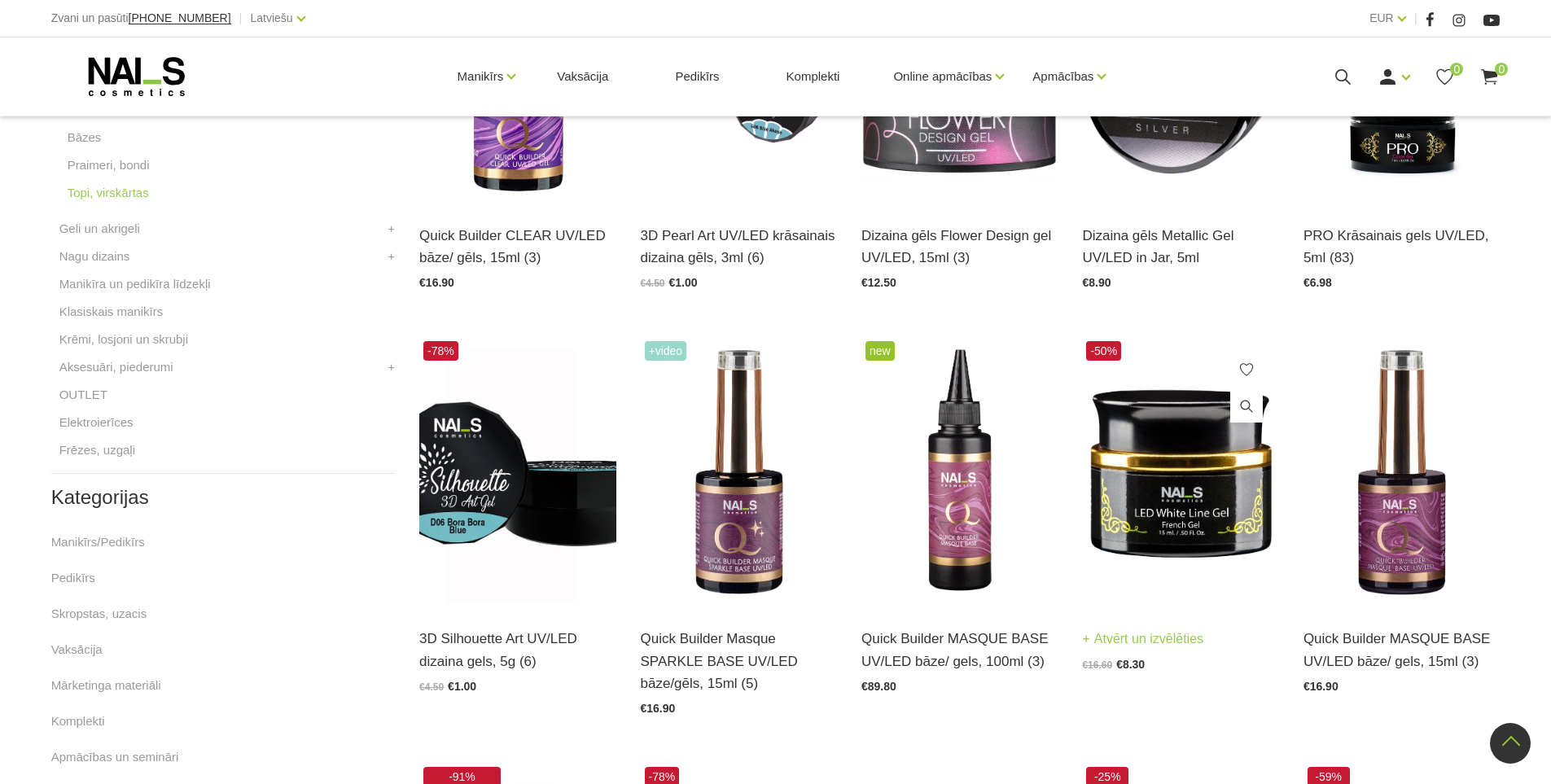
click at [1179, 503] on img at bounding box center [1180, 472] width 196 height 270
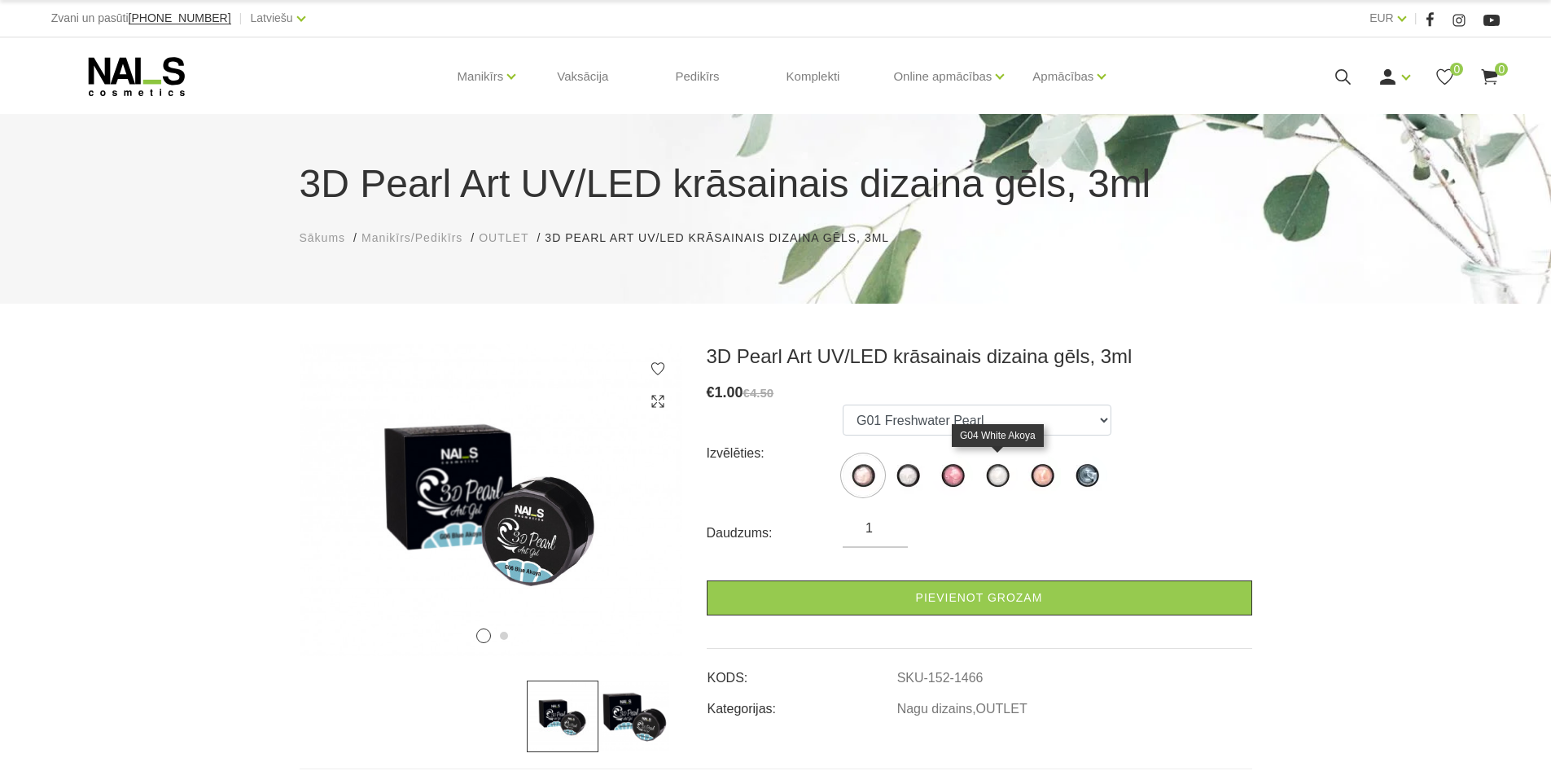
click at [998, 482] on img at bounding box center [998, 476] width 41 height 41
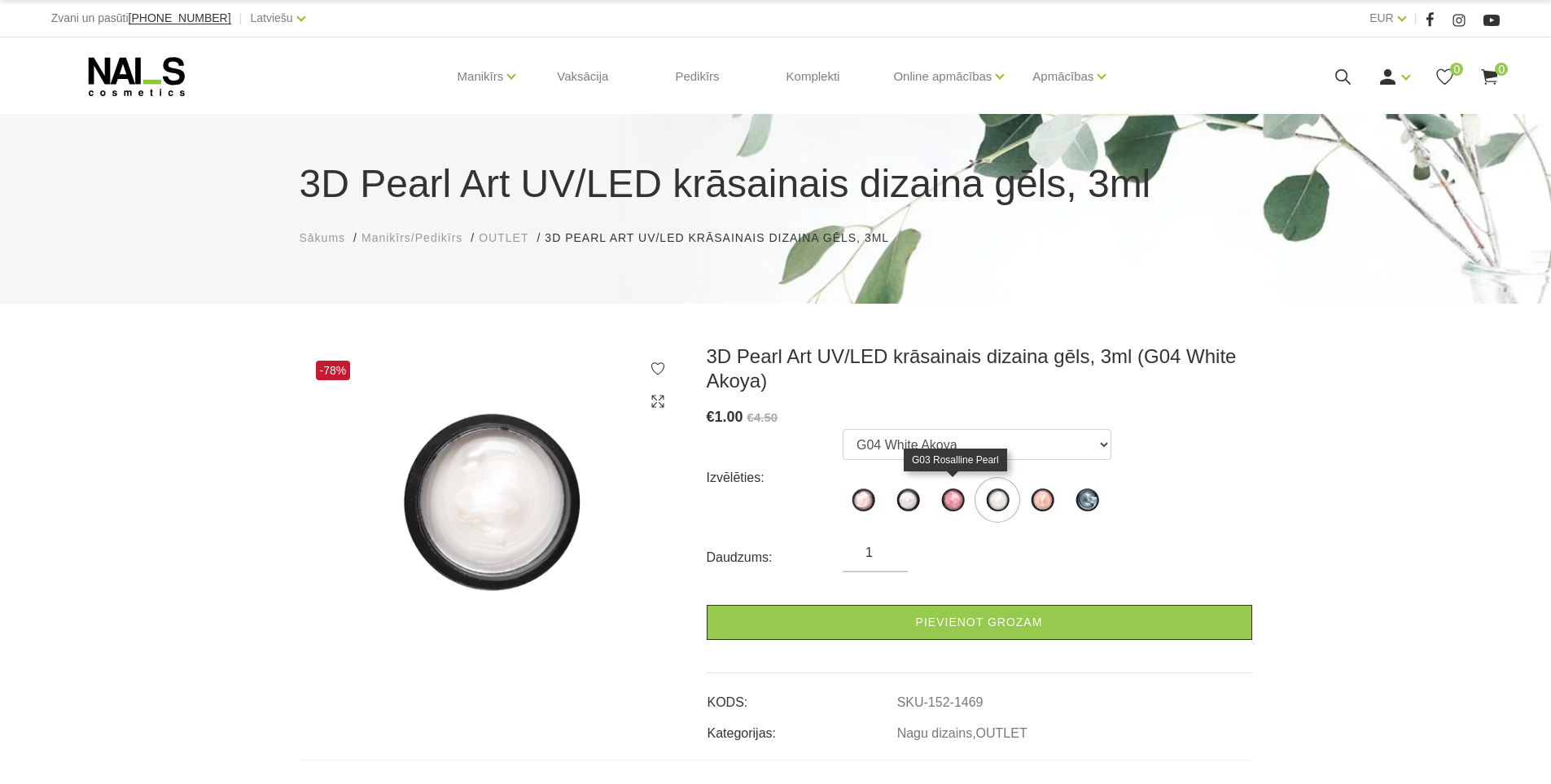
click at [942, 494] on img at bounding box center [953, 499] width 41 height 41
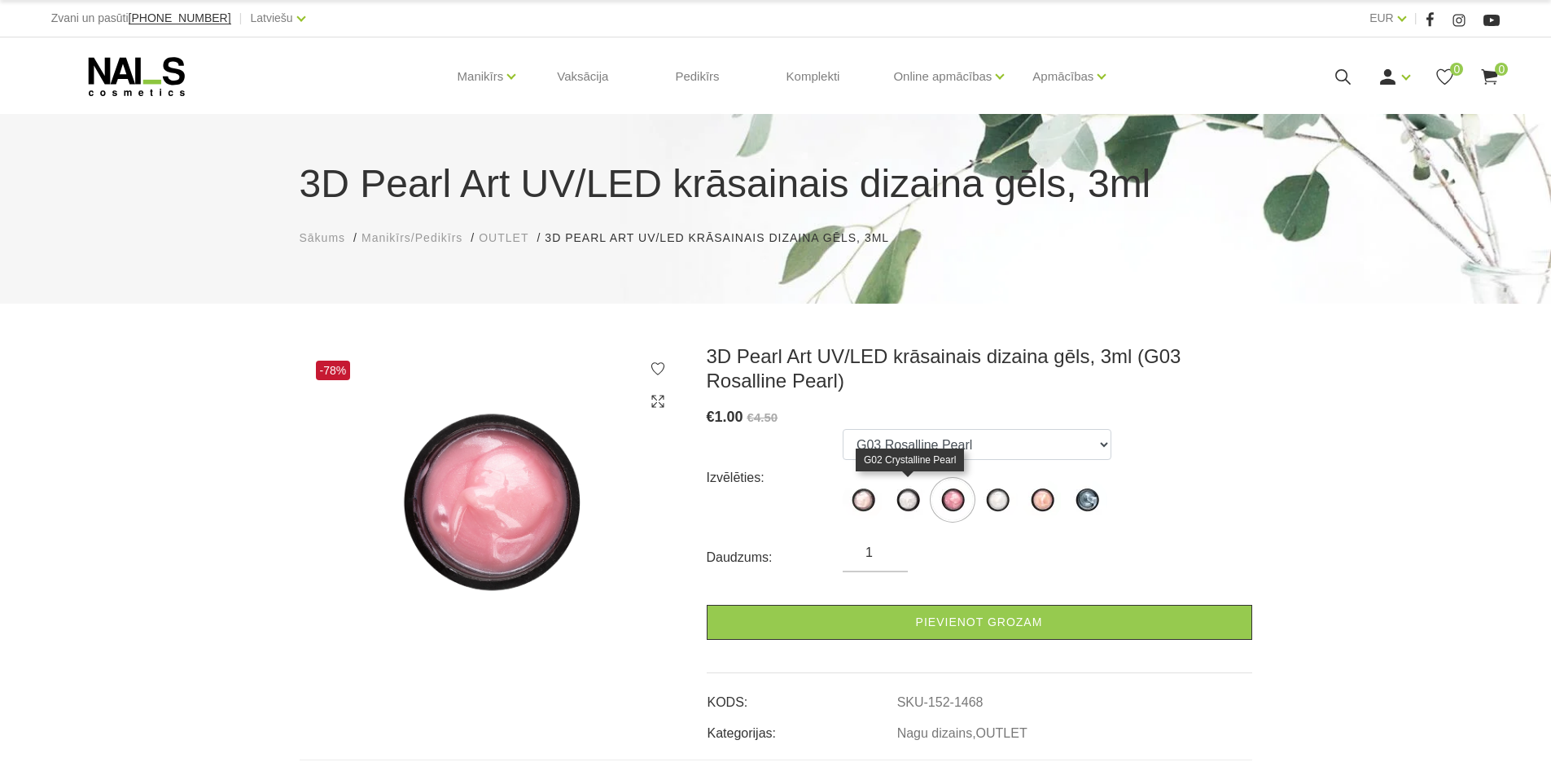
click at [912, 506] on img at bounding box center [908, 499] width 41 height 41
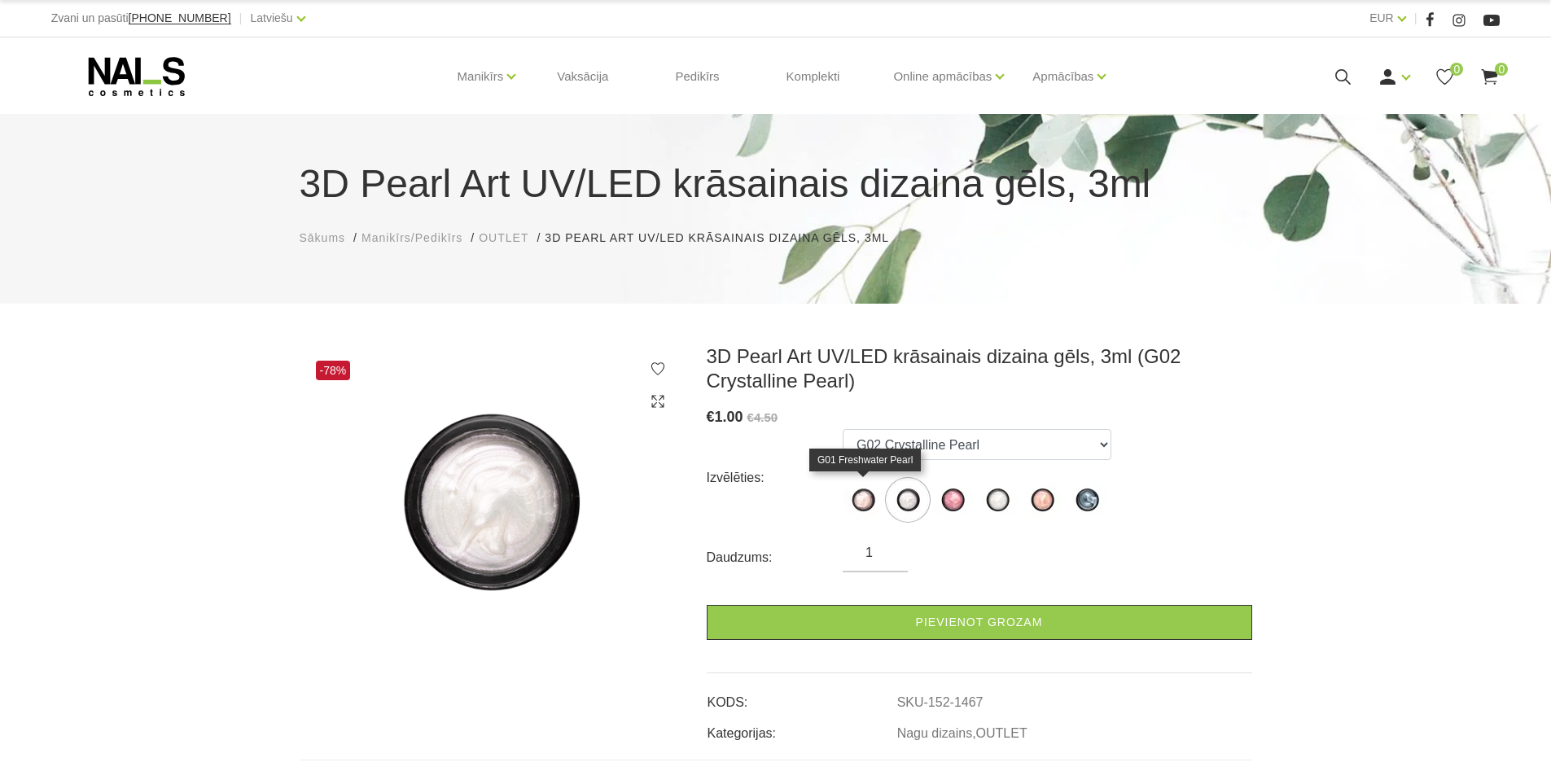
click at [866, 517] on img at bounding box center [863, 499] width 41 height 41
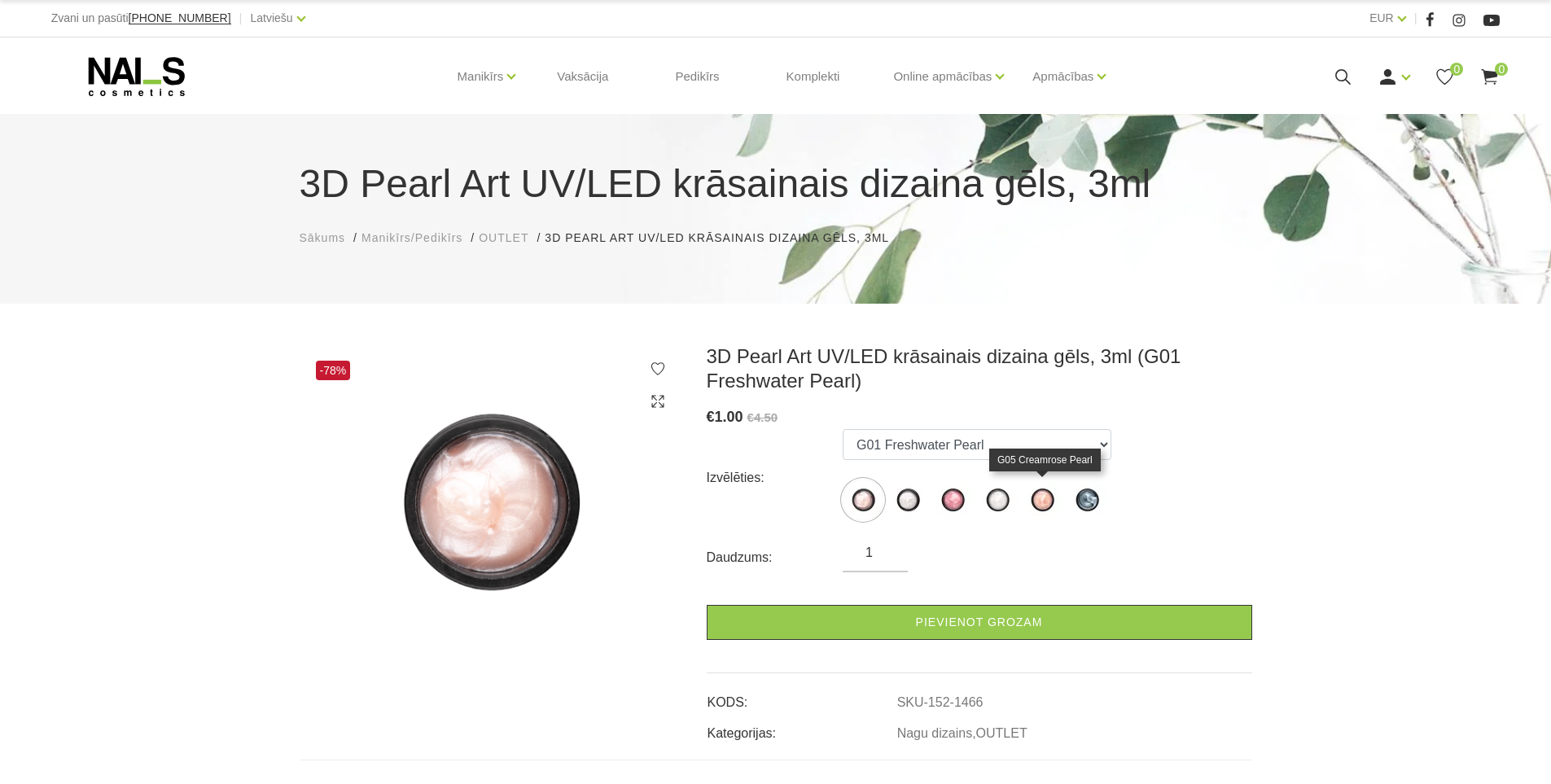
click at [1045, 502] on img at bounding box center [1042, 499] width 41 height 41
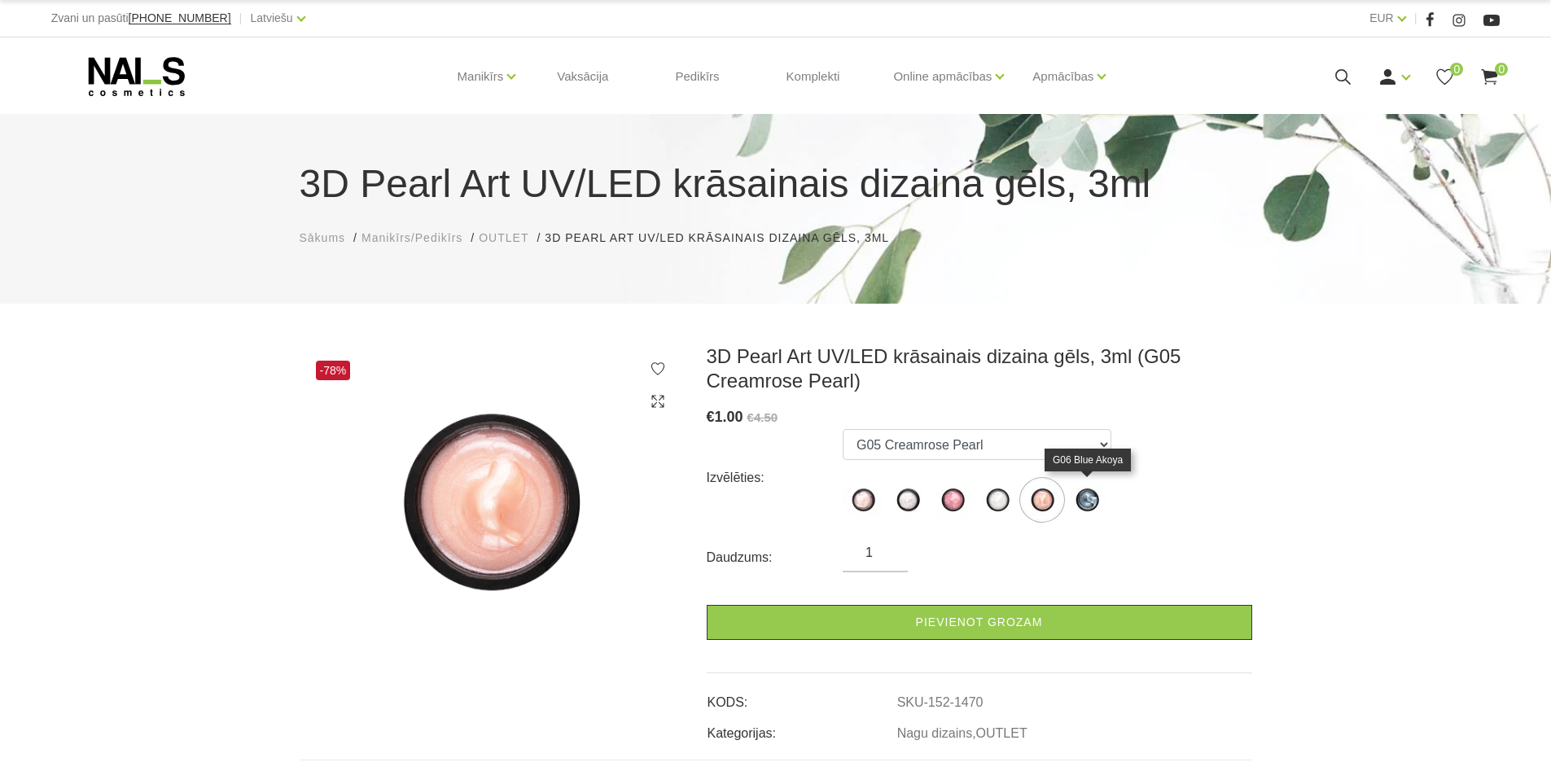
click at [1107, 500] on img at bounding box center [1087, 499] width 41 height 41
select select "1471"
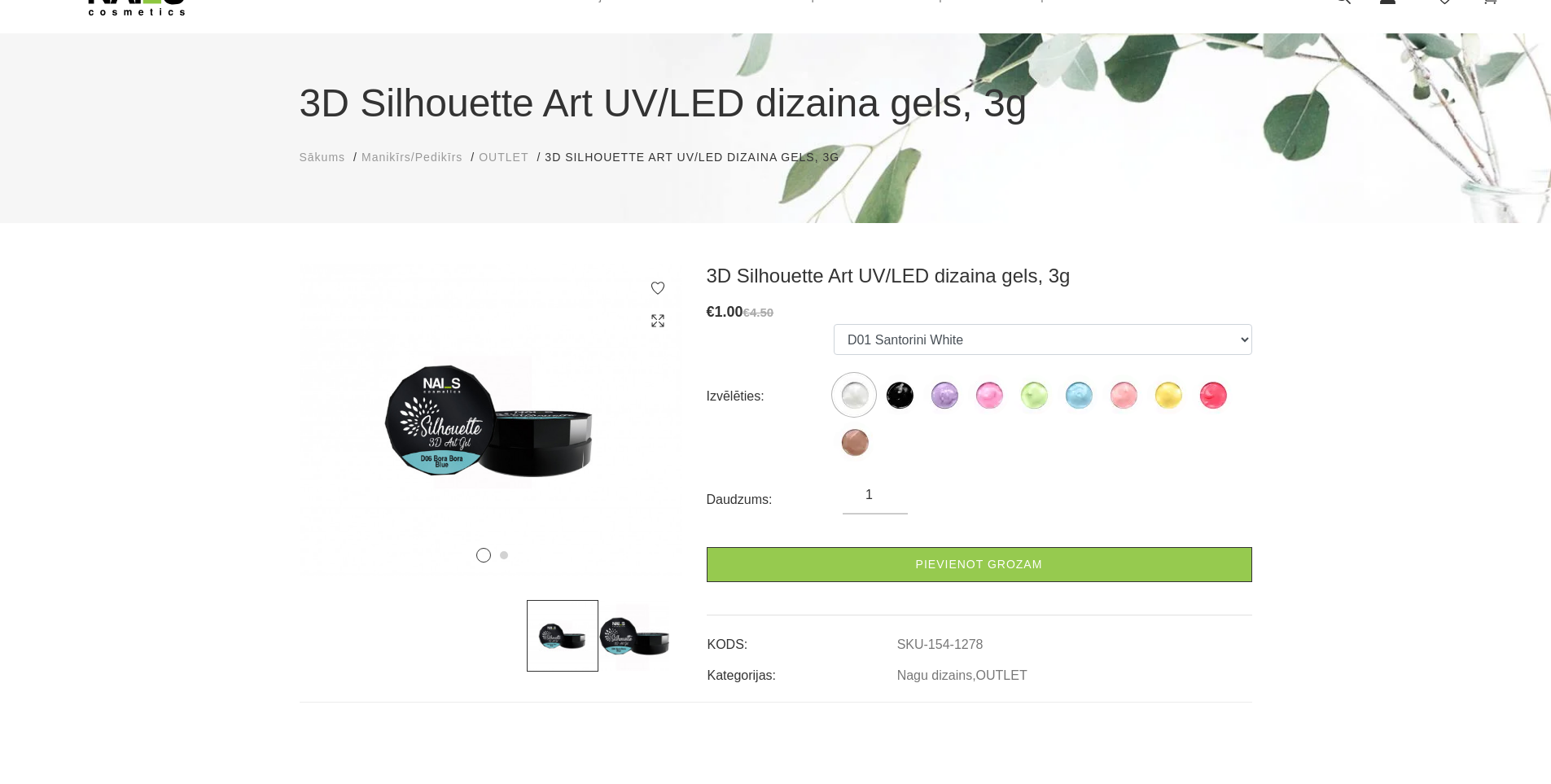
scroll to position [82, 0]
click at [919, 387] on img at bounding box center [899, 394] width 41 height 41
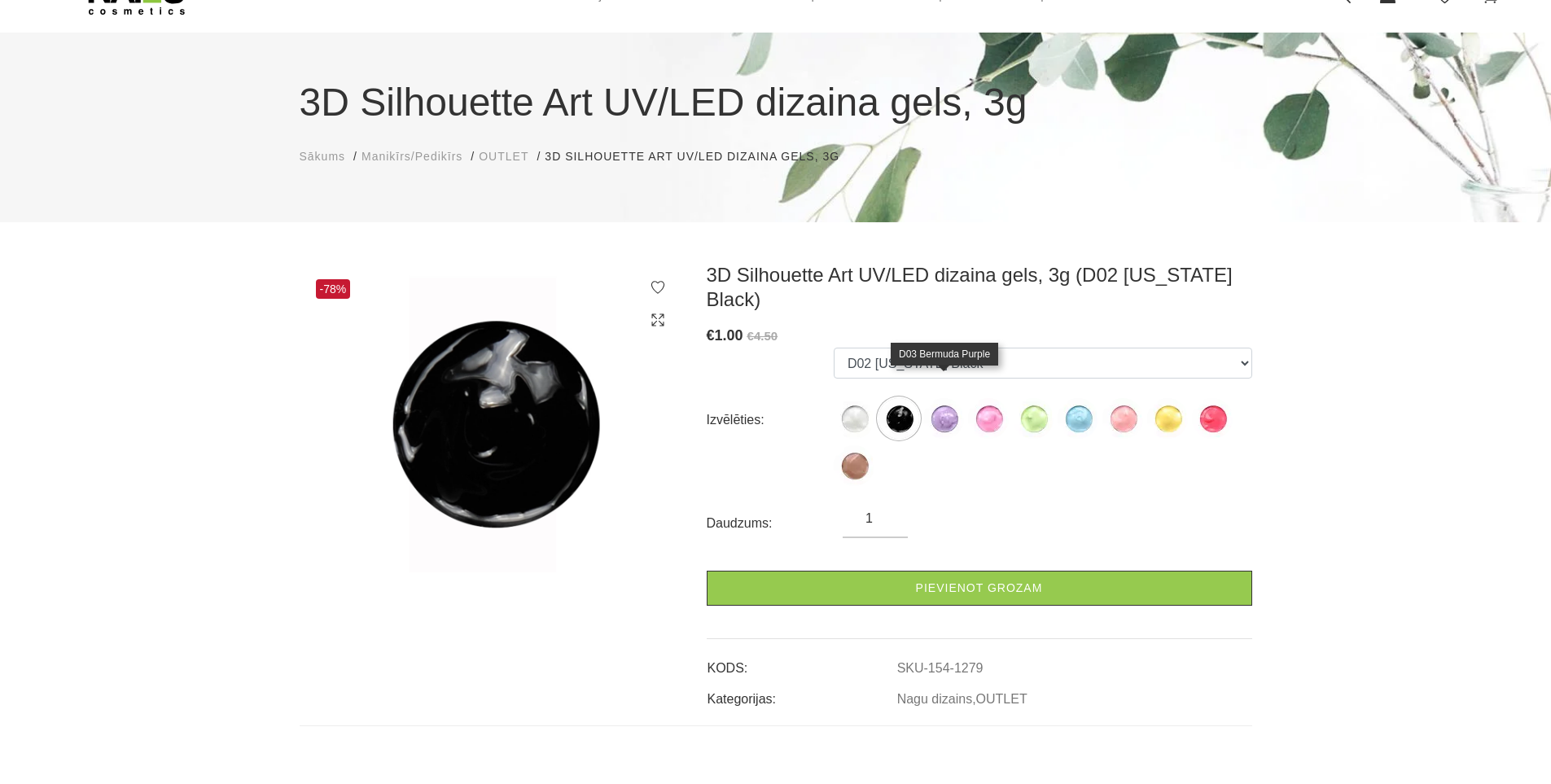
click at [935, 401] on img at bounding box center [943, 418] width 41 height 41
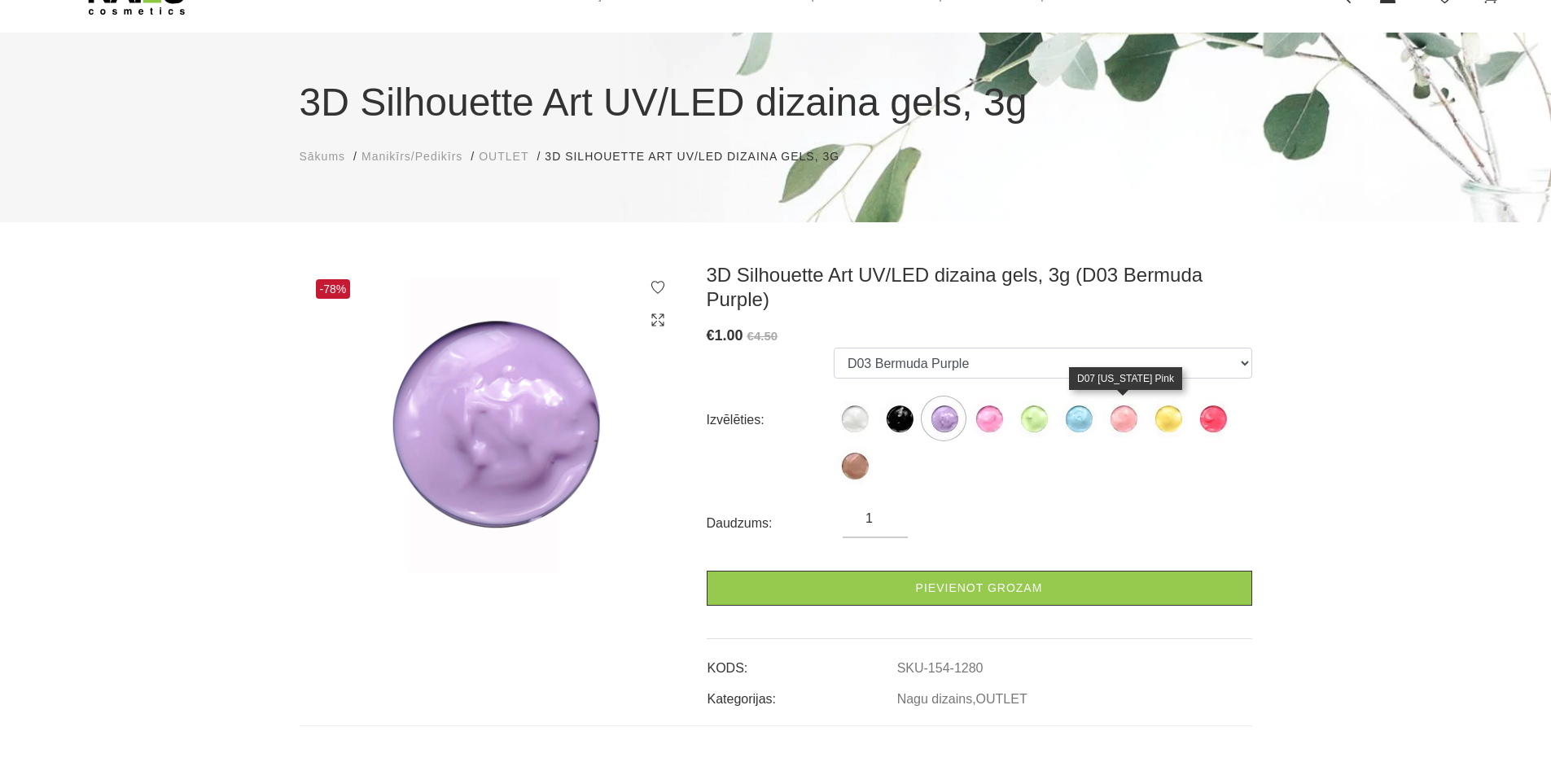
click at [1125, 421] on img at bounding box center [1123, 418] width 41 height 41
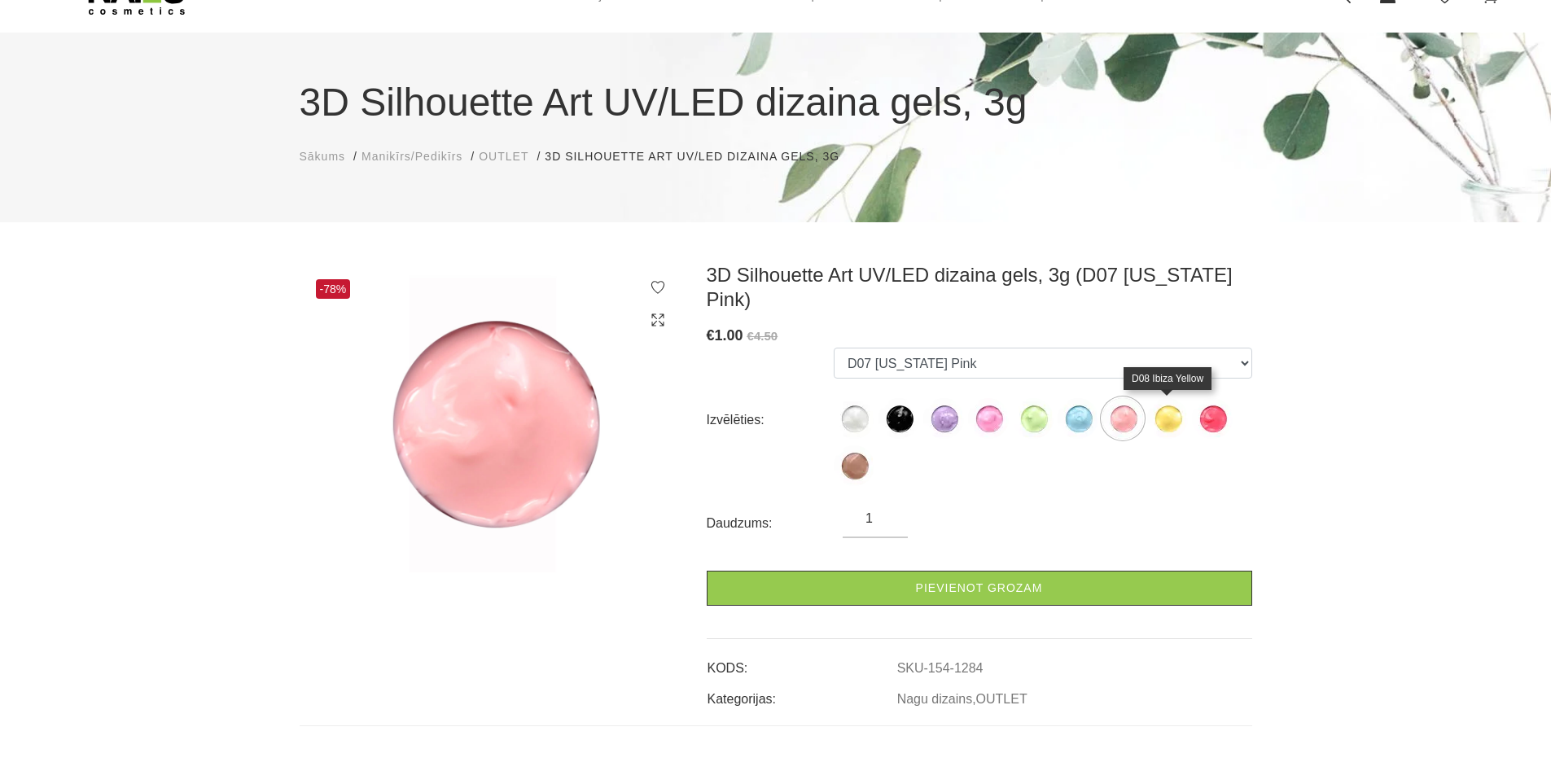
click at [1180, 416] on img at bounding box center [1168, 418] width 41 height 41
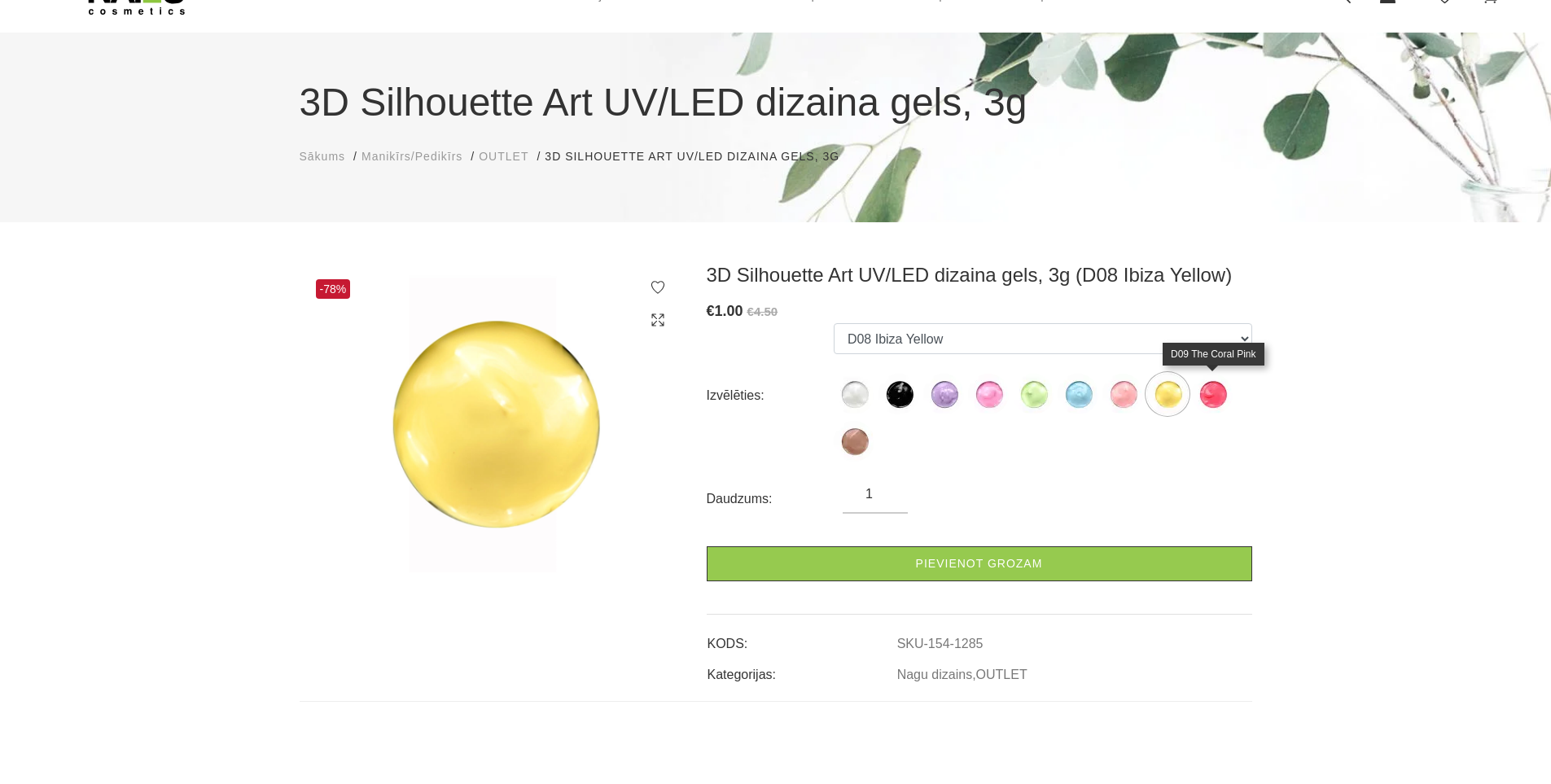
click at [1225, 408] on img at bounding box center [1213, 394] width 41 height 41
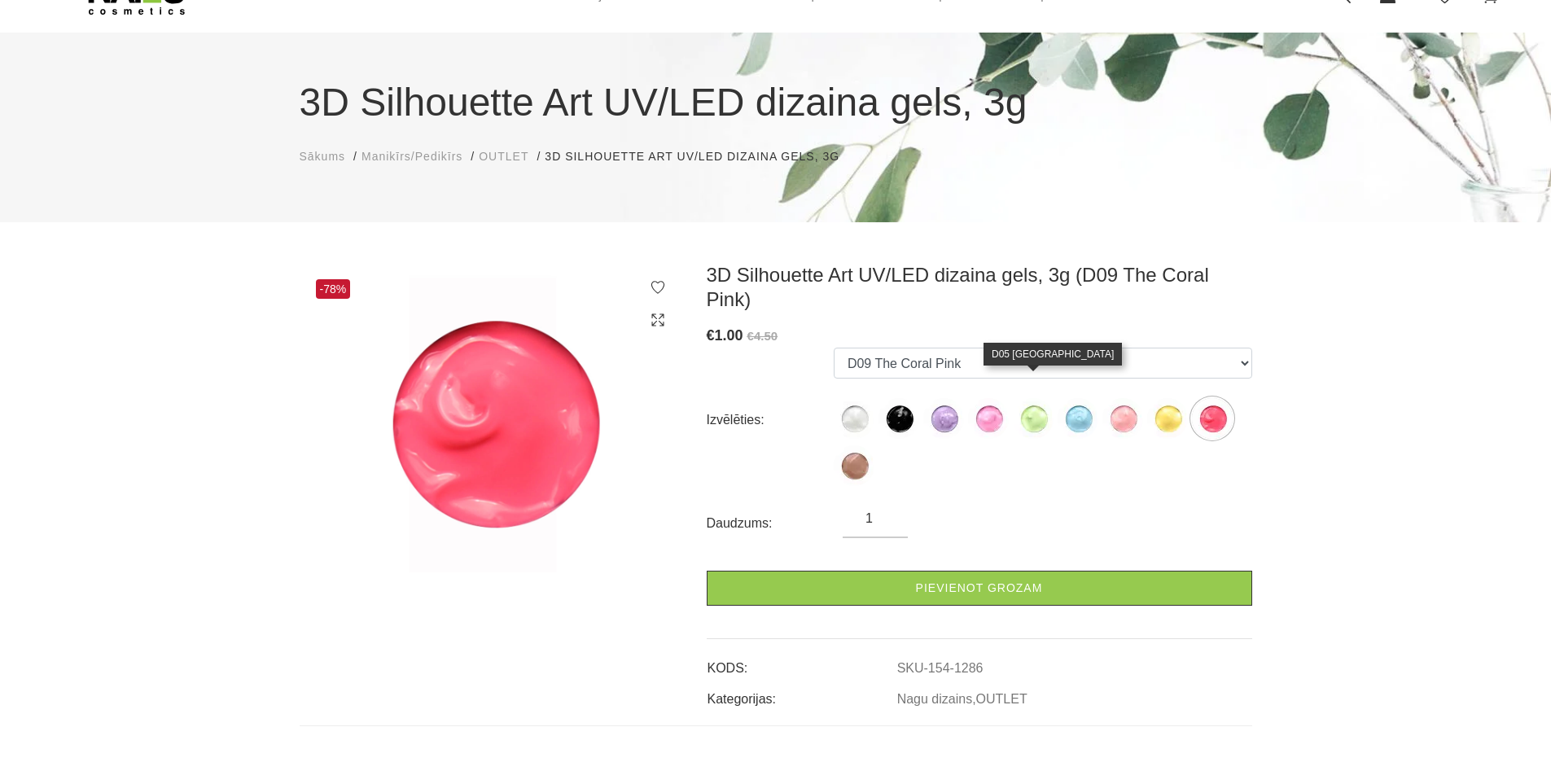
click at [1036, 398] on img at bounding box center [1033, 418] width 41 height 41
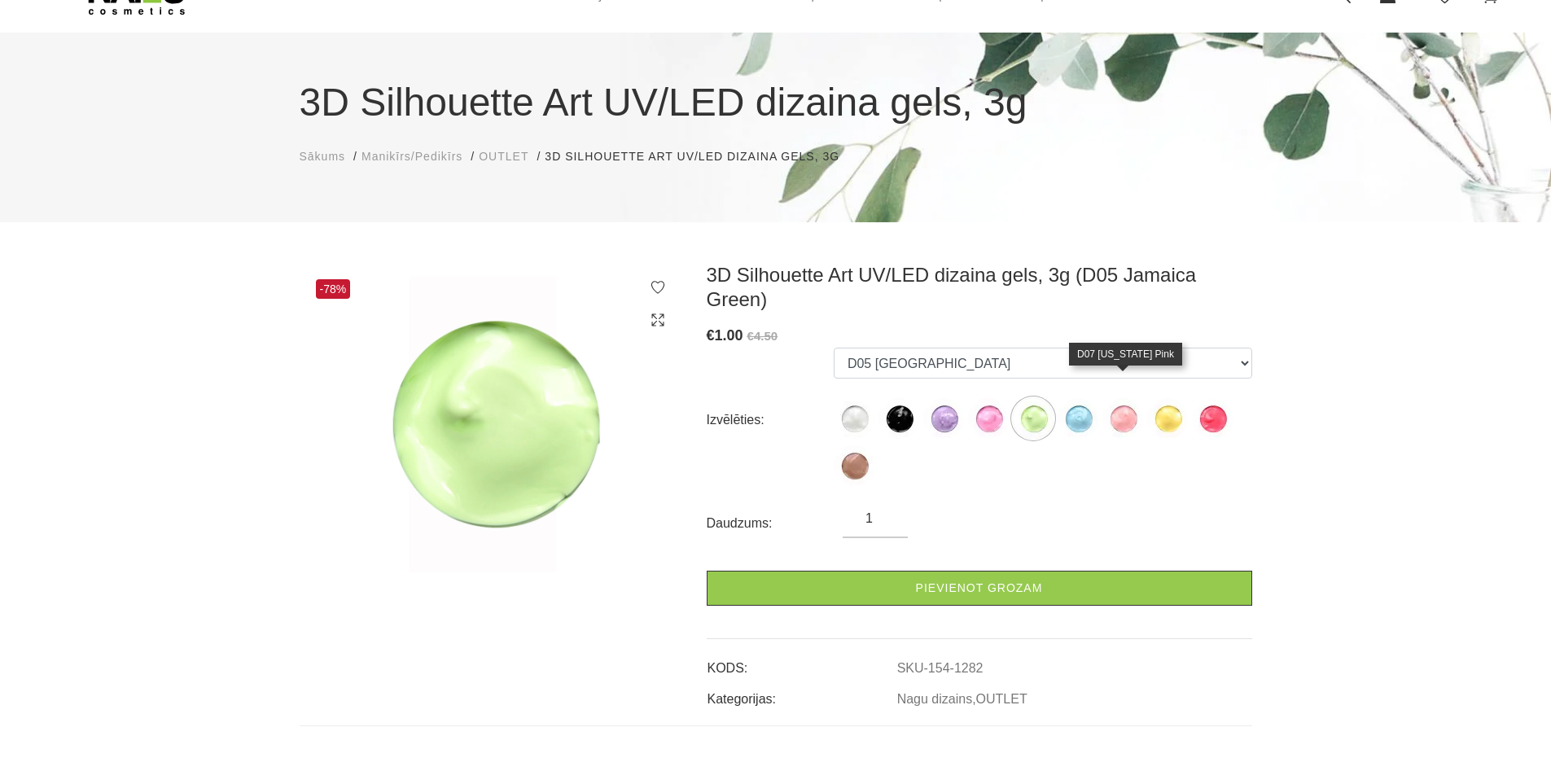
click at [1132, 398] on img at bounding box center [1123, 418] width 41 height 41
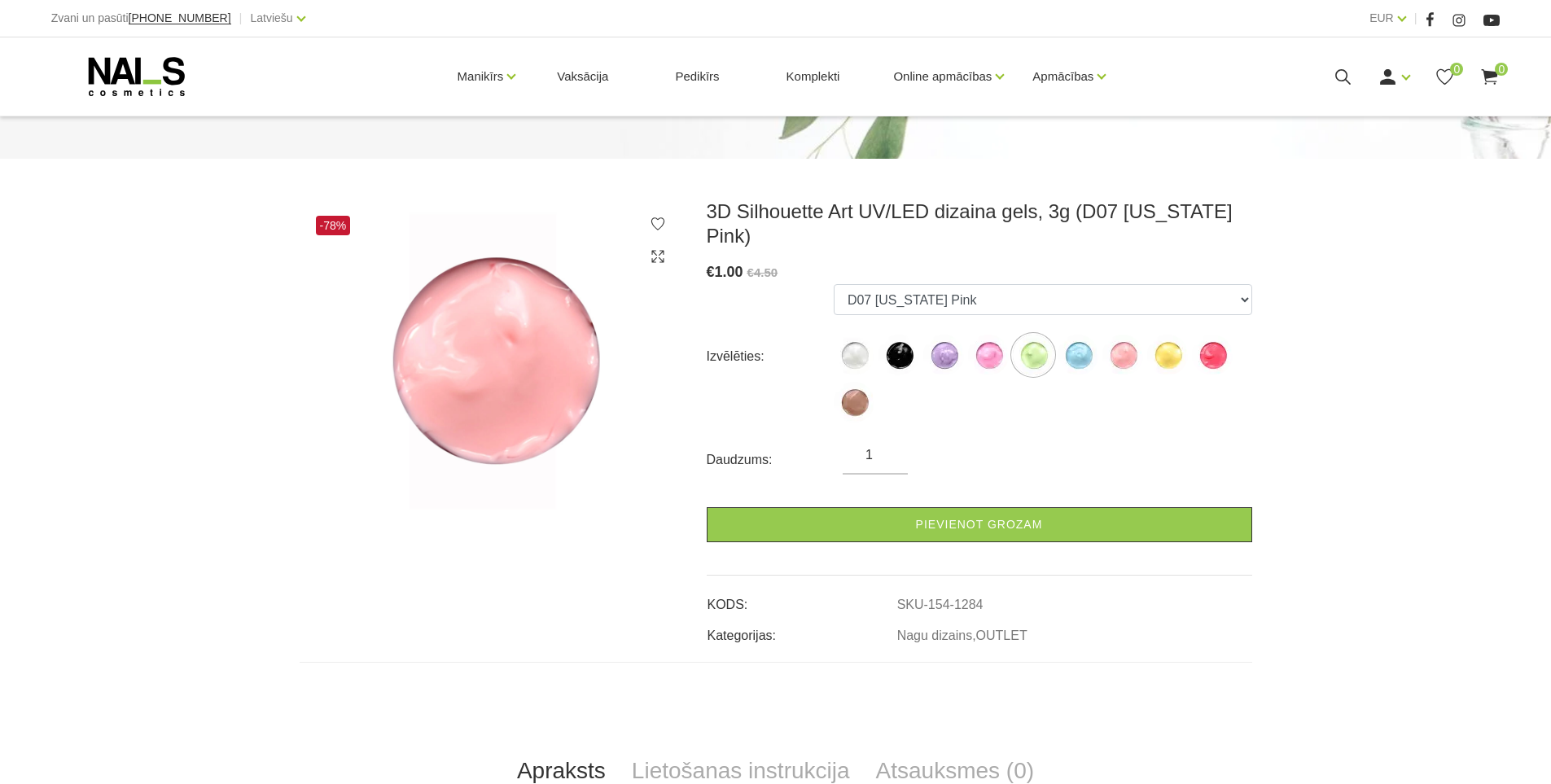
scroll to position [163, 0]
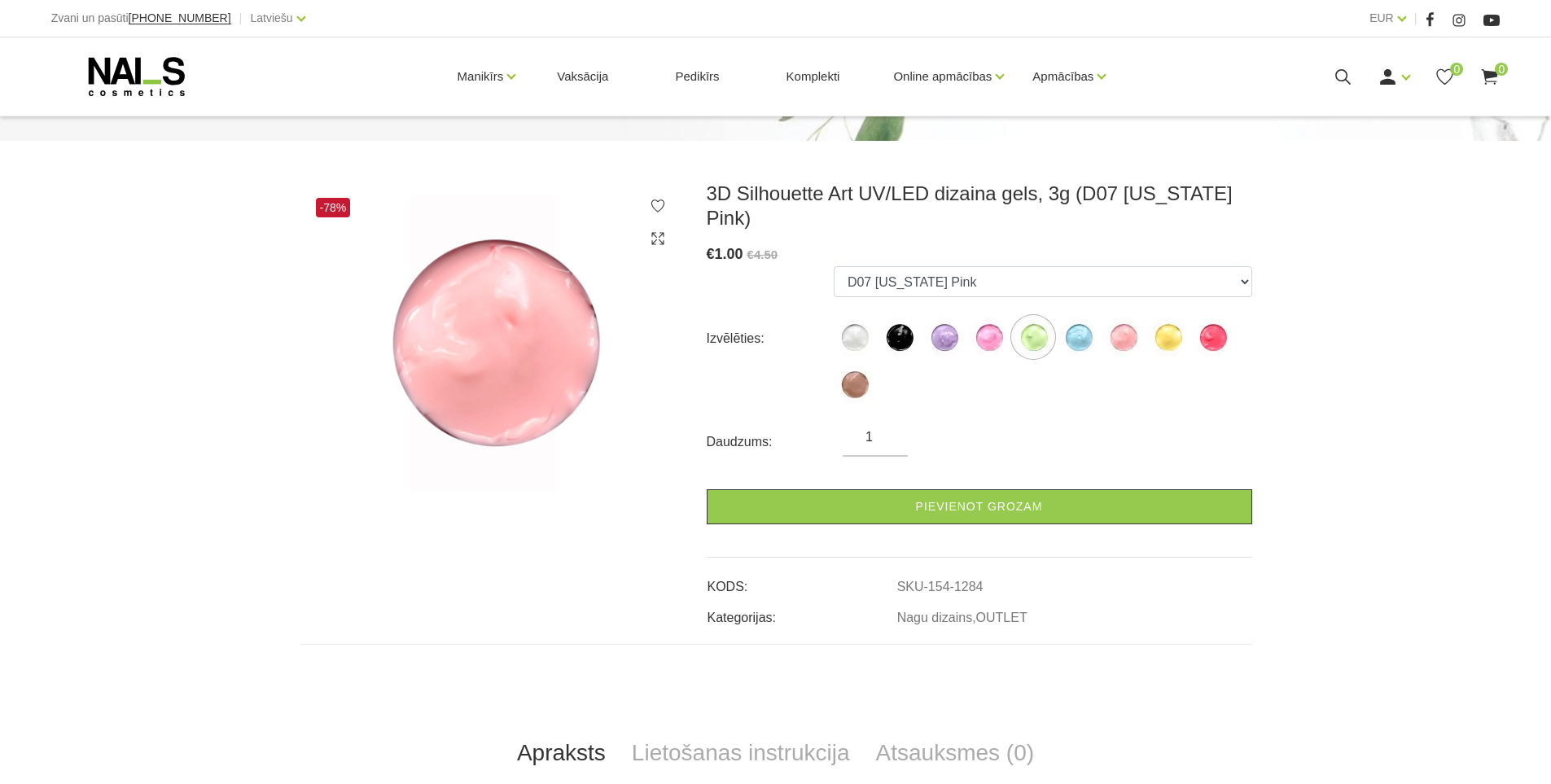
click at [877, 339] on ul "D01 Santorini White D02 Hawaii Black D03 Bermuda Purple D04 Fiji Pink D05 Jamai…" at bounding box center [1043, 338] width 418 height 145
click at [844, 342] on img at bounding box center [854, 337] width 41 height 41
select select "1278"
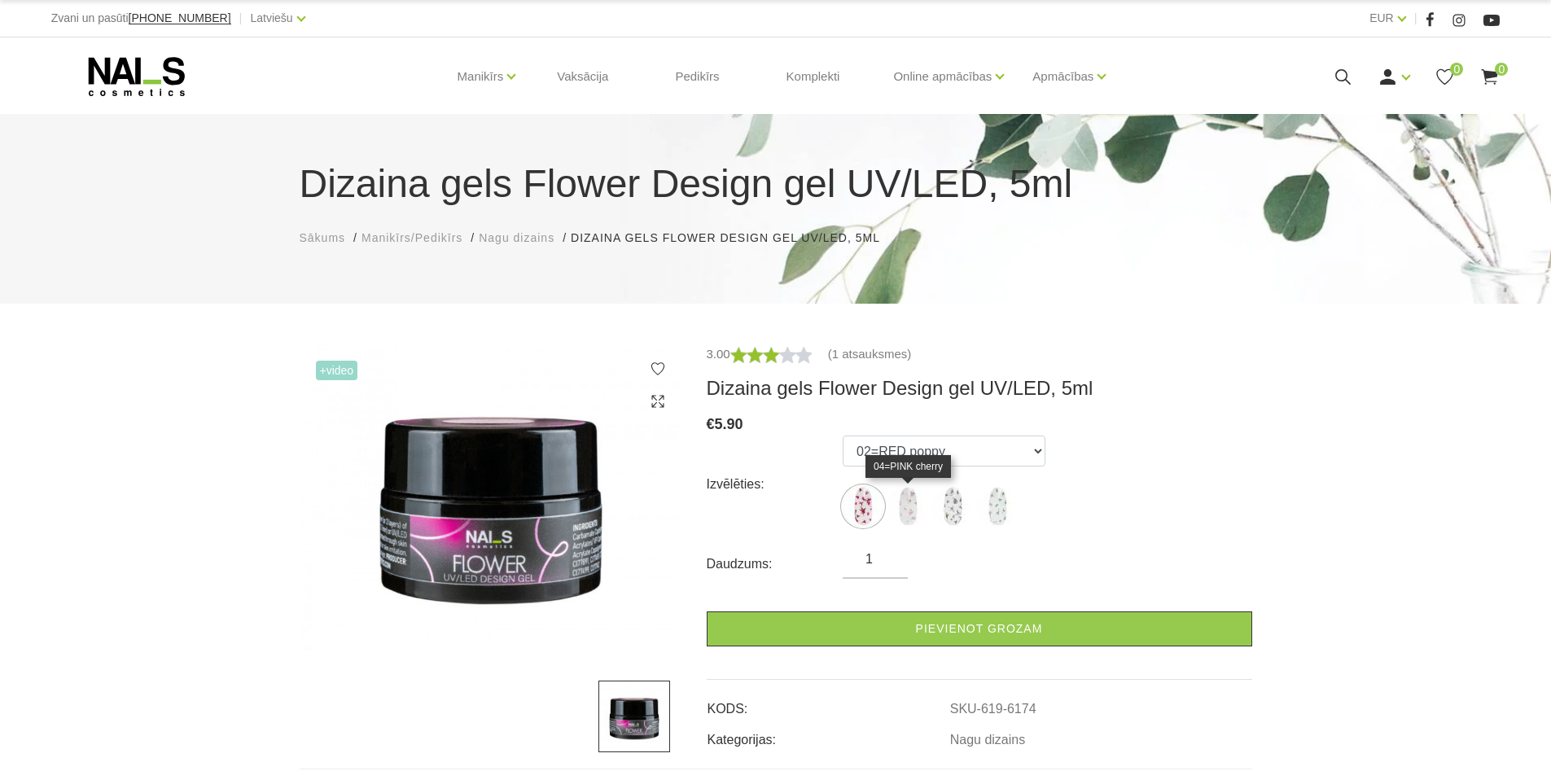
click at [908, 510] on img at bounding box center [908, 506] width 41 height 41
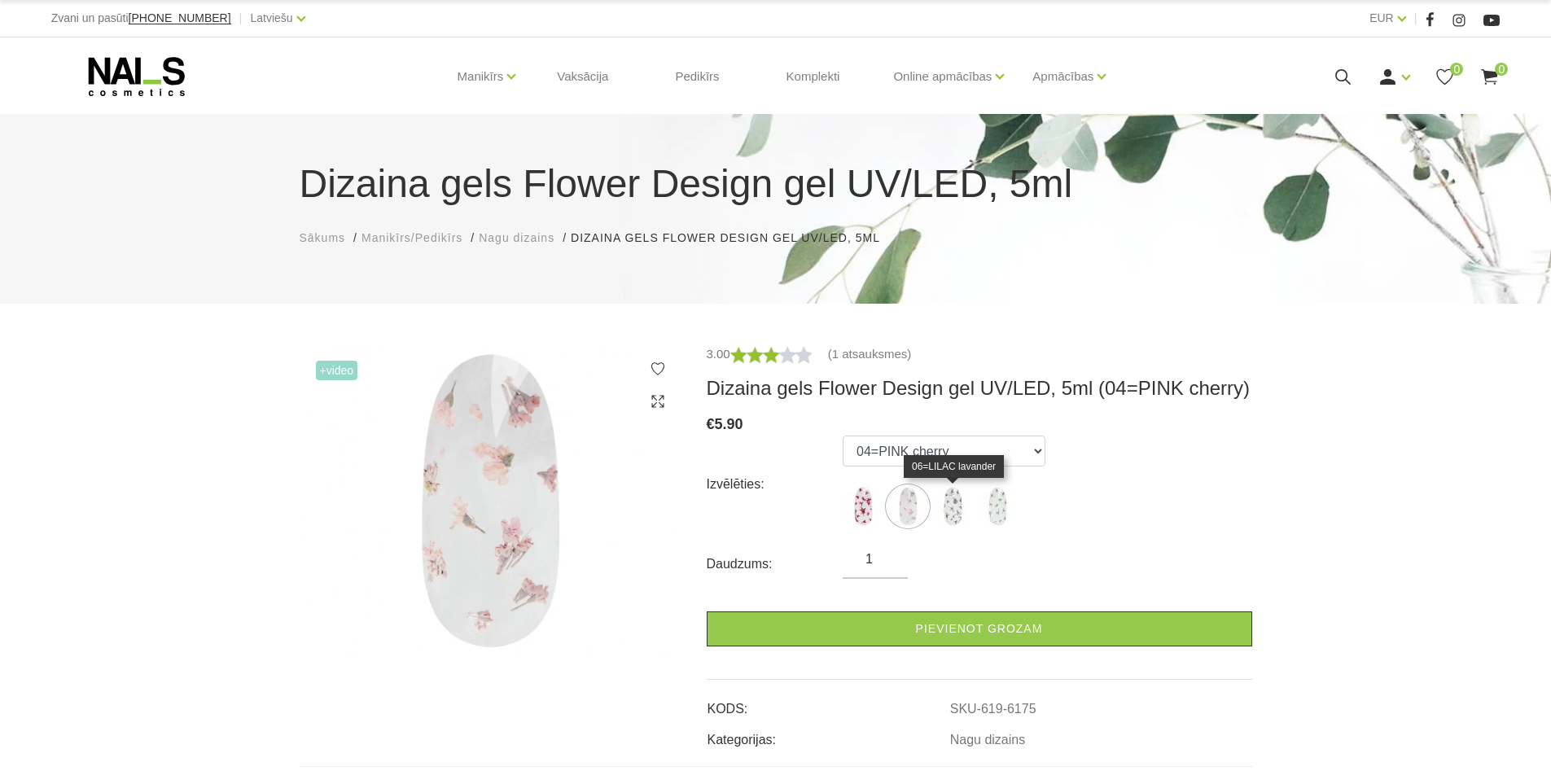
click at [950, 500] on img at bounding box center [953, 506] width 41 height 41
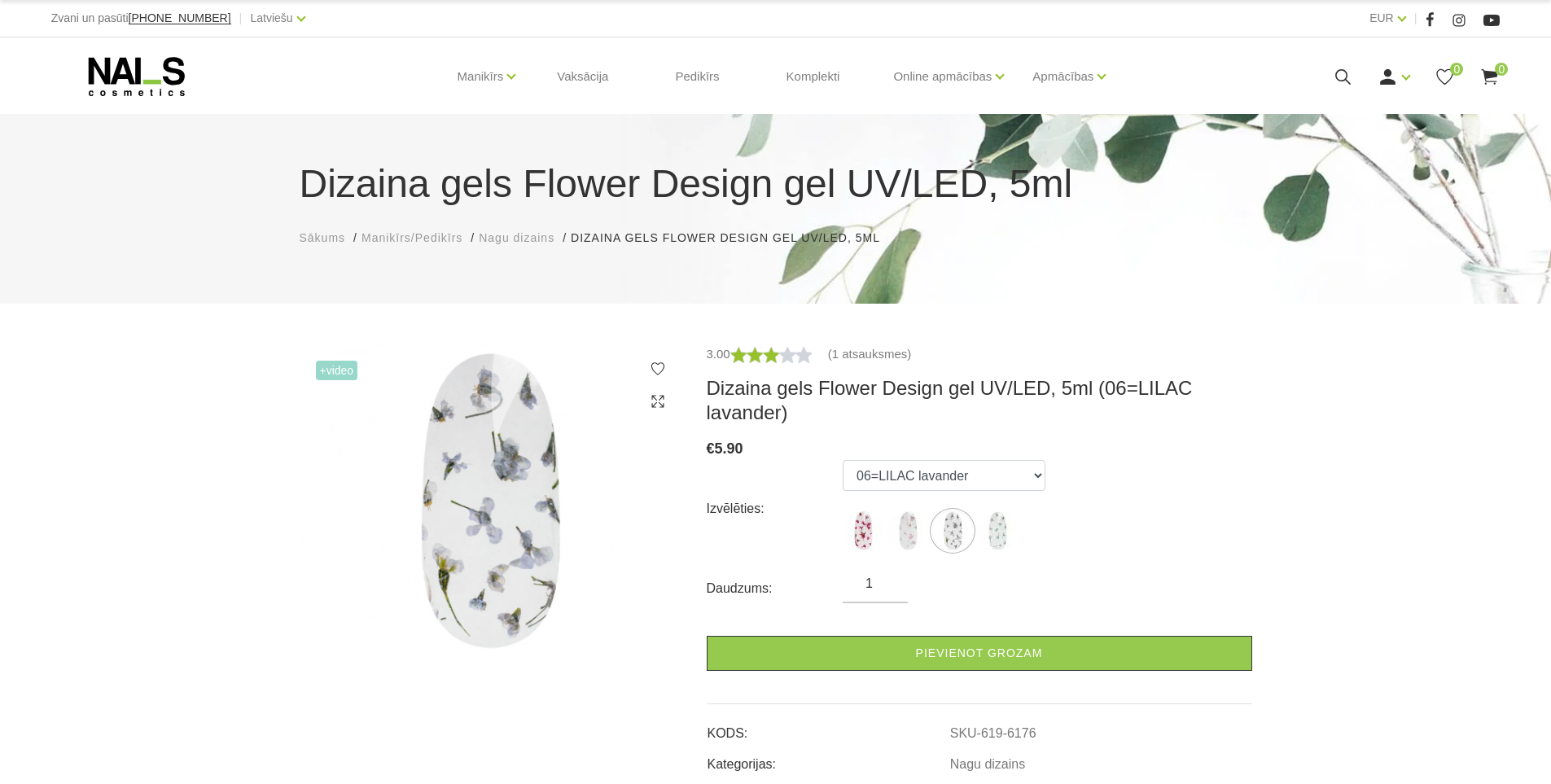
click at [986, 498] on ul "02=RED poppy 04=PINK cherry 06=LILAC lavander 03=MINT [PERSON_NAME]" at bounding box center [944, 508] width 203 height 98
click at [989, 526] on img at bounding box center [998, 531] width 41 height 41
select select "6177"
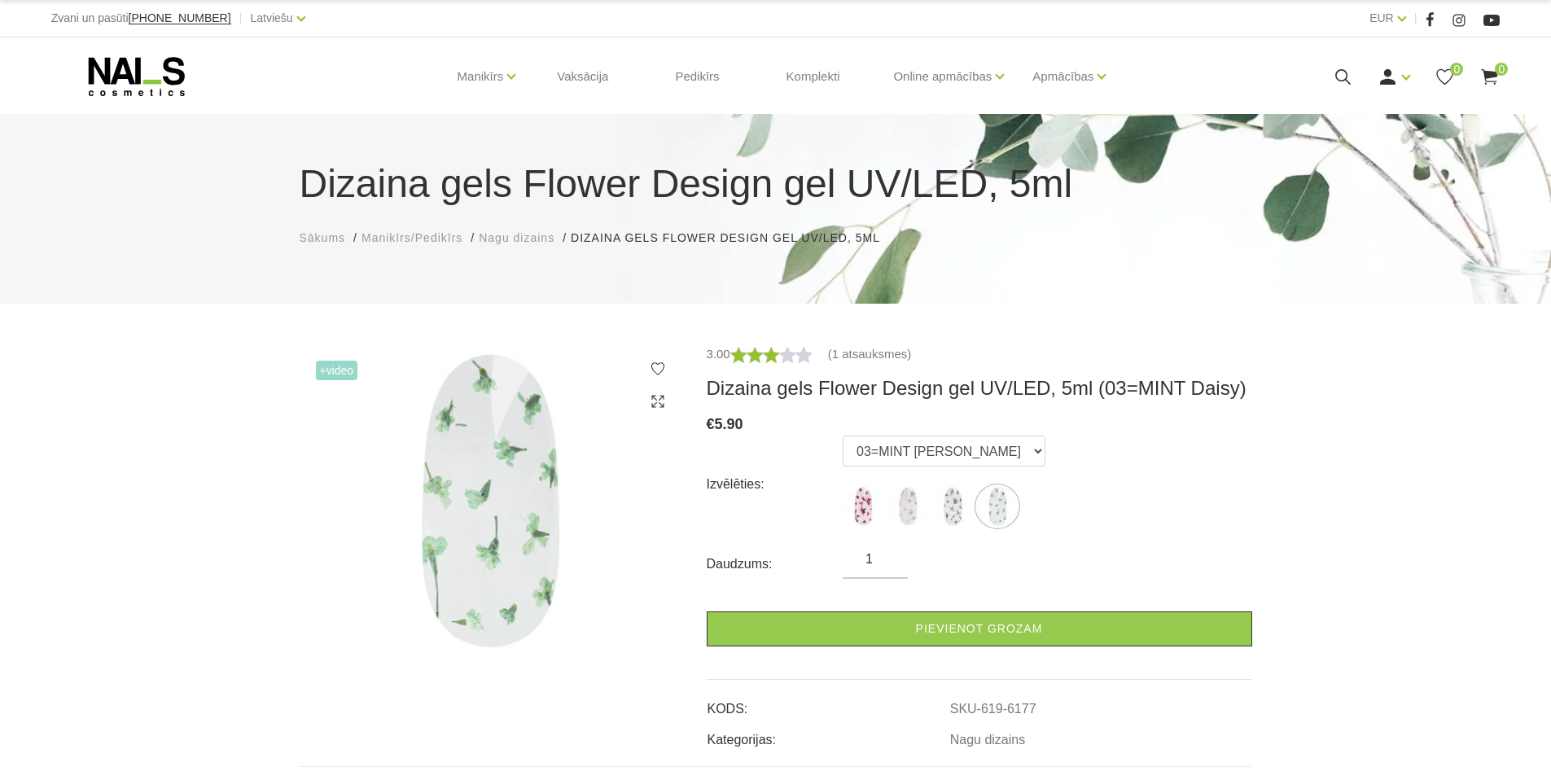
click at [823, 538] on form "Izvēlēties: 02=RED poppy 04=PINK cherry 06=LILAC lavander 03=MINT Daisy Daudzum…" at bounding box center [980, 541] width 546 height 211
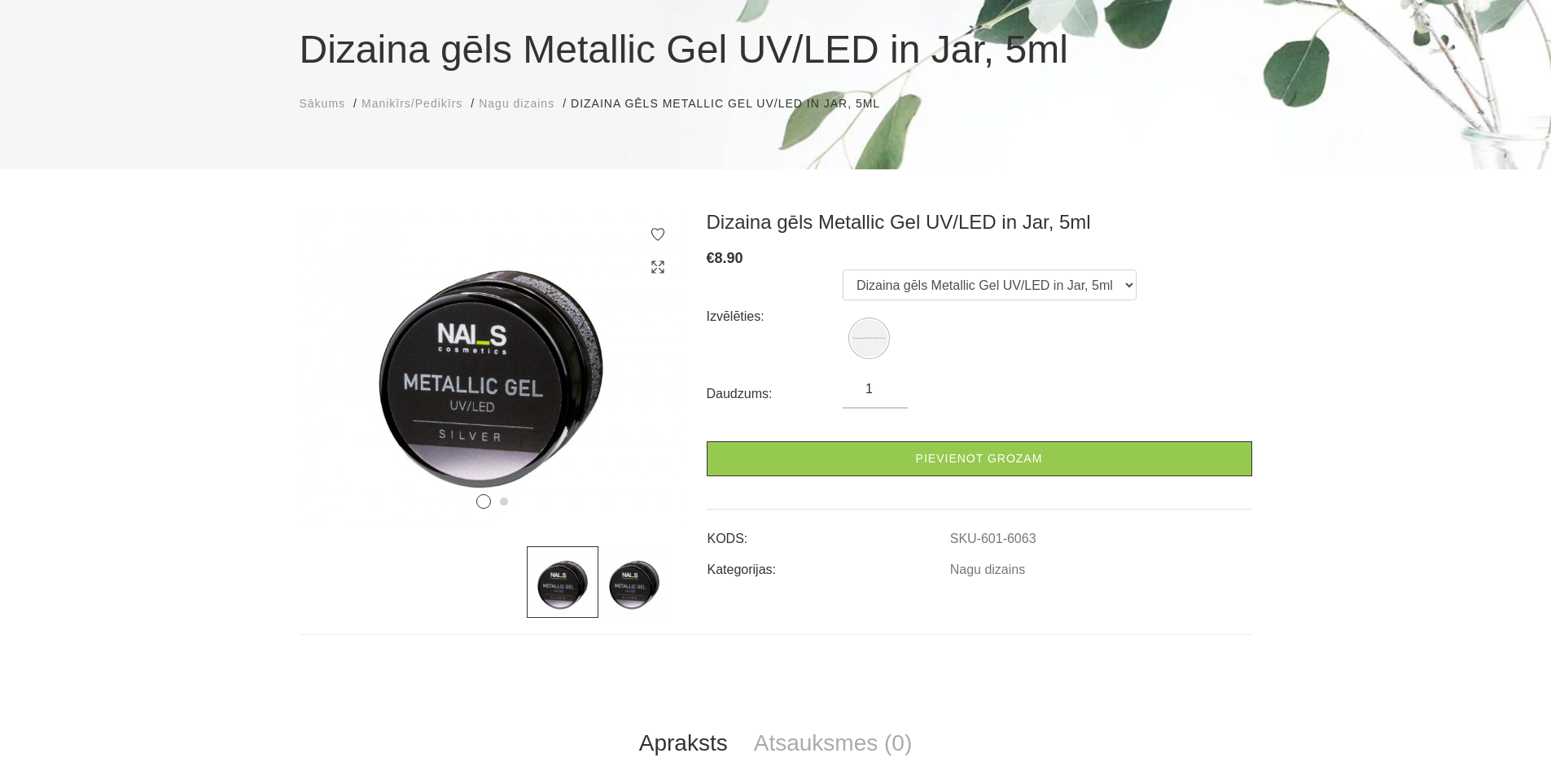
scroll to position [163, 0]
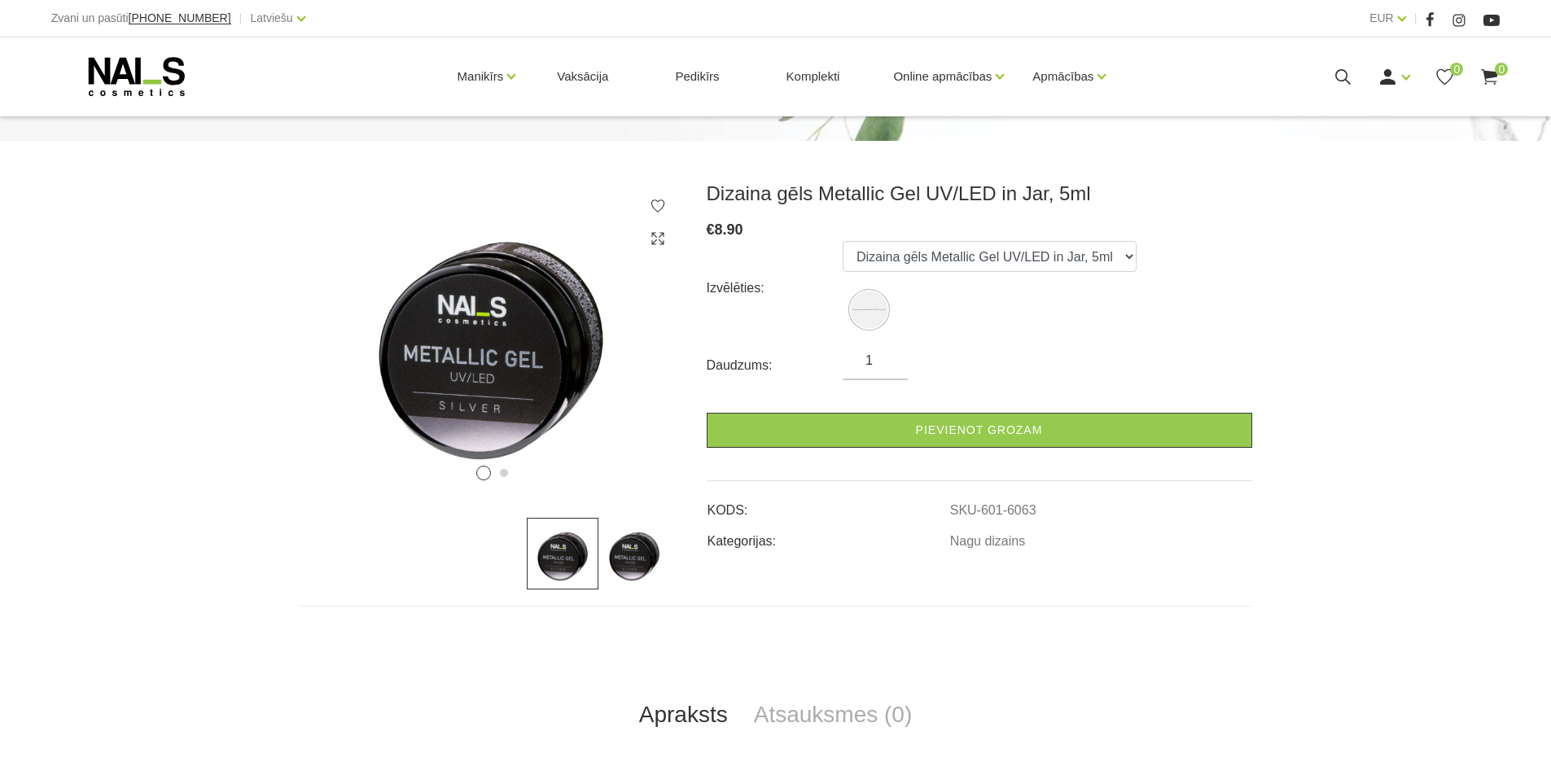
click at [614, 560] on img at bounding box center [634, 553] width 71 height 71
